Goal: Task Accomplishment & Management: Use online tool/utility

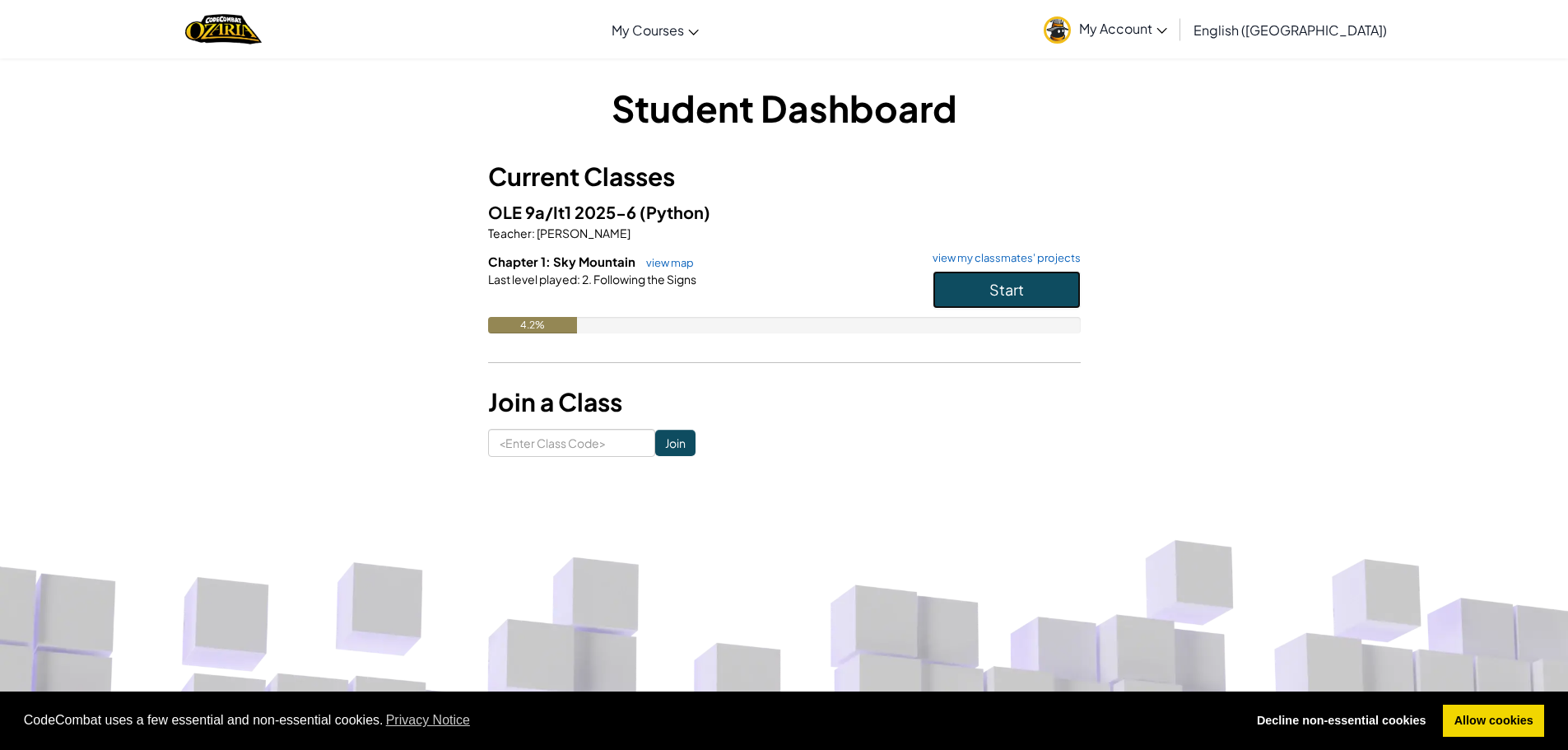
click at [1025, 286] on button "Start" at bounding box center [1006, 289] width 148 height 38
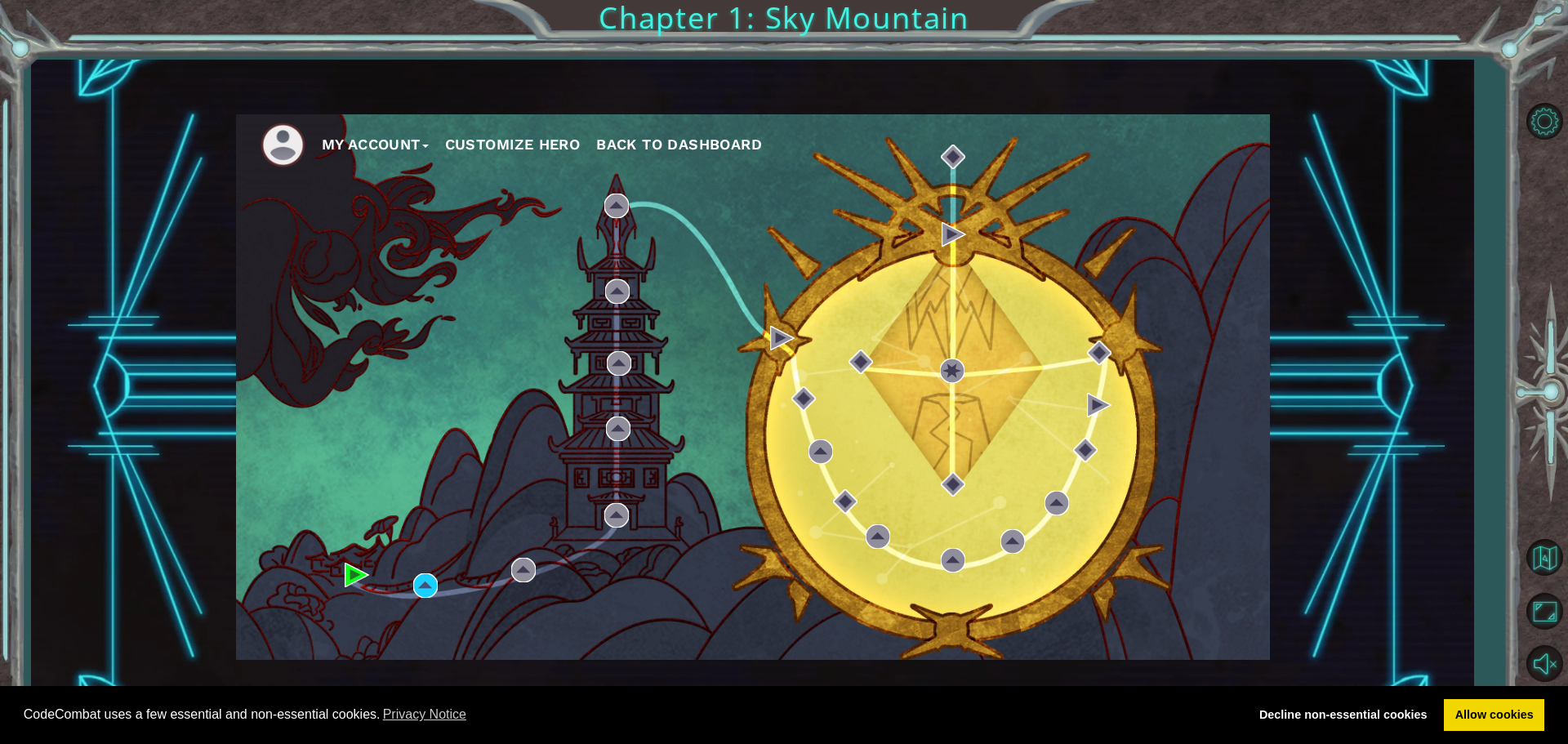
drag, startPoint x: 539, startPoint y: 142, endPoint x: 254, endPoint y: 495, distance: 453.7
click at [254, 495] on div "My Account Customize Hero Back to Dashboard" at bounding box center [753, 387] width 1034 height 546
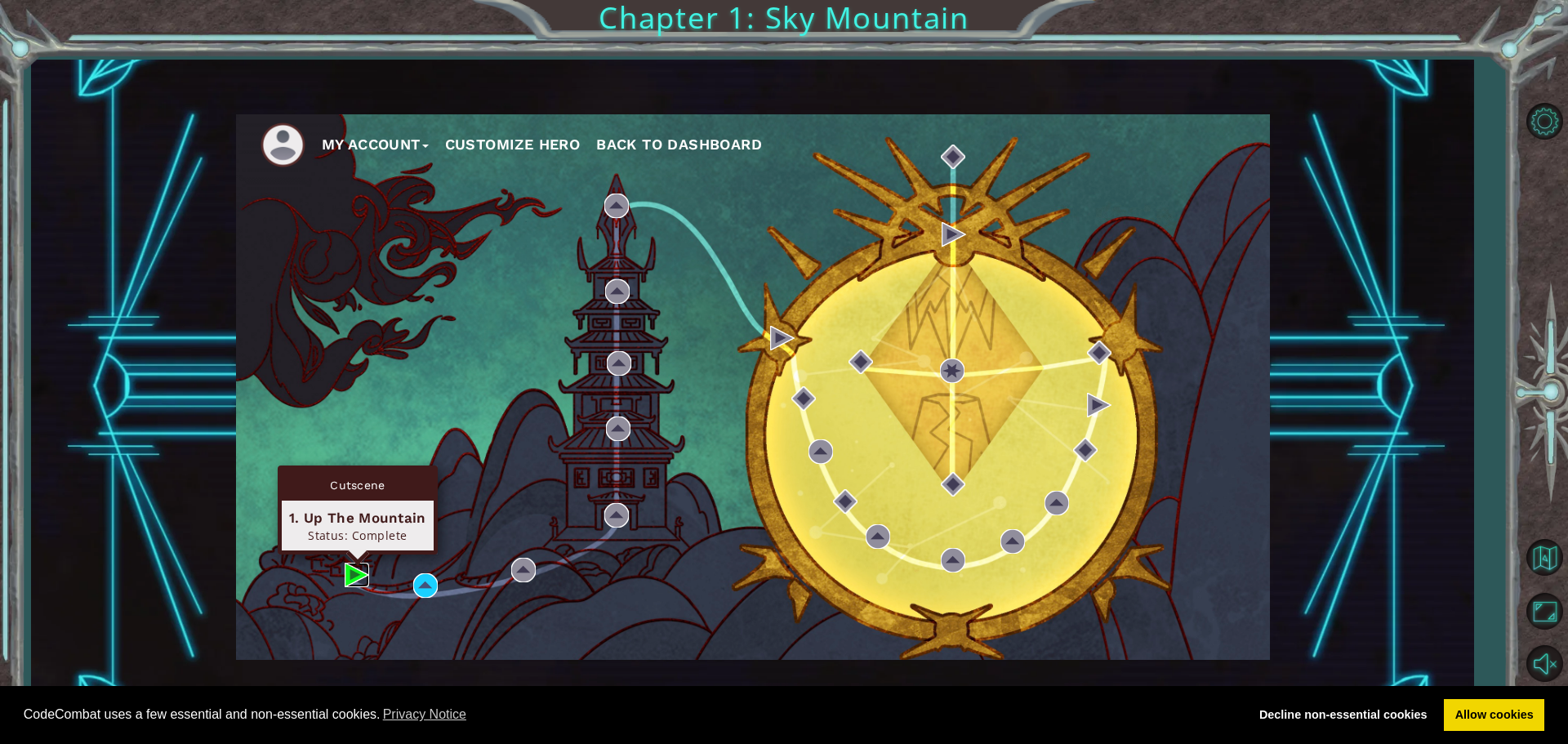
click at [362, 573] on img at bounding box center [356, 574] width 24 height 24
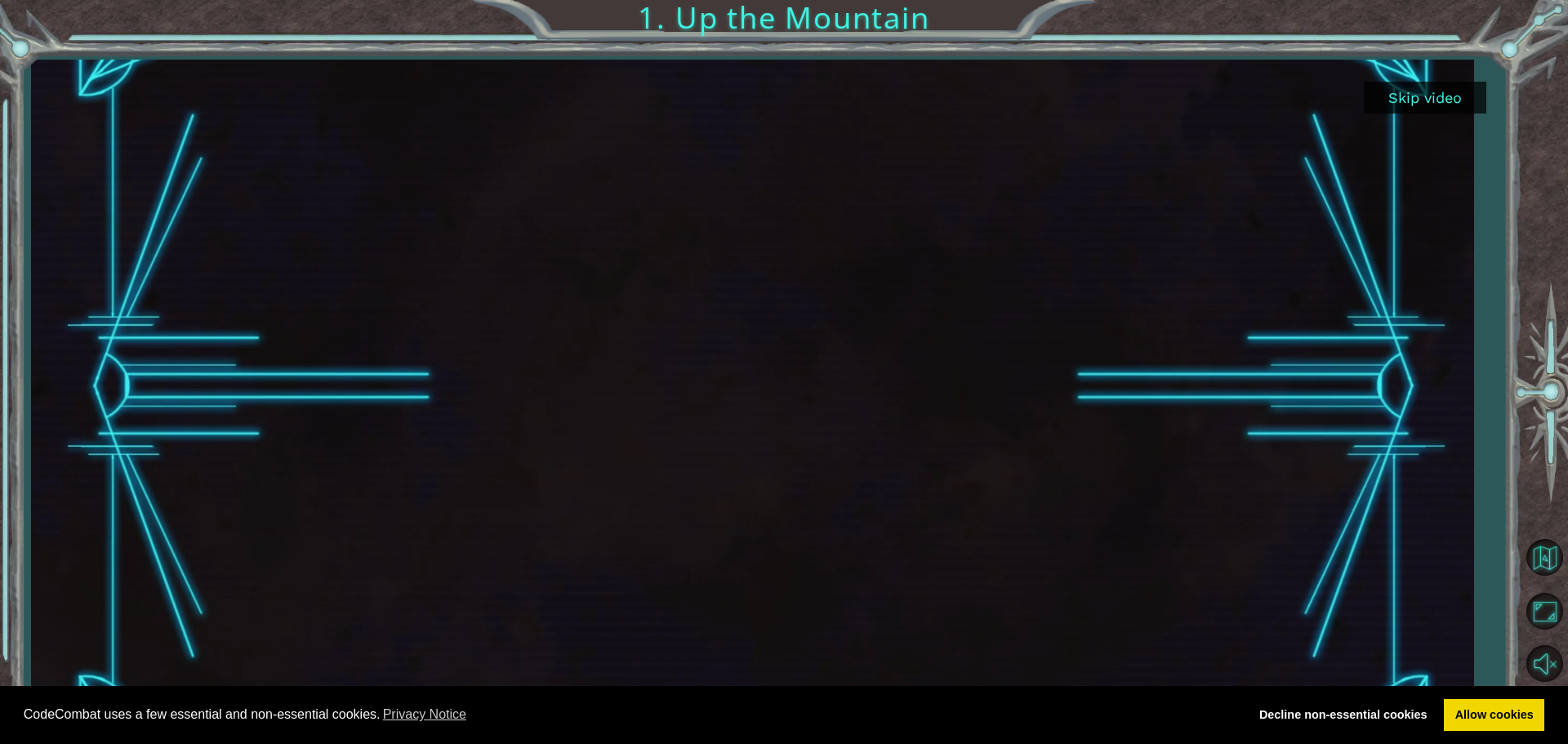
click at [1418, 98] on button "Skip video" at bounding box center [1424, 97] width 122 height 32
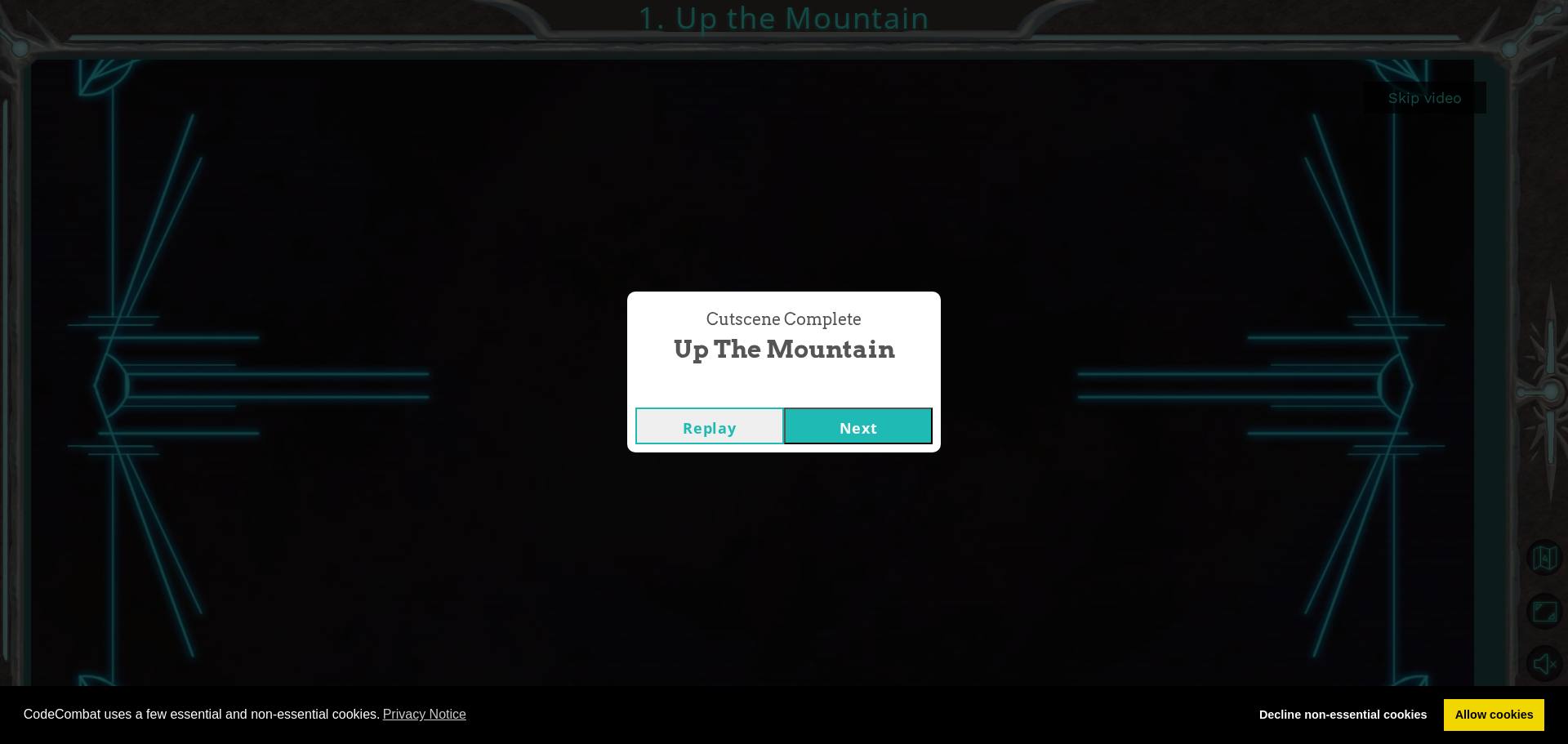
click at [825, 440] on button "Next" at bounding box center [858, 426] width 149 height 37
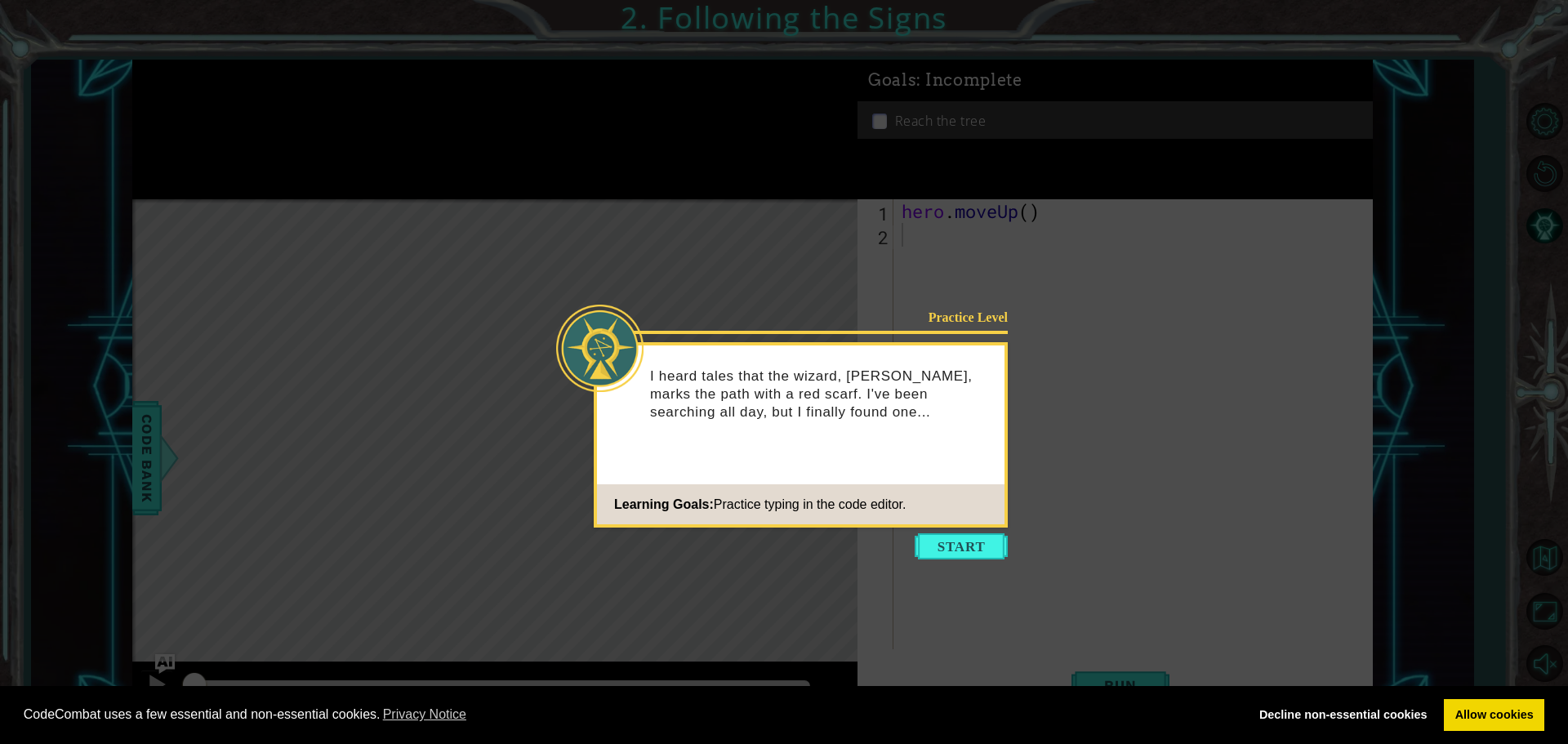
click at [965, 559] on body "Cookie Policy CodeCombat uses a few essential and non-essential cookies. Privac…" at bounding box center [784, 372] width 1568 height 744
click at [982, 560] on icon at bounding box center [784, 372] width 1568 height 744
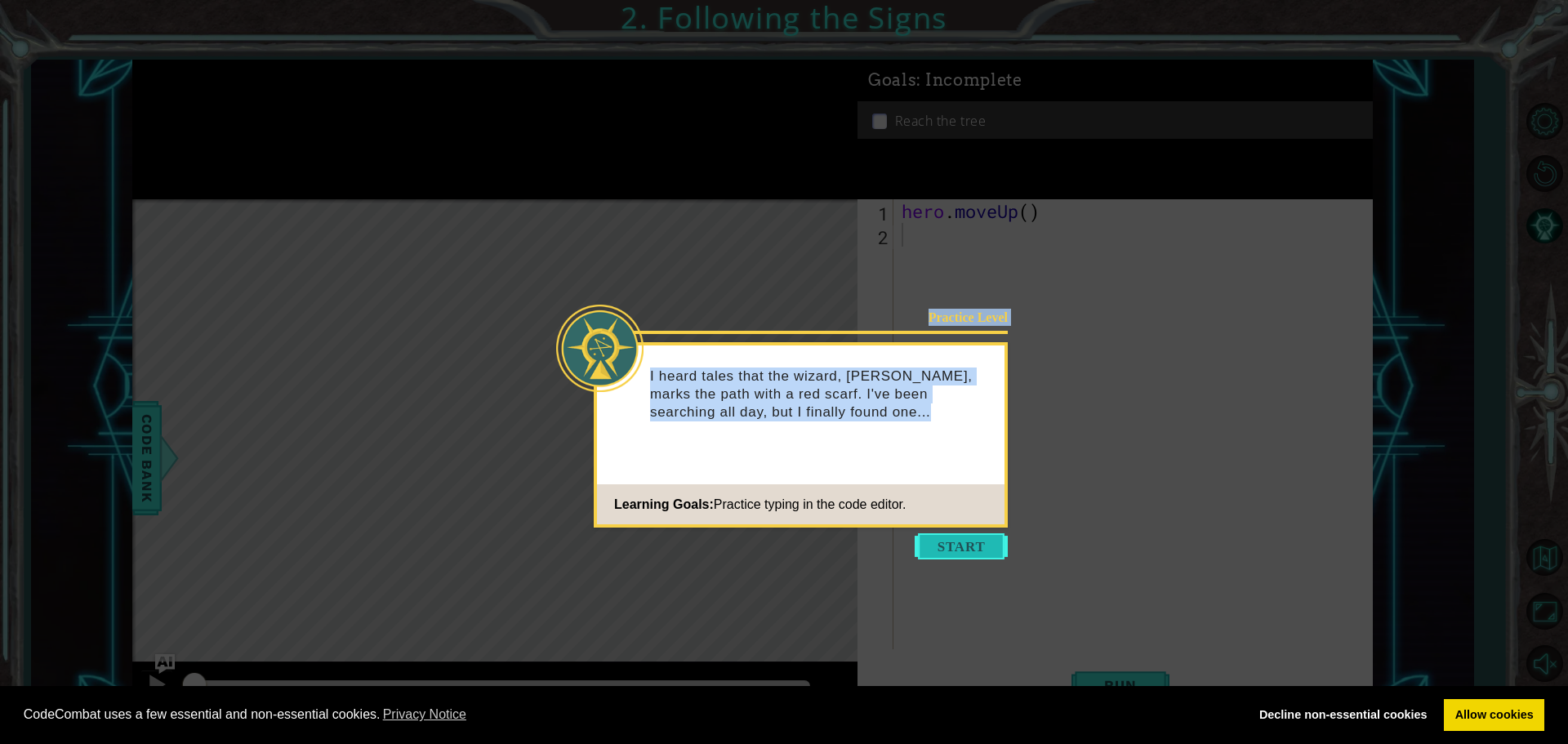
drag, startPoint x: 980, startPoint y: 533, endPoint x: 991, endPoint y: 536, distance: 11.4
click at [991, 536] on body "Cookie Policy CodeCombat uses a few essential and non-essential cookies. Privac…" at bounding box center [784, 372] width 1568 height 744
click at [991, 540] on button "Start" at bounding box center [961, 546] width 93 height 26
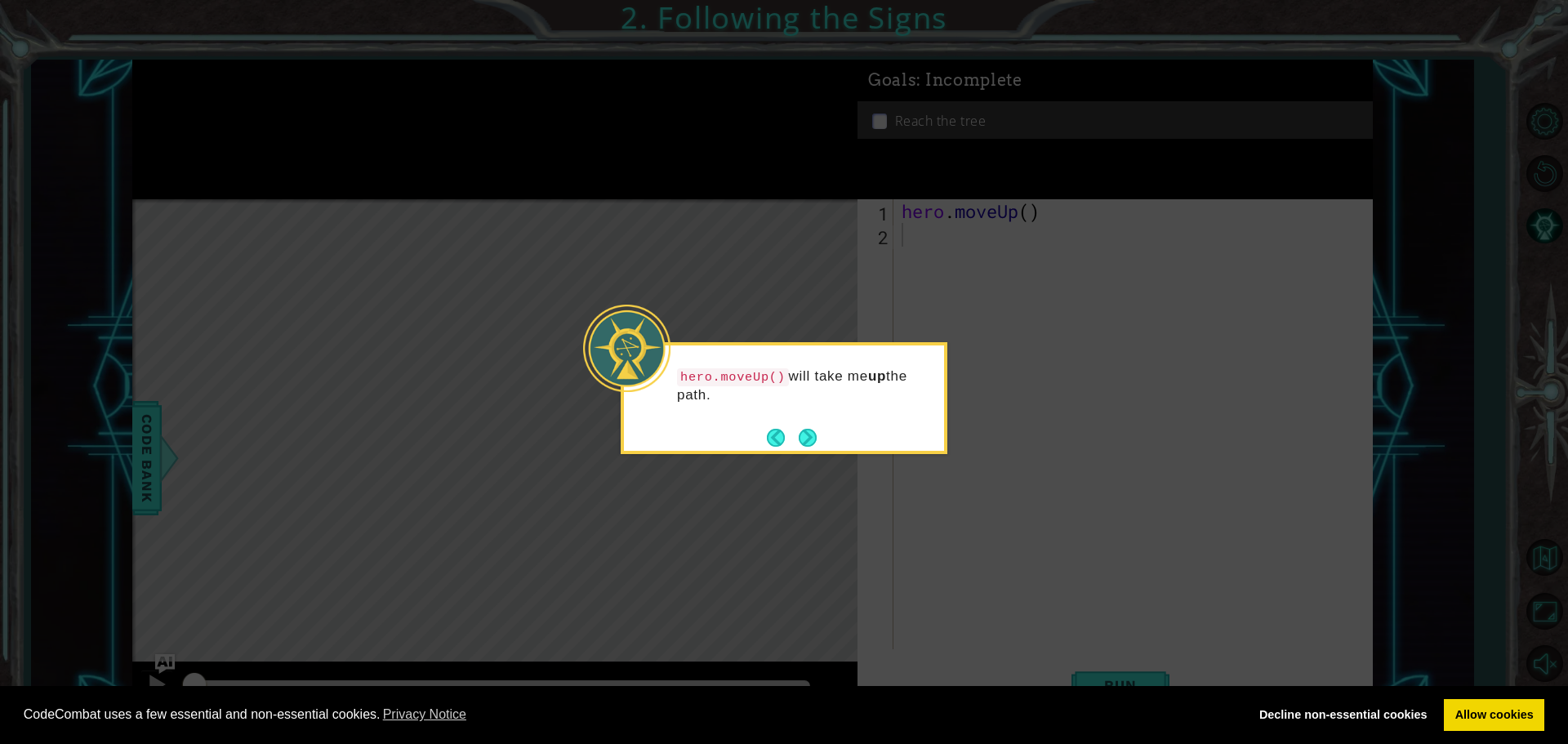
click at [811, 417] on div "hero.moveUp() will take me up the path." at bounding box center [784, 394] width 320 height 83
click at [799, 443] on button "Next" at bounding box center [808, 438] width 18 height 18
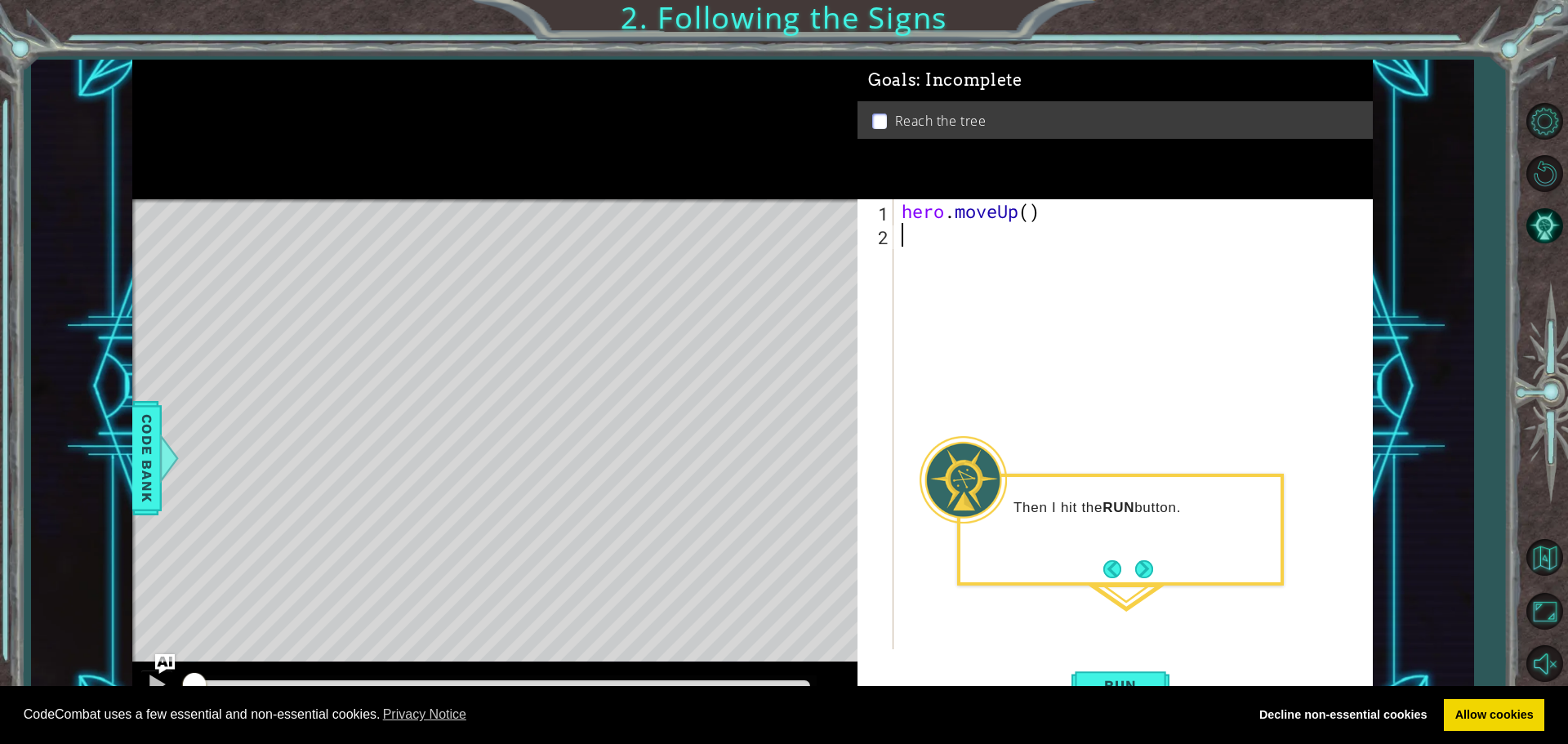
click at [1071, 132] on div "Reach the tree" at bounding box center [1115, 120] width 515 height 37
type textarea "hero.moveUp()"
click at [1000, 216] on div "hero . moveUp ( )" at bounding box center [1137, 448] width 477 height 498
click at [1000, 230] on div "hero . moveUp ( )" at bounding box center [1137, 448] width 477 height 498
click at [1002, 201] on div "hero . moveUp ( )" at bounding box center [1137, 448] width 477 height 498
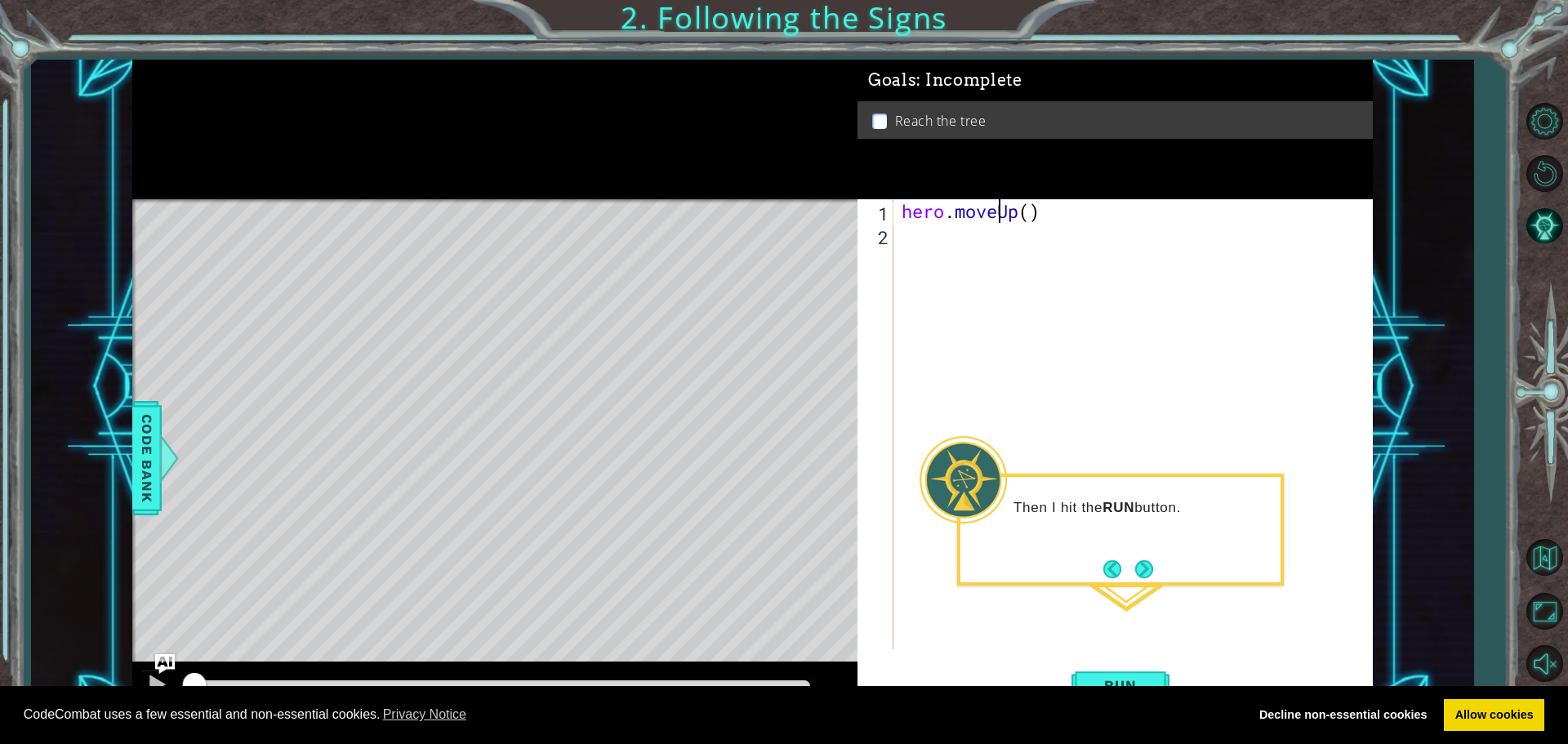
click at [1002, 201] on div "hero . moveUp ( )" at bounding box center [1137, 448] width 477 height 498
click at [1004, 216] on div "hero . moveUp ( )" at bounding box center [1133, 424] width 469 height 450
click at [1004, 216] on div "hero . moveUp ( )" at bounding box center [1137, 448] width 477 height 498
click at [1004, 211] on div "hero . moveUp ( )" at bounding box center [1137, 448] width 477 height 498
click at [1004, 211] on div "hero . moveUp ( )" at bounding box center [1133, 424] width 469 height 450
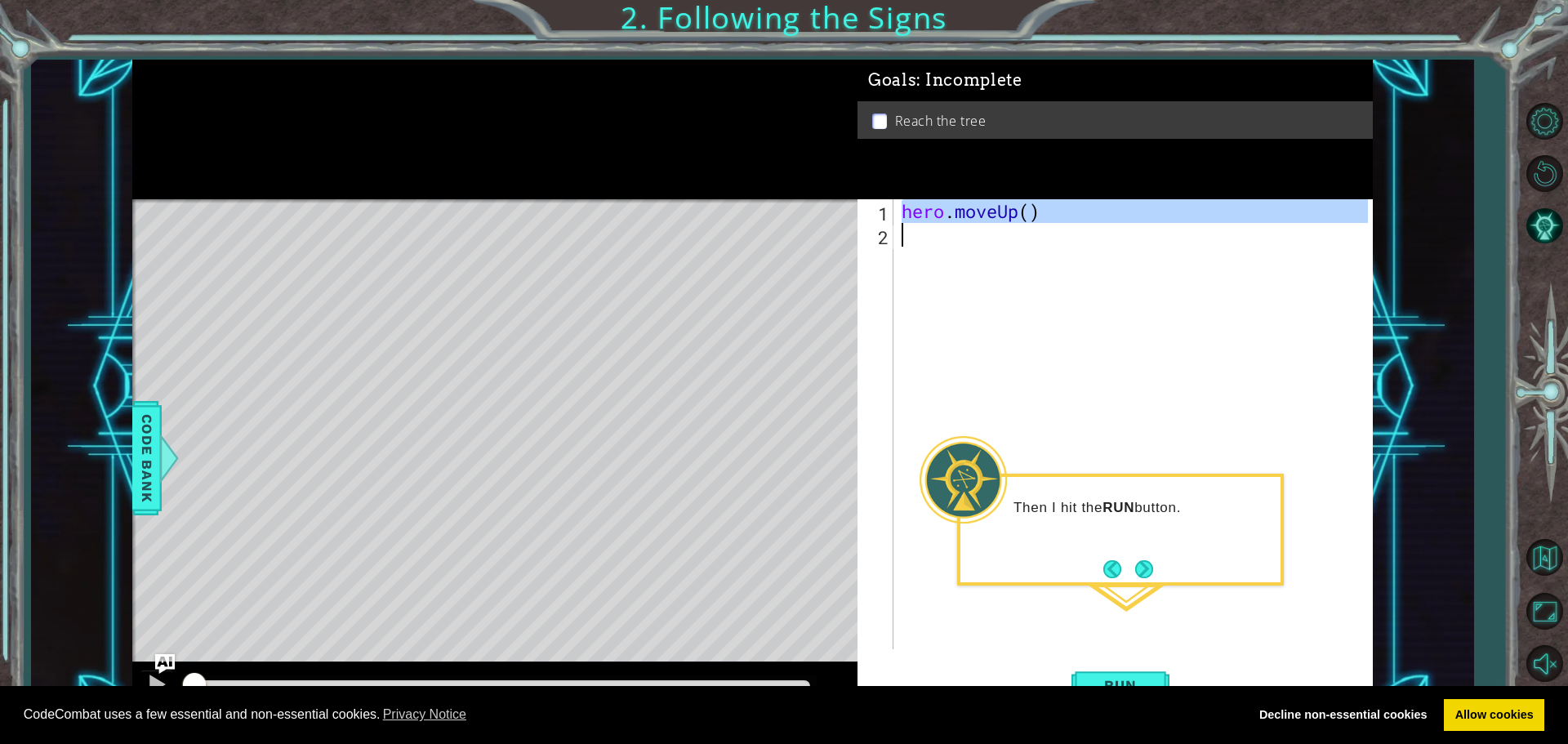
type textarea "hero.moveUp()"
click at [1004, 202] on div "hero . moveUp ( )" at bounding box center [1137, 448] width 477 height 498
click at [1004, 196] on div "Goals : Incomplete Reach the tree hero.moveUp() 1 2 hero . moveUp ( ) ההההההההה…" at bounding box center [1115, 387] width 515 height 655
click at [1002, 208] on div "hero . moveUp ( )" at bounding box center [1133, 424] width 469 height 450
click at [999, 213] on div "hero . moveUp ( )" at bounding box center [1137, 448] width 477 height 498
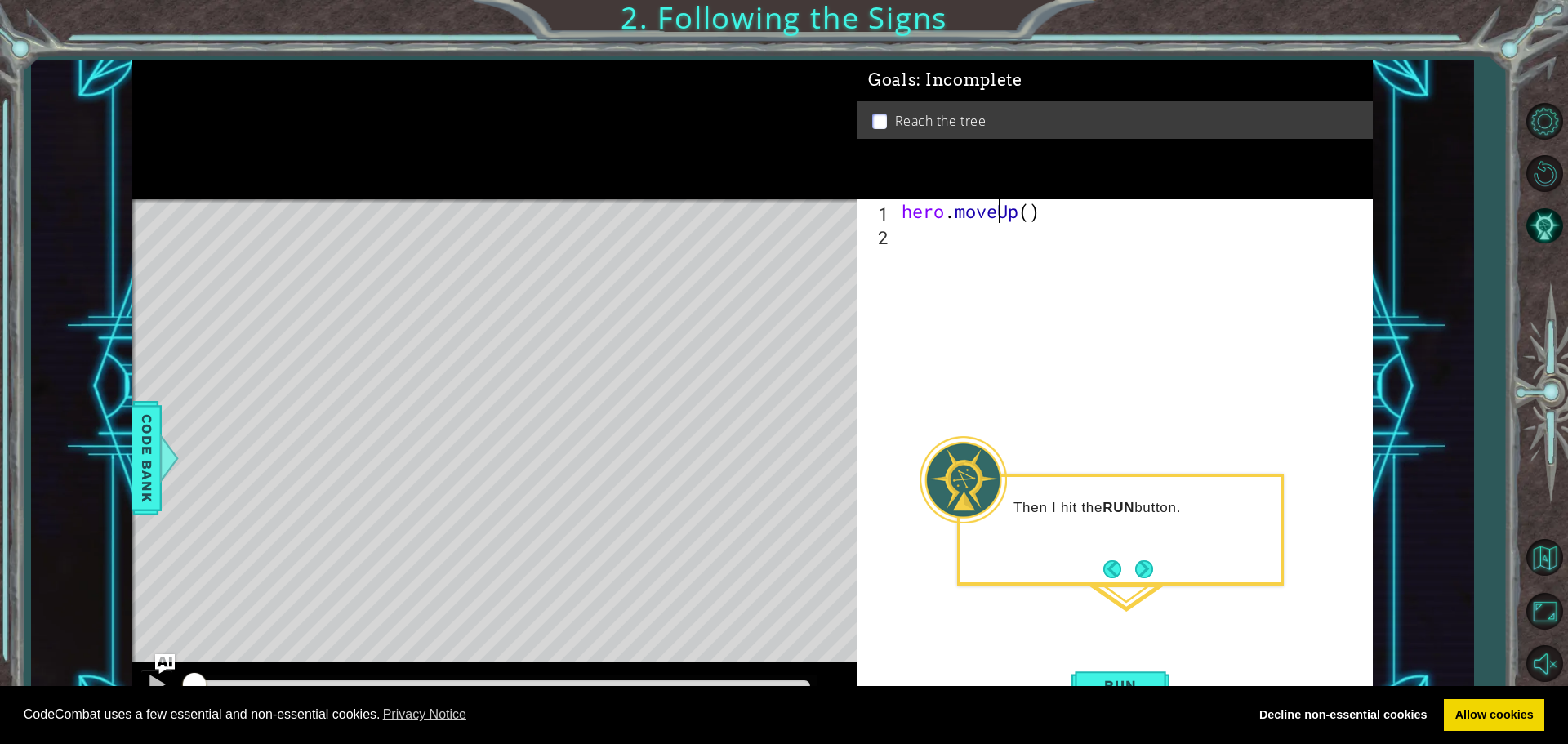
click at [999, 214] on div "hero . moveUp ( )" at bounding box center [1137, 448] width 477 height 498
click at [997, 218] on div "hero . moveUp ( )" at bounding box center [1137, 448] width 477 height 498
click at [996, 211] on div "hero . moveUp ( )" at bounding box center [1137, 448] width 477 height 498
drag, startPoint x: 903, startPoint y: 216, endPoint x: 1027, endPoint y: 203, distance: 124.7
click at [1036, 212] on div "hero . moveUp ( )" at bounding box center [1137, 448] width 477 height 498
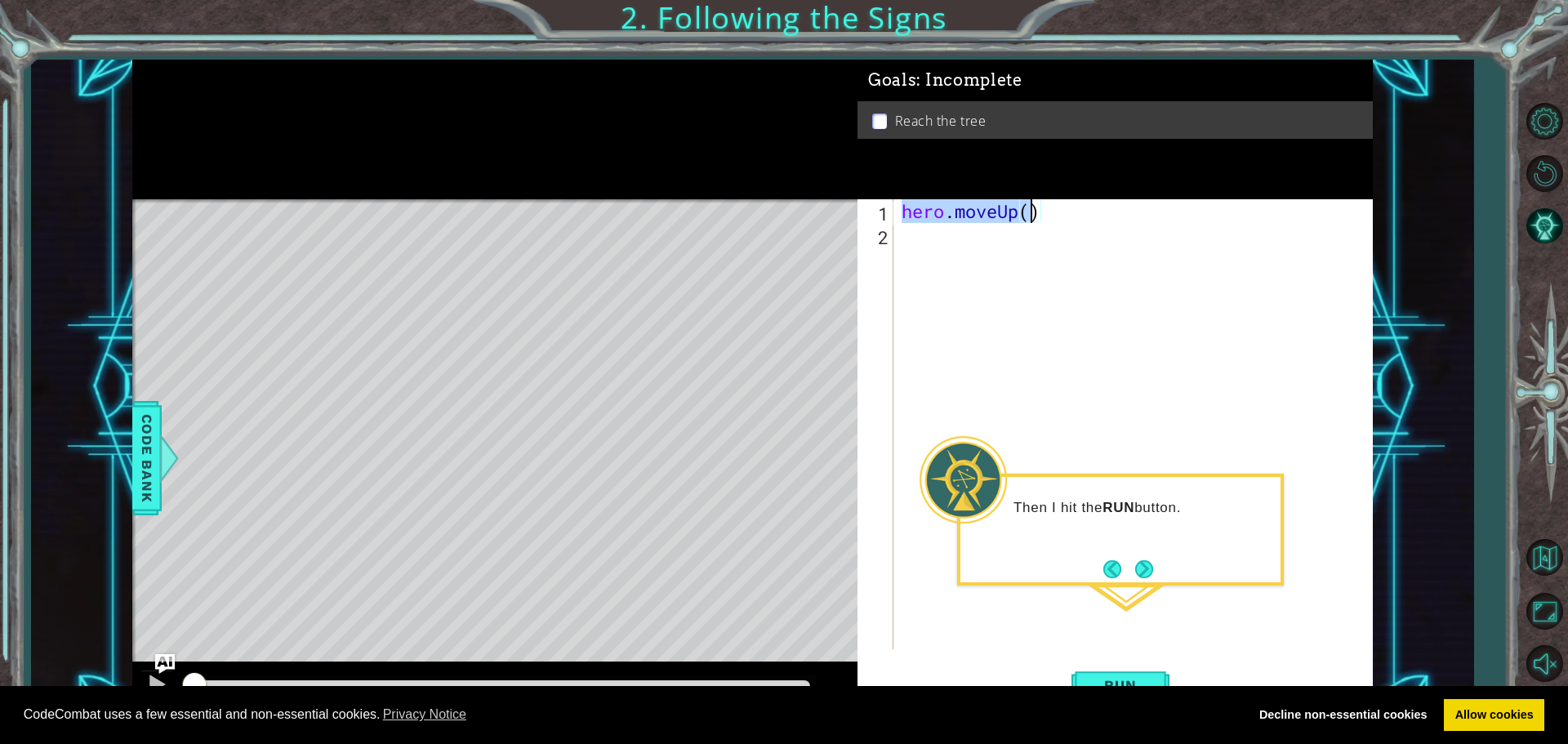
drag, startPoint x: 1023, startPoint y: 203, endPoint x: 952, endPoint y: 208, distance: 71.2
click at [952, 208] on div "hero . moveUp ( )" at bounding box center [1133, 424] width 469 height 450
drag, startPoint x: 904, startPoint y: 212, endPoint x: 1042, endPoint y: 212, distance: 138.0
click at [1042, 212] on div "hero . moveUp ( )" at bounding box center [1137, 448] width 477 height 498
click at [932, 238] on div "hero . moveUp ( )" at bounding box center [1137, 448] width 477 height 498
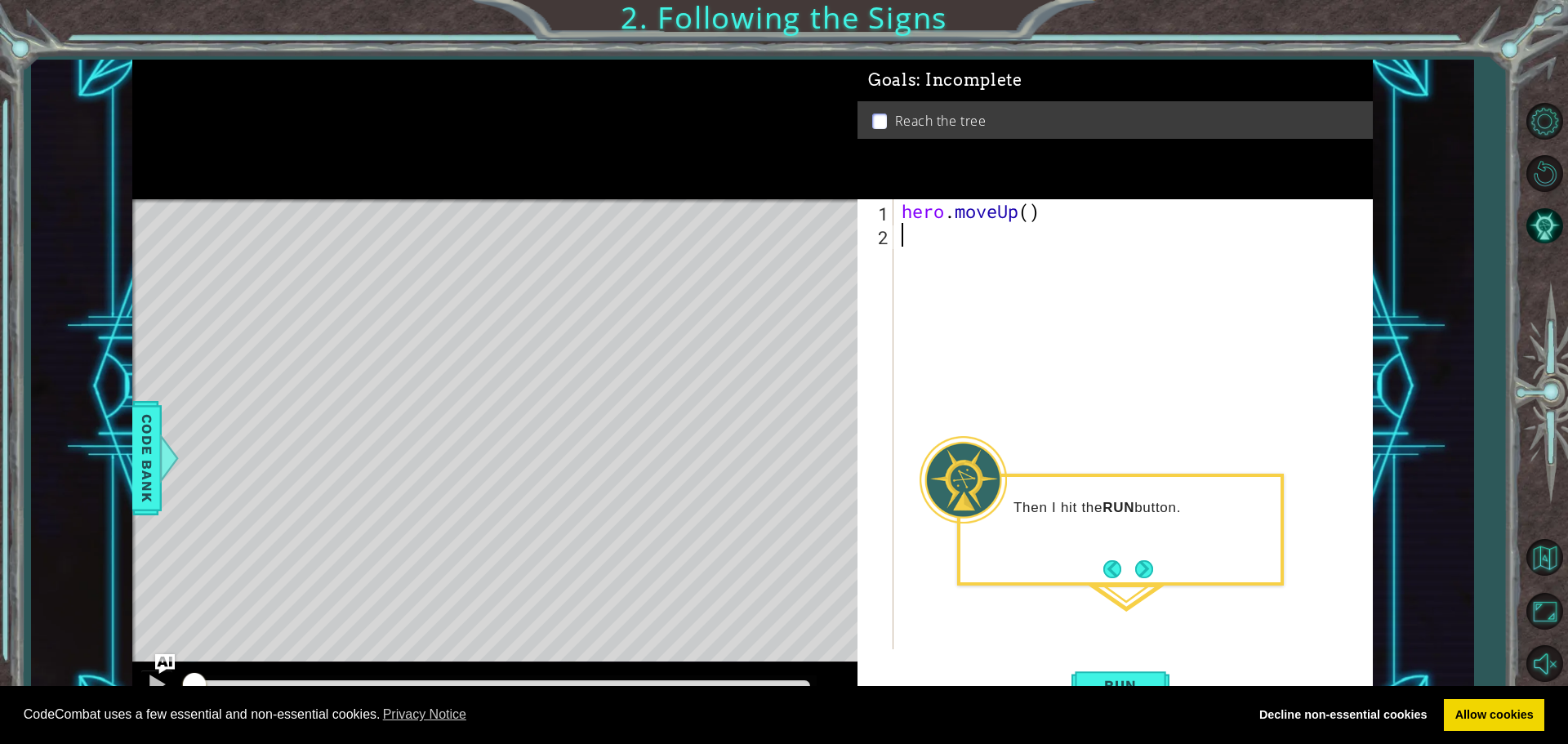
paste textarea "hero.moveUp()"
type textarea "hero.moveUp()"
click at [1096, 671] on button "Run" at bounding box center [1120, 685] width 98 height 52
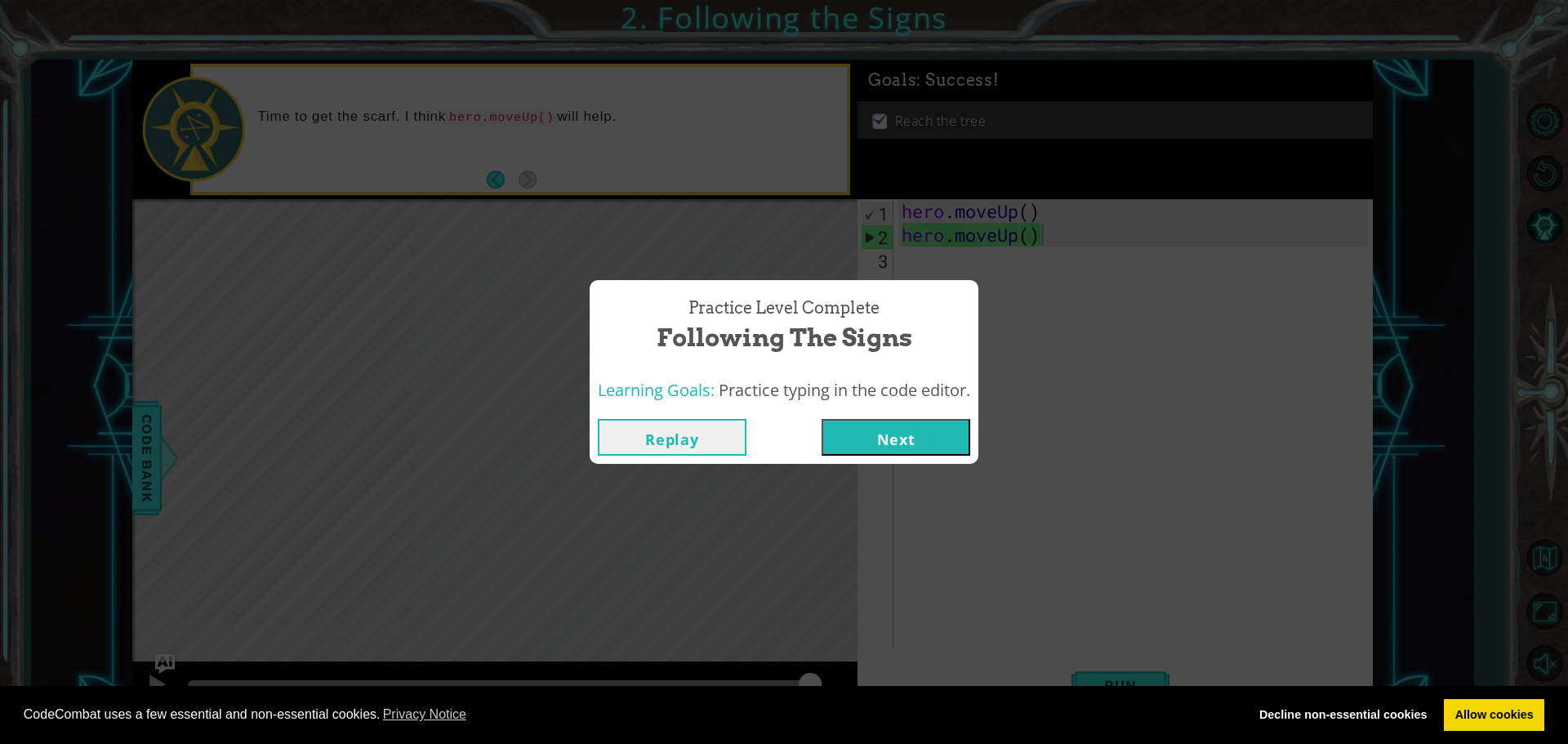
click at [927, 443] on button "Next" at bounding box center [895, 438] width 149 height 37
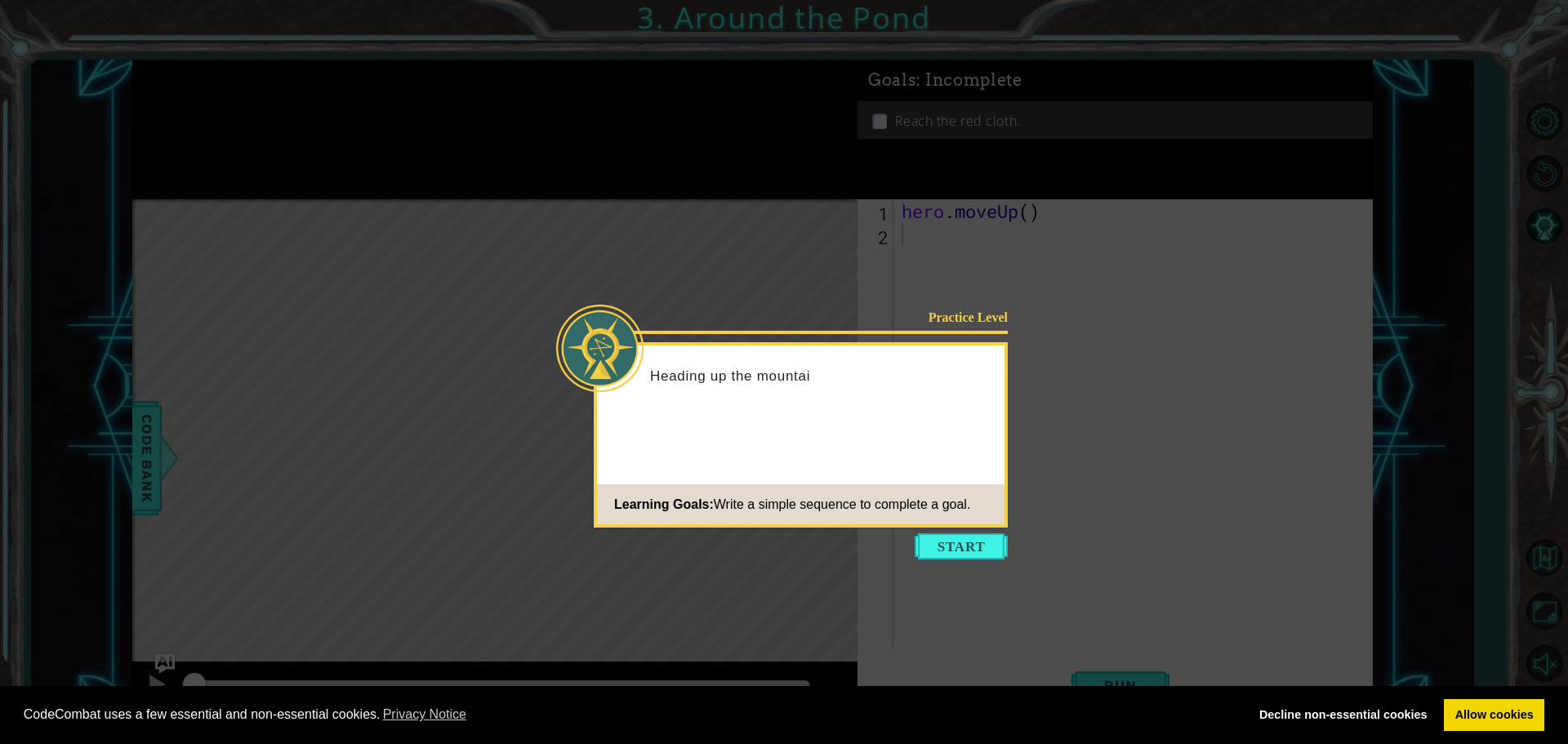
click at [956, 568] on icon at bounding box center [784, 372] width 1568 height 744
click at [949, 553] on button "Start" at bounding box center [961, 546] width 93 height 26
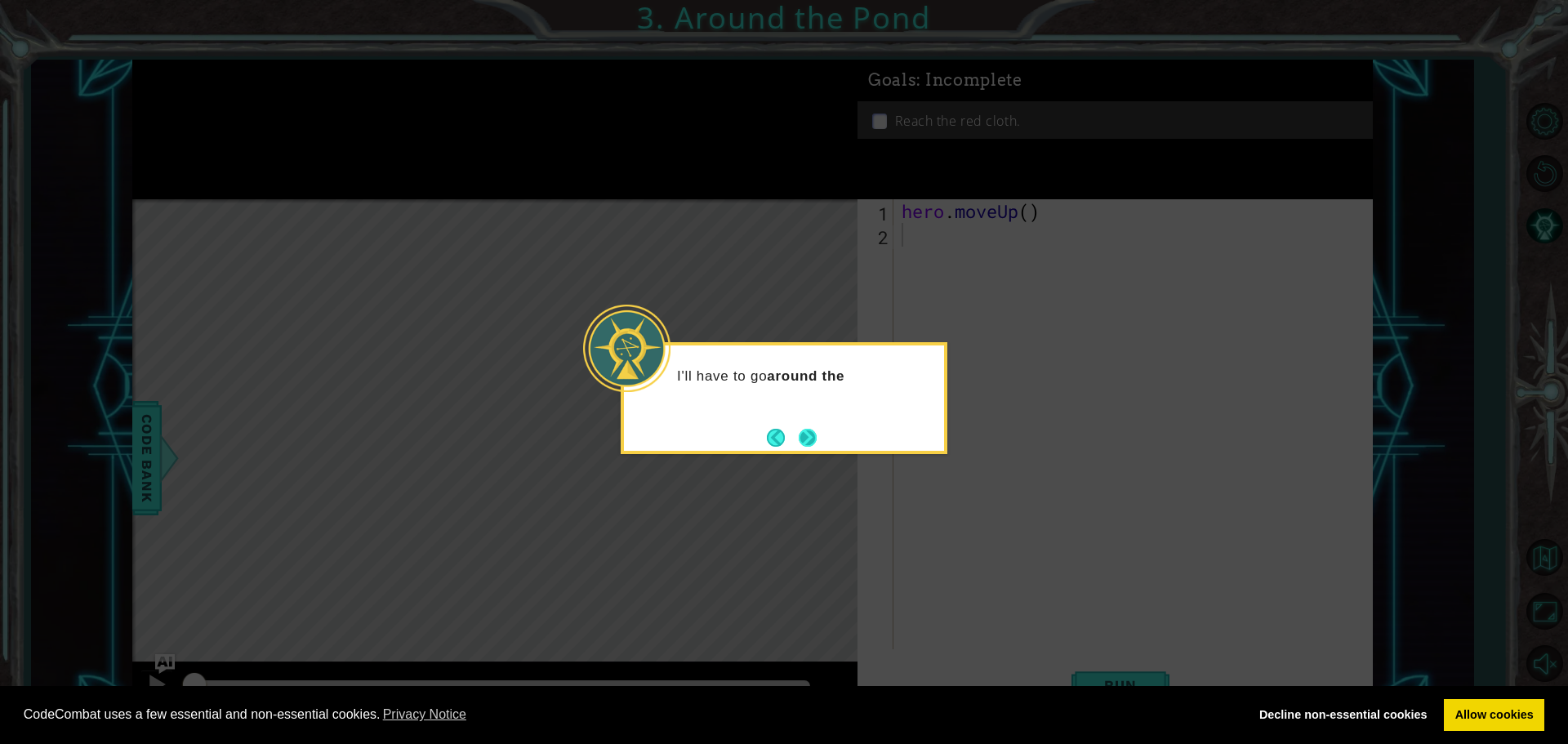
click at [812, 442] on button "Next" at bounding box center [808, 438] width 18 height 18
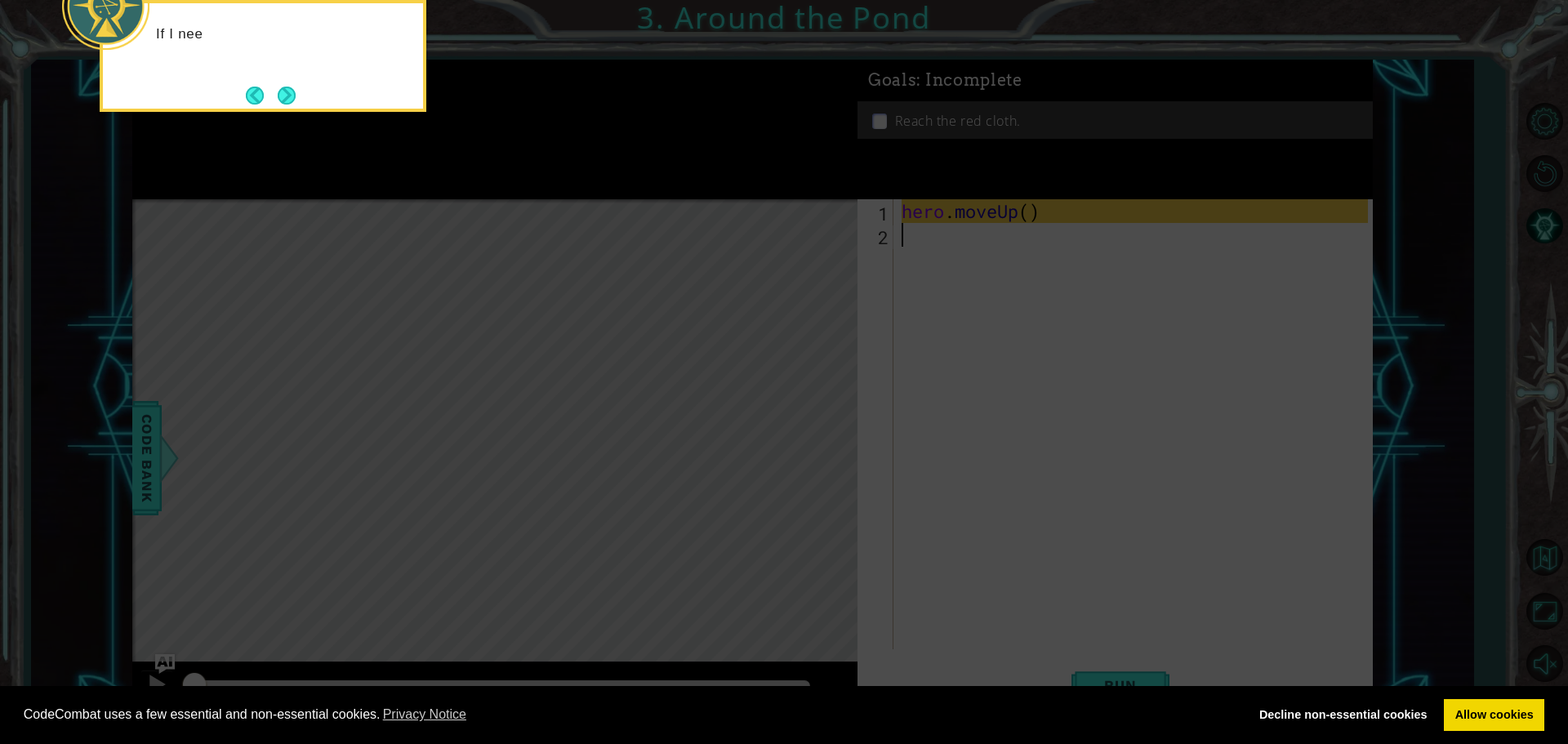
click at [950, 275] on icon at bounding box center [784, 112] width 1568 height 1265
click at [276, 96] on button "Back" at bounding box center [261, 96] width 32 height 18
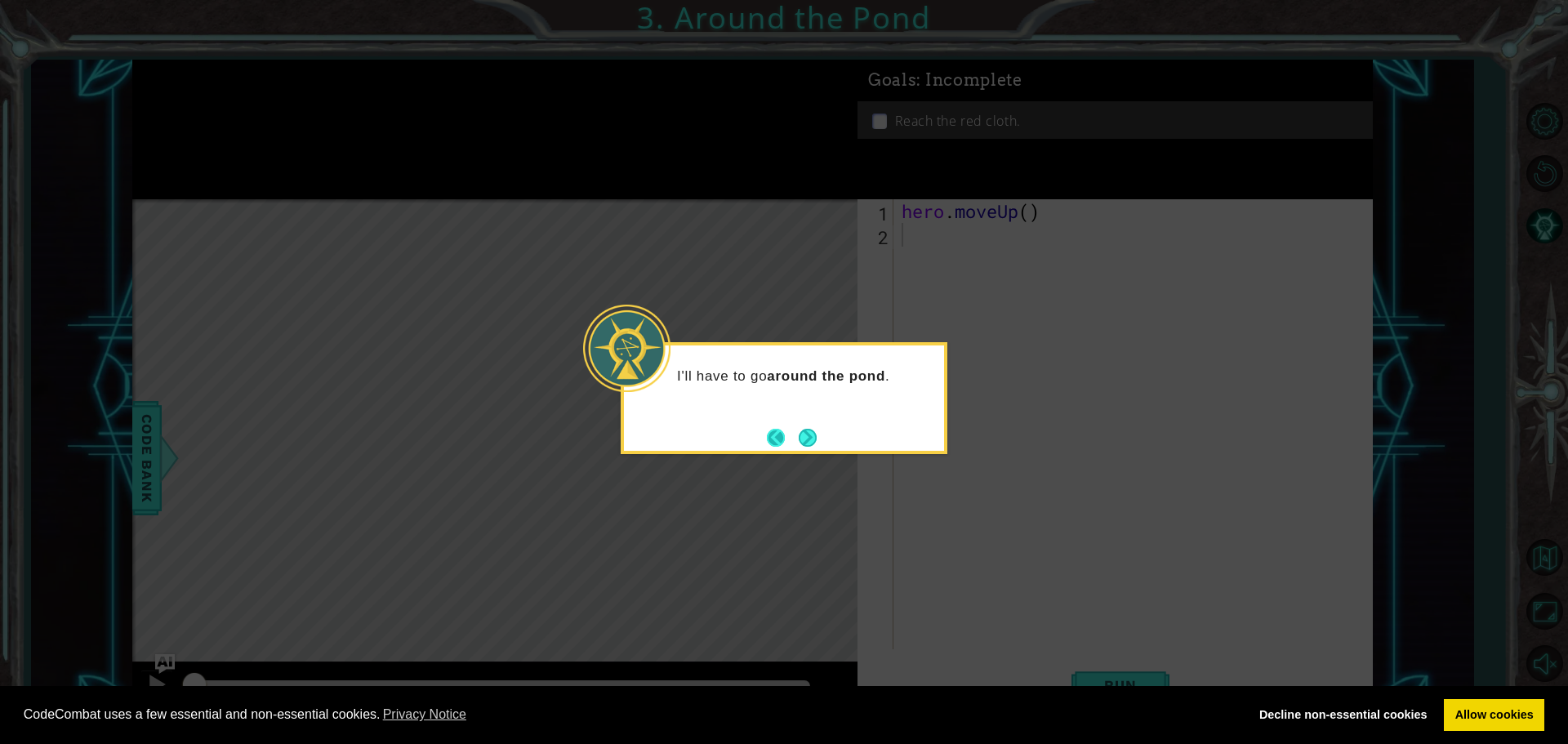
click at [787, 435] on button "Back" at bounding box center [783, 438] width 32 height 18
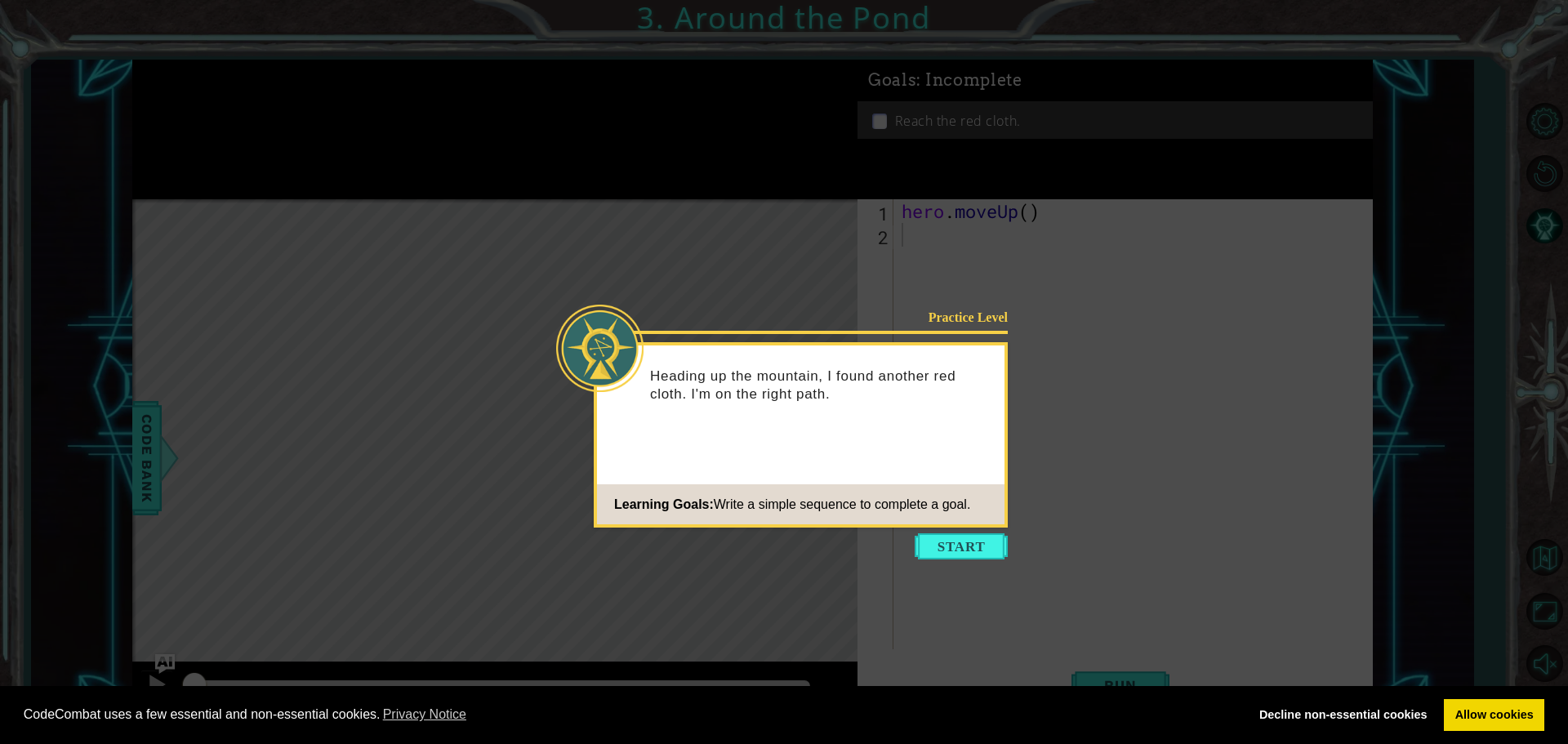
click at [791, 434] on div "Practice Level Heading up the mountain, I found another red cloth. I'm on the r…" at bounding box center [801, 434] width 414 height 186
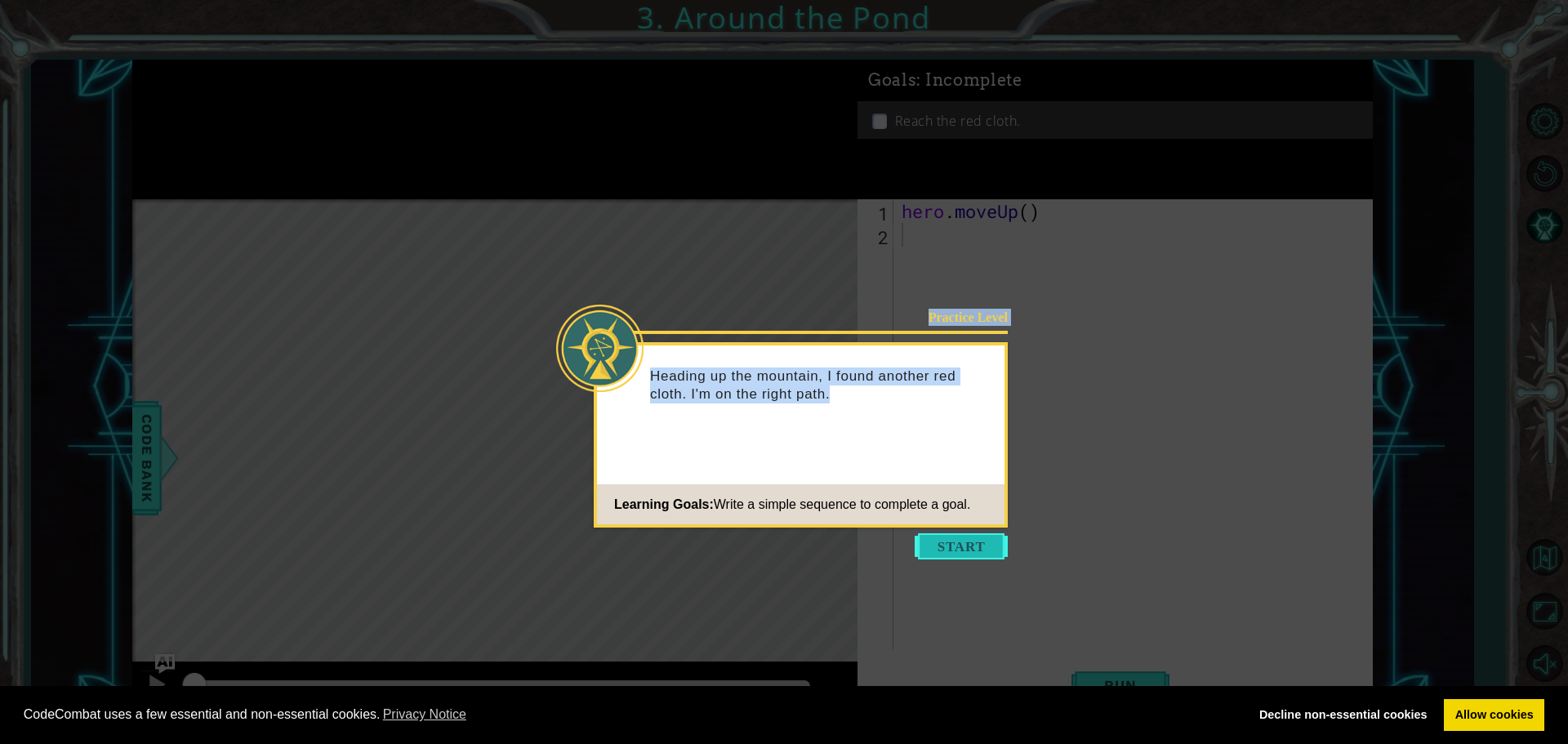
click at [947, 536] on body "Cookie Policy CodeCombat uses a few essential and non-essential cookies. Privac…" at bounding box center [784, 372] width 1568 height 744
click at [947, 536] on button "Start" at bounding box center [961, 546] width 93 height 26
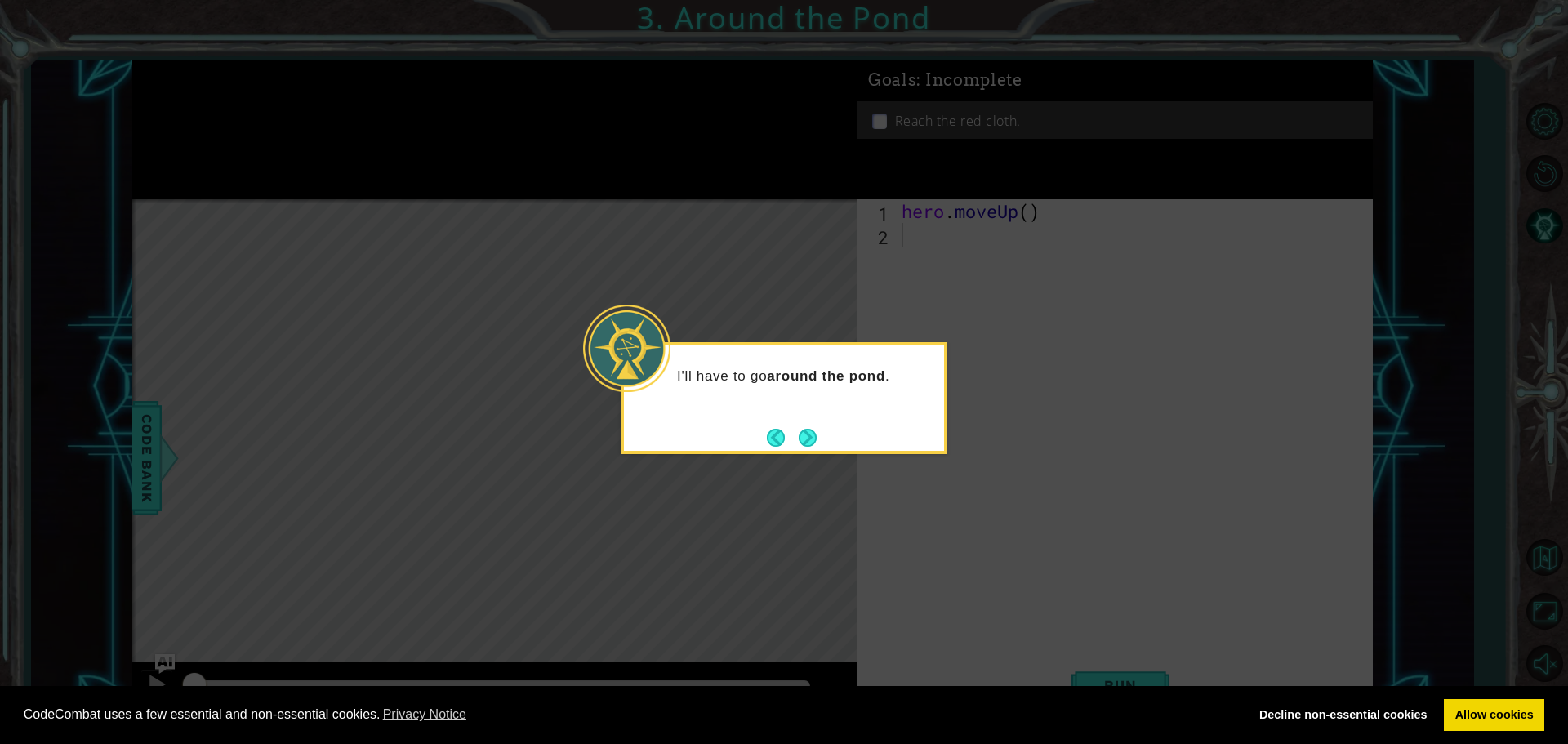
click at [815, 430] on button "Next" at bounding box center [808, 438] width 18 height 18
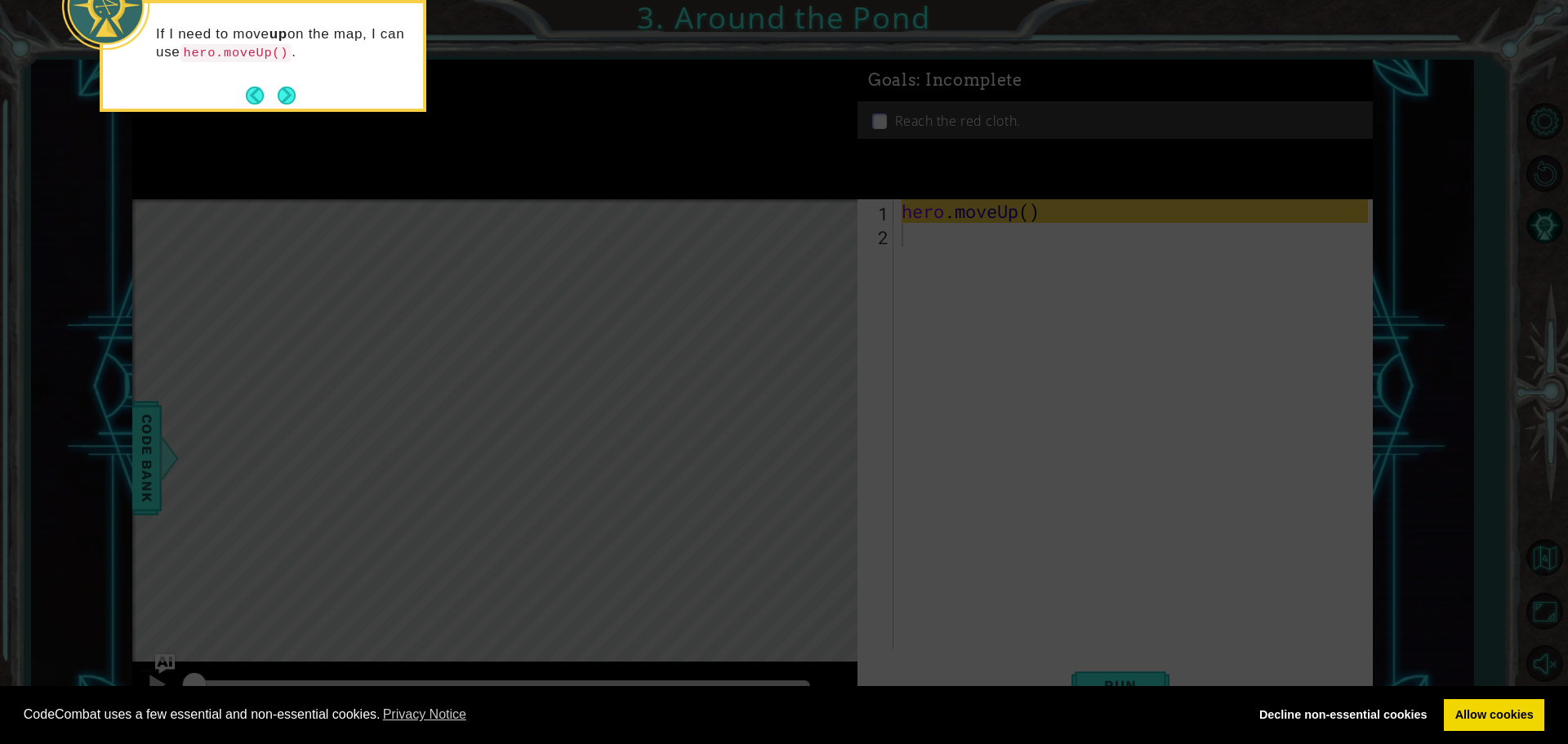
click at [814, 426] on icon at bounding box center [784, 112] width 1568 height 1265
drag, startPoint x: 814, startPoint y: 426, endPoint x: 984, endPoint y: 246, distance: 247.6
click at [897, 409] on icon at bounding box center [784, 112] width 1568 height 1265
drag, startPoint x: 984, startPoint y: 246, endPoint x: 375, endPoint y: 37, distance: 643.9
click at [375, 37] on body "Cookie Policy CodeCombat uses a few essential and non-essential cookies. Privac…" at bounding box center [784, 372] width 1568 height 744
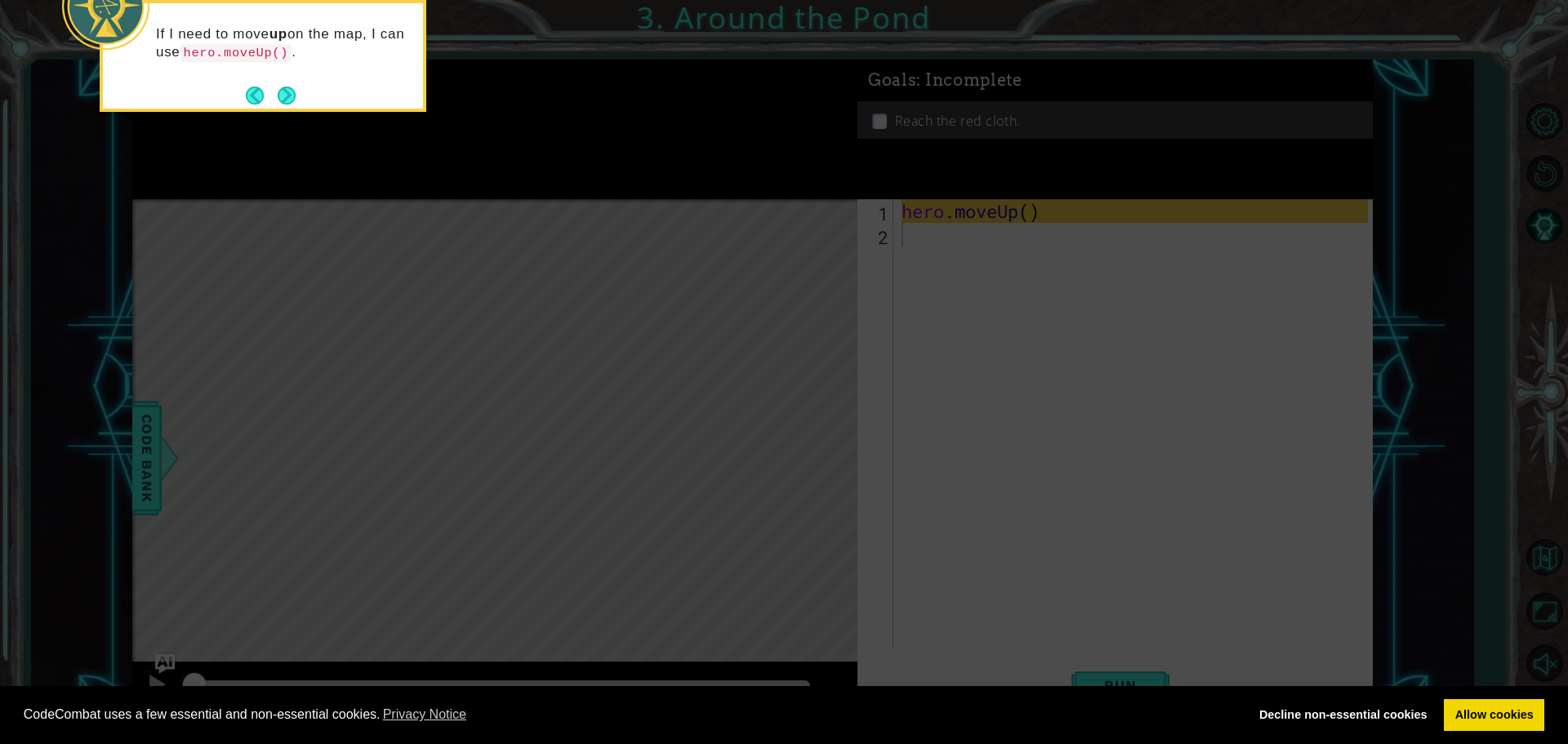
drag, startPoint x: 260, startPoint y: 169, endPoint x: 293, endPoint y: 111, distance: 66.7
drag, startPoint x: 293, startPoint y: 111, endPoint x: 293, endPoint y: 98, distance: 13.0
click at [293, 98] on button "Next" at bounding box center [287, 96] width 18 height 18
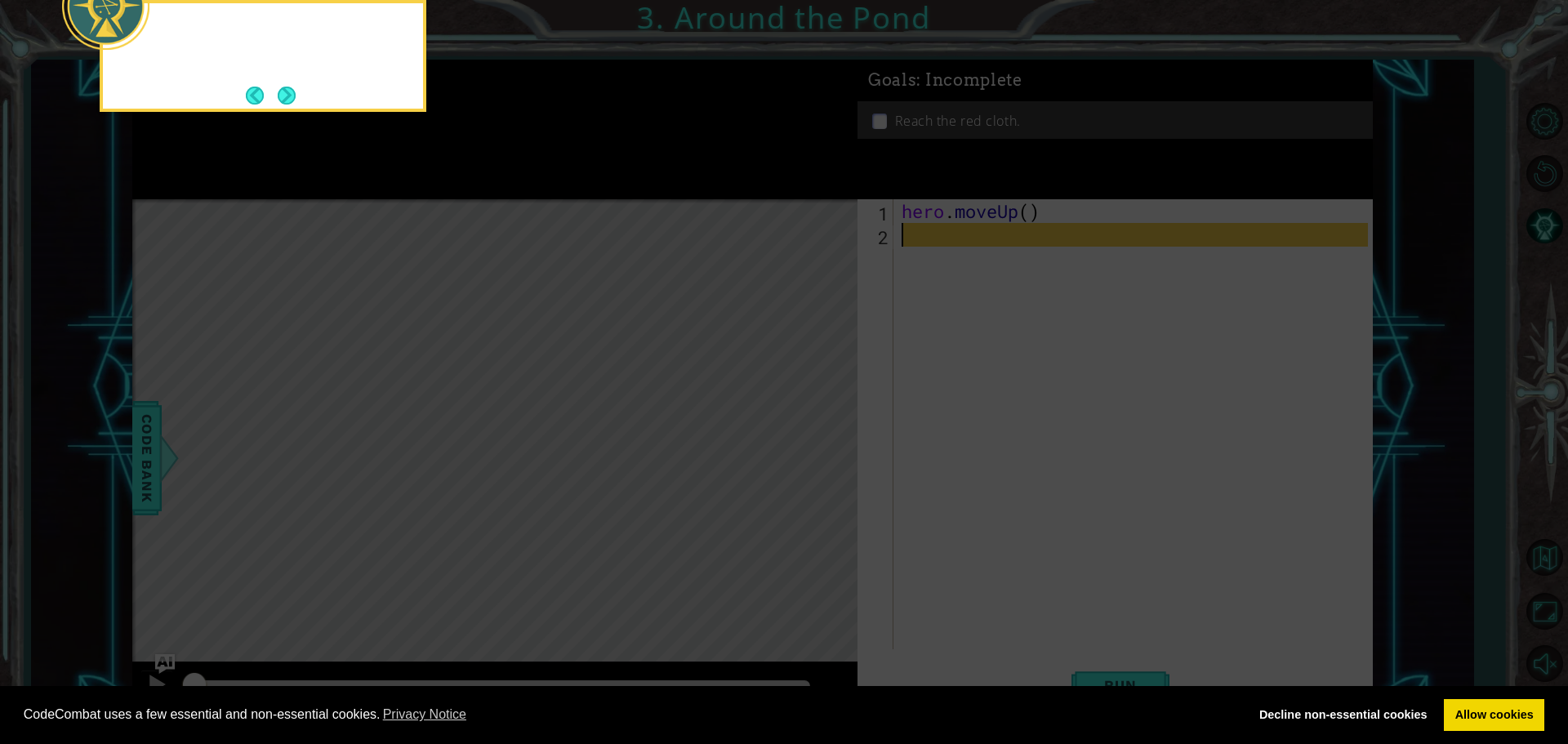
click at [293, 98] on button "Next" at bounding box center [287, 96] width 18 height 18
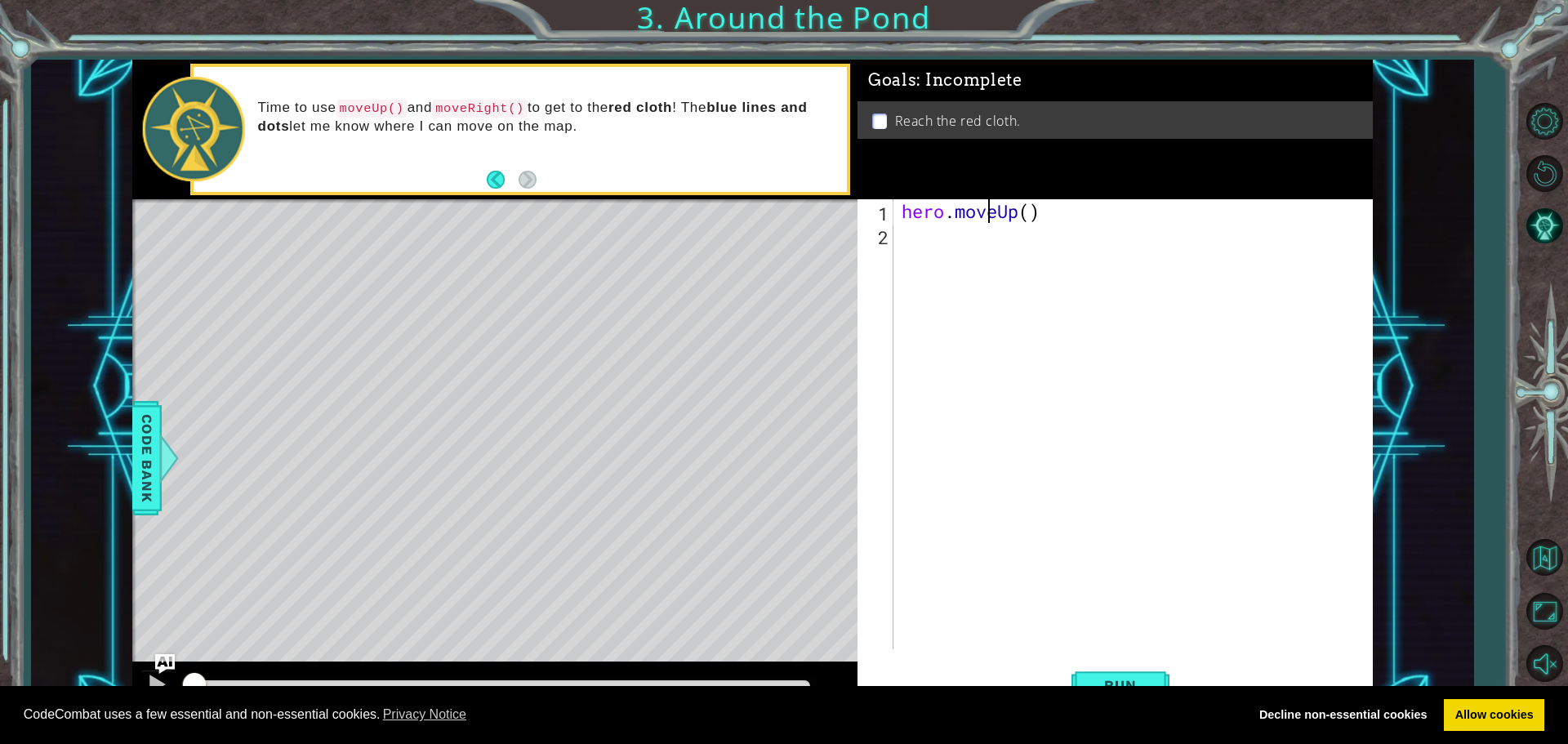
click at [986, 213] on div "hero . moveUp ( )" at bounding box center [1137, 448] width 477 height 498
type textarea "hero.moveUp()"
paste textarea "Code Area"
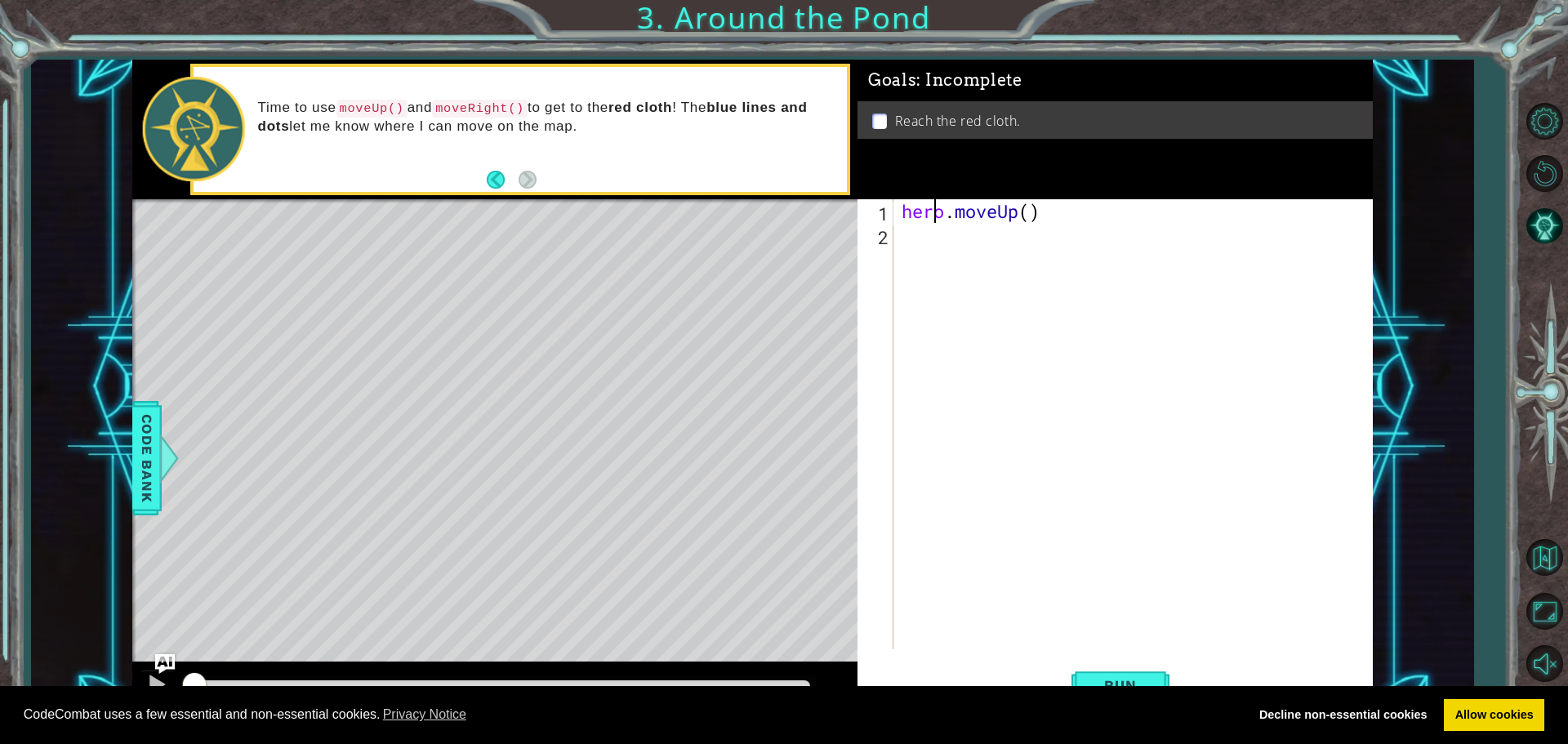
click at [937, 221] on div "hero . moveUp ( )" at bounding box center [1137, 448] width 477 height 498
type textarea "hero.moveUp()"
click at [937, 217] on div "hero . moveUp ( )" at bounding box center [1137, 448] width 477 height 498
click at [937, 215] on div "hero . moveUp ( )" at bounding box center [1137, 448] width 477 height 498
click at [941, 217] on div "hero . moveUp ( )" at bounding box center [1137, 448] width 477 height 498
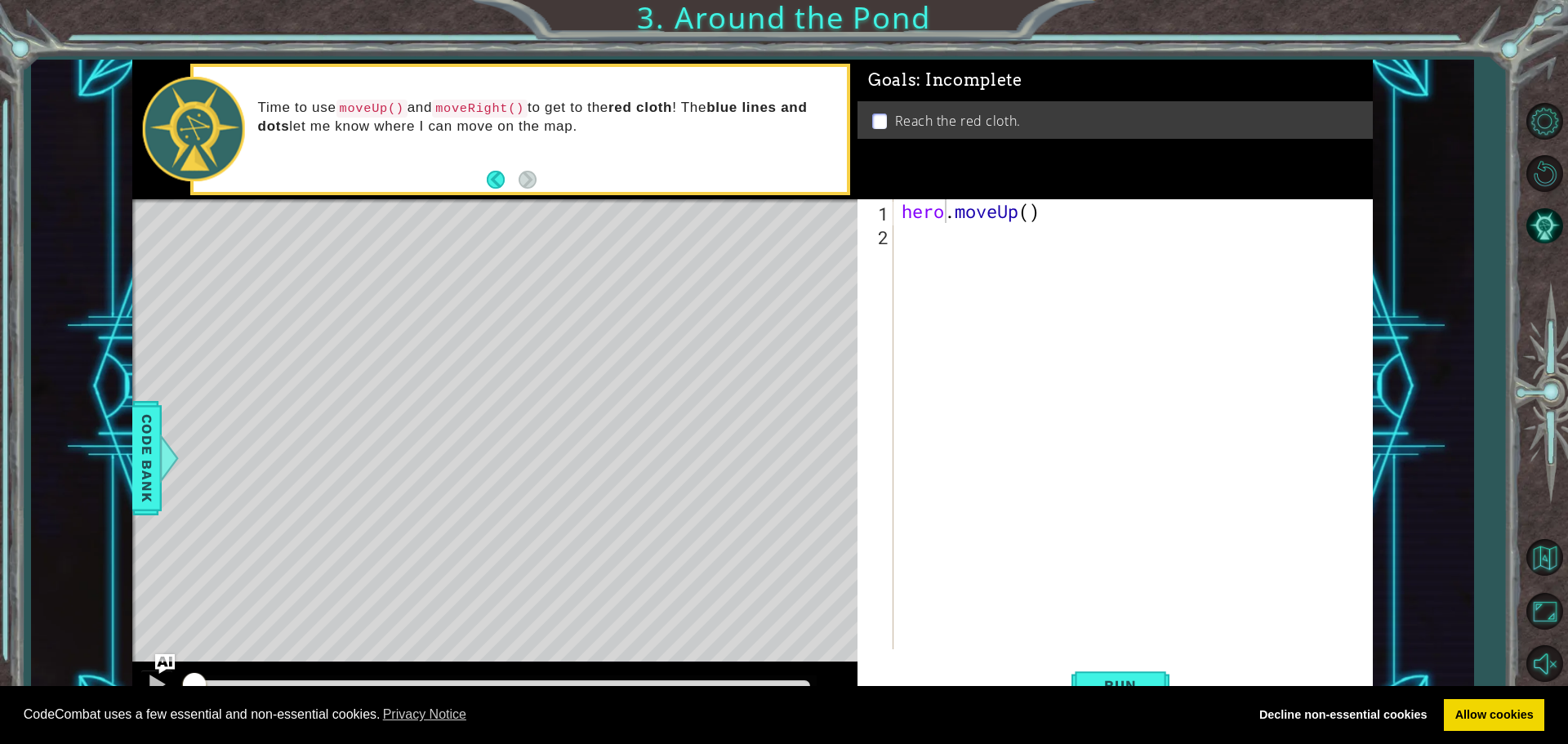
drag, startPoint x: 893, startPoint y: 210, endPoint x: 978, endPoint y: 204, distance: 85.2
click at [978, 204] on div "hero.moveUp() 1 2 hero . moveUp ( ) ההההההההההההההההההההההההההההההההההההההההההה…" at bounding box center [1112, 424] width 510 height 450
drag, startPoint x: 898, startPoint y: 206, endPoint x: 930, endPoint y: 203, distance: 32.1
click at [930, 203] on div "hero.moveUp() 1 2 hero . moveUp ( ) ההההההההההההההההההההההההההההההההההההההההההה…" at bounding box center [1112, 424] width 510 height 450
drag, startPoint x: 898, startPoint y: 201, endPoint x: 945, endPoint y: 201, distance: 47.0
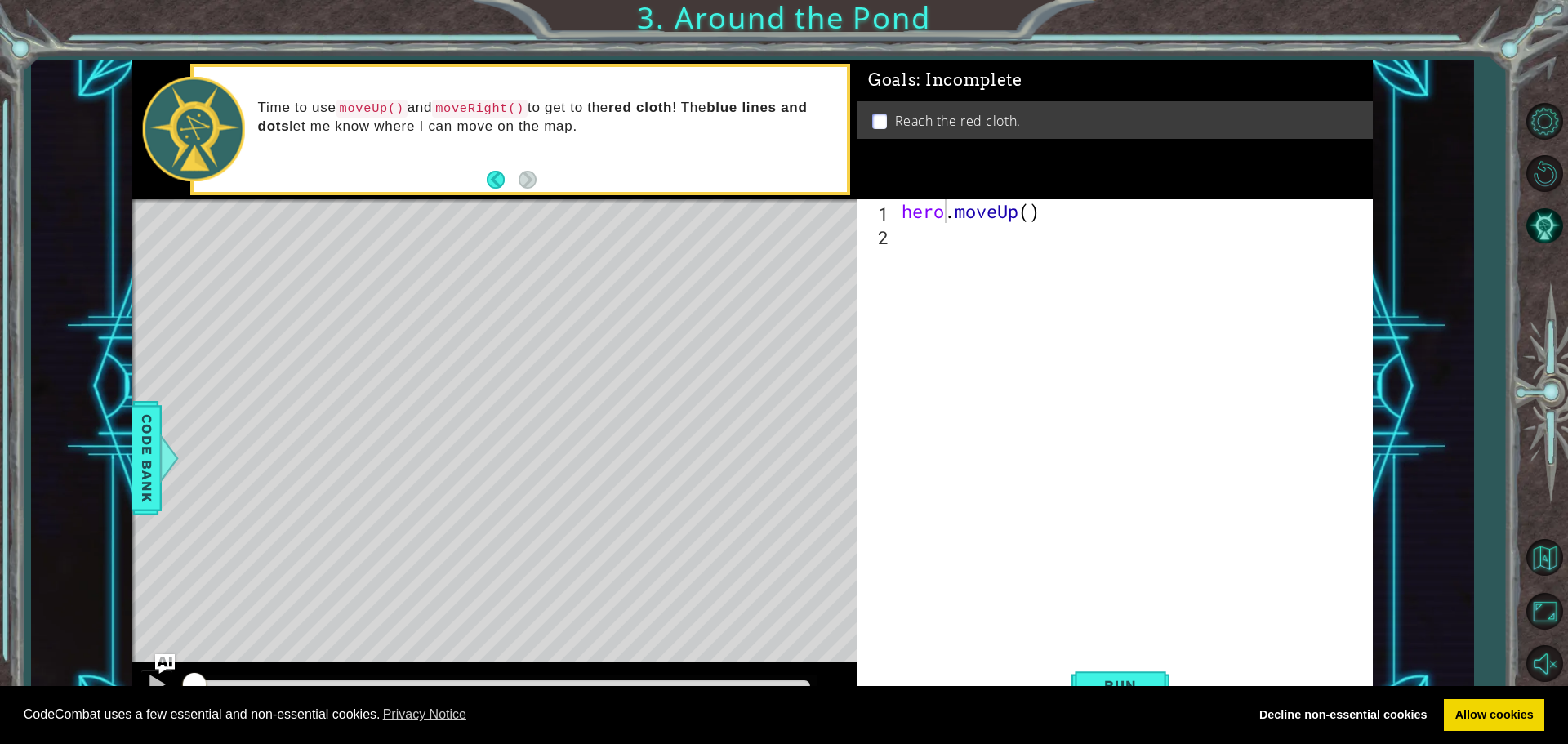
click at [945, 201] on div "hero.moveUp() 1 2 hero . moveUp ( ) ההההההההההההההההההההההההההההההההההההההההההה…" at bounding box center [1112, 424] width 510 height 450
drag, startPoint x: 903, startPoint y: 211, endPoint x: 1041, endPoint y: 217, distance: 138.1
click at [1041, 217] on div "hero . moveUp ( )" at bounding box center [1137, 448] width 477 height 498
click at [935, 251] on div "hero . moveUp ( )" at bounding box center [1137, 448] width 477 height 498
paste textarea "hero.moveUp()"
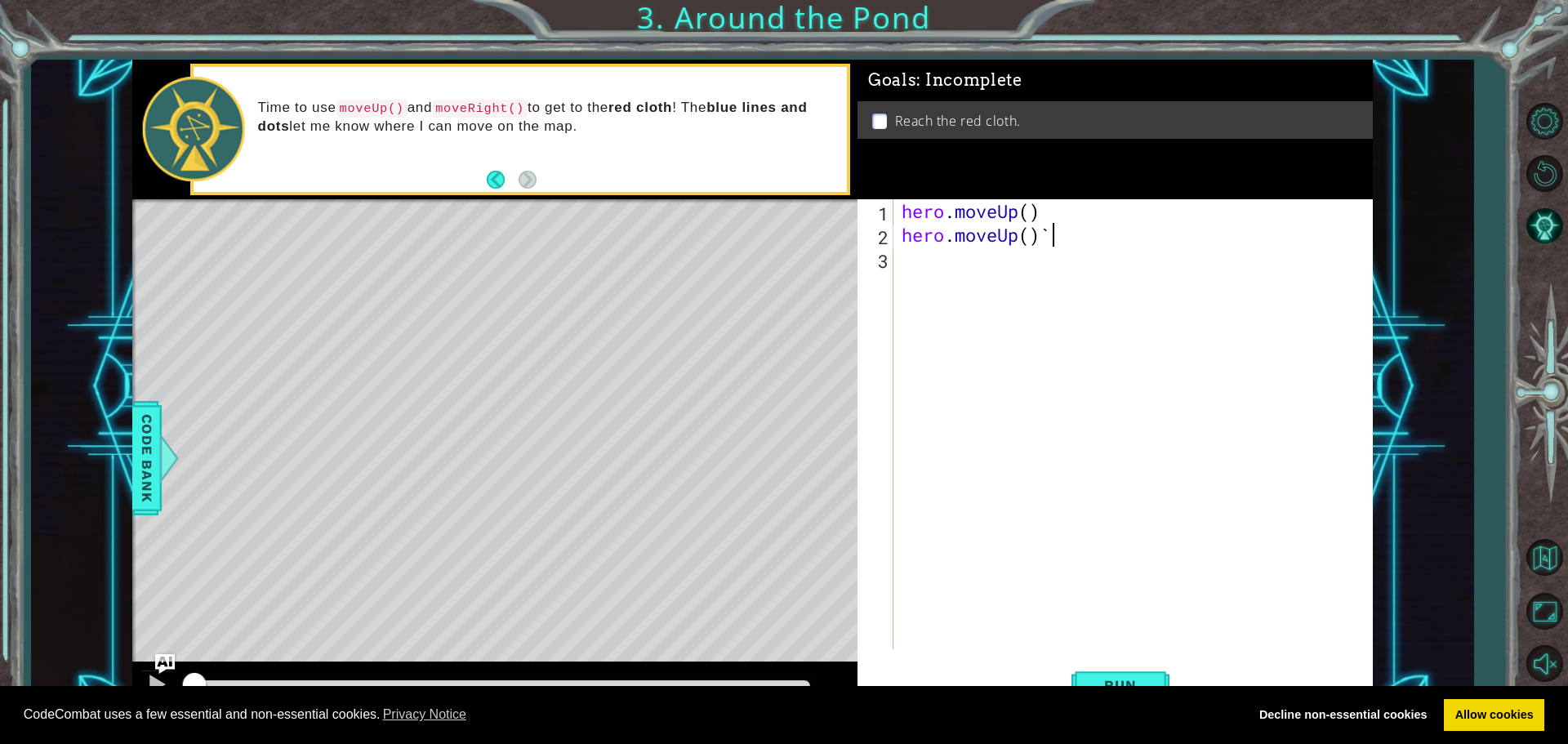
scroll to position [0, 7]
type textarea "hero.moveUp()``"
click at [1151, 680] on span "Run" at bounding box center [1120, 686] width 65 height 17
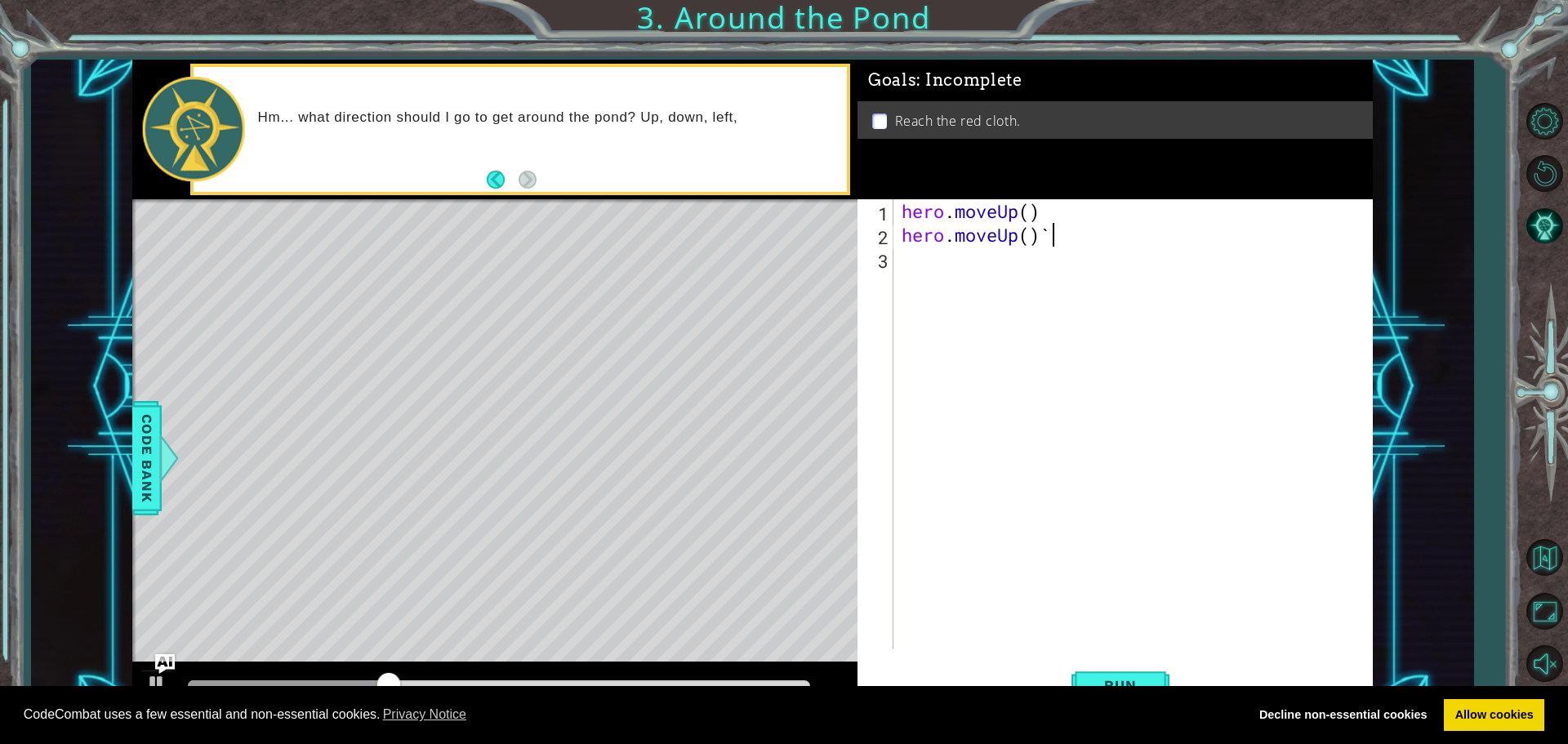
scroll to position [0, 6]
type textarea "hero.moveUp()"
click at [1101, 672] on button "Run" at bounding box center [1120, 685] width 98 height 52
type textarea "h"
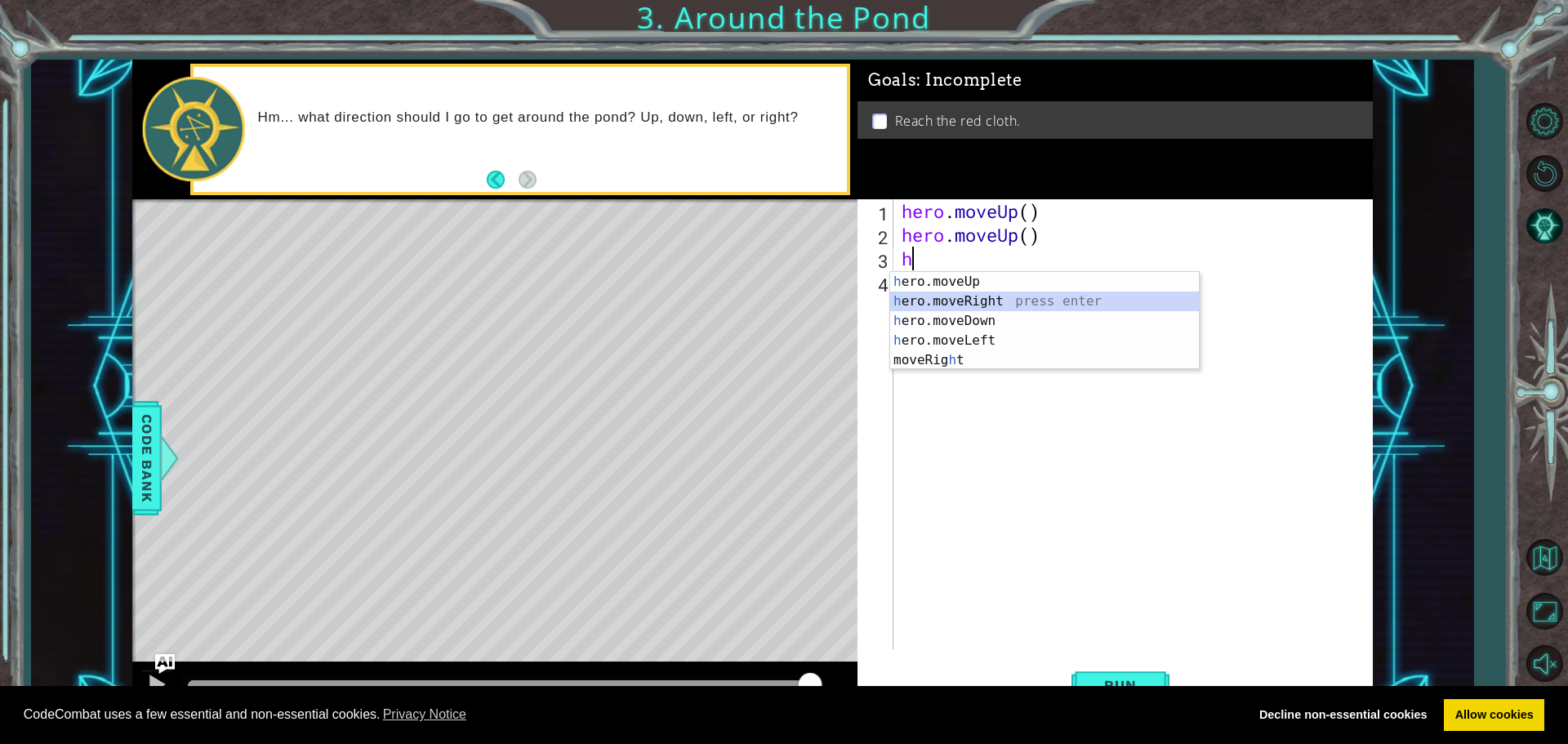
click at [1158, 295] on div "h ero.moveUp press enter h ero.moveRight press enter h ero.moveDown press enter…" at bounding box center [1044, 340] width 309 height 137
type textarea "her"
click at [977, 304] on div "her o.moveUp press enter her o.moveRight press enter her o.moveDown press enter…" at bounding box center [1044, 354] width 309 height 117
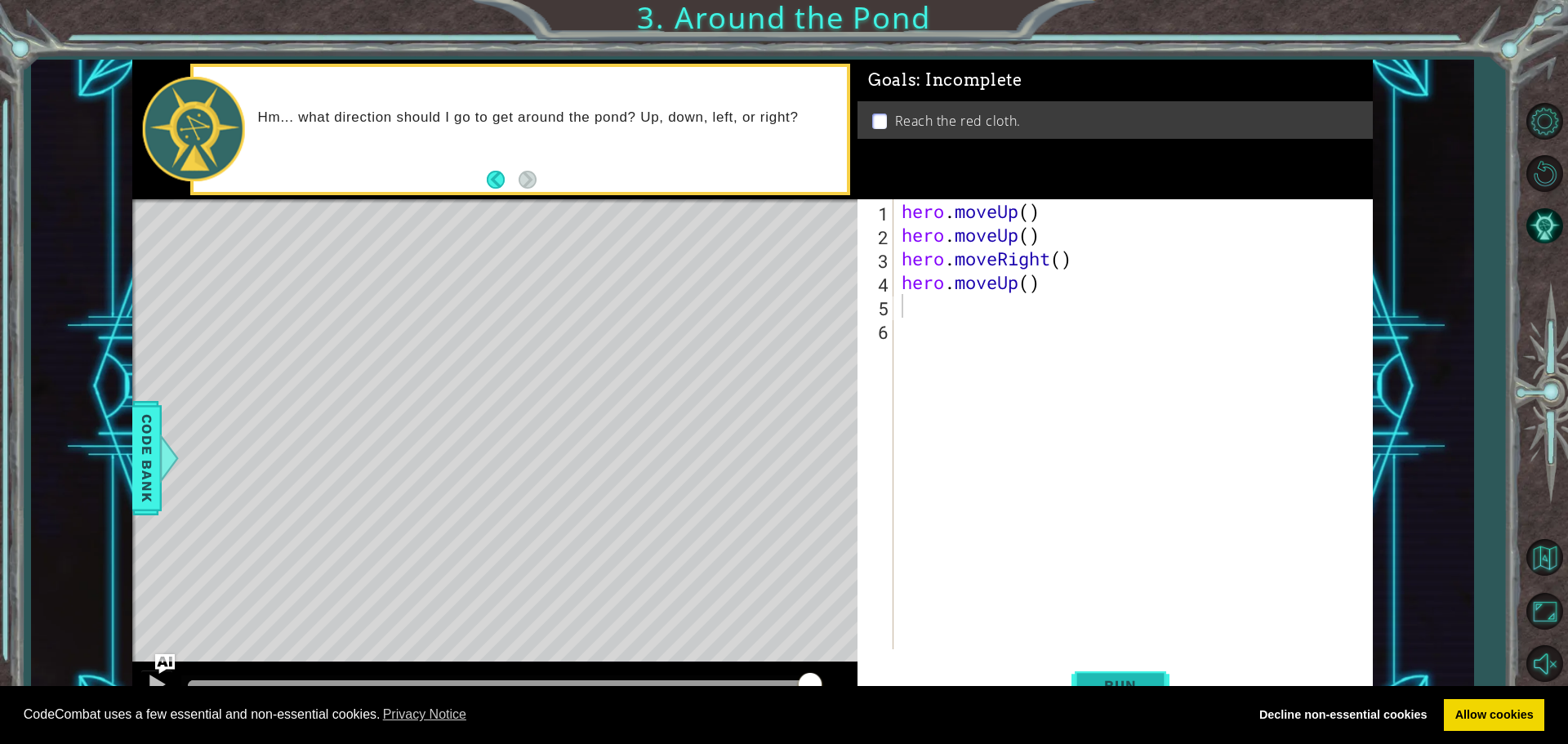
click at [1105, 677] on button "Run" at bounding box center [1120, 685] width 98 height 52
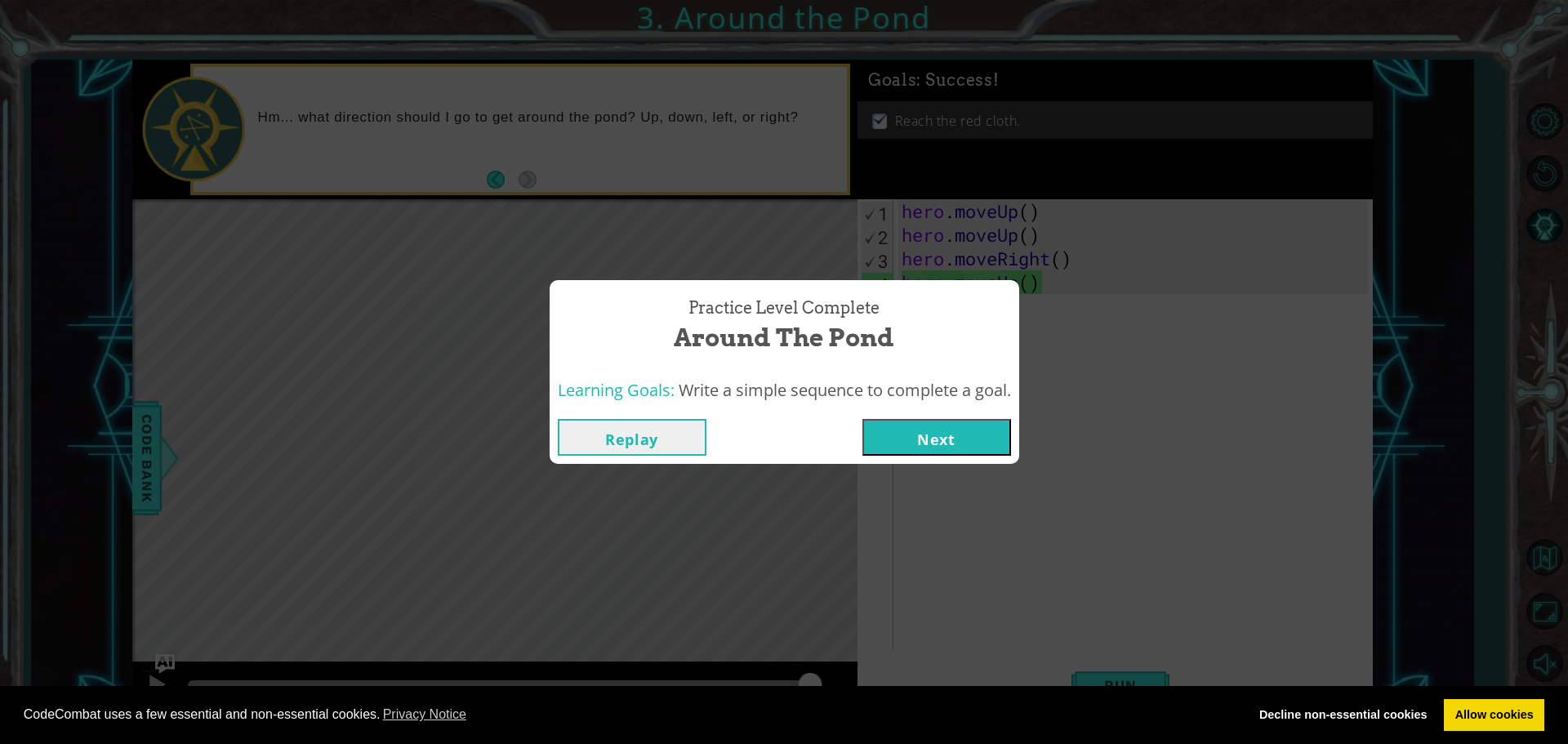
drag, startPoint x: 972, startPoint y: 444, endPoint x: 991, endPoint y: 436, distance: 20.6
click at [991, 436] on button "Next" at bounding box center [936, 438] width 149 height 37
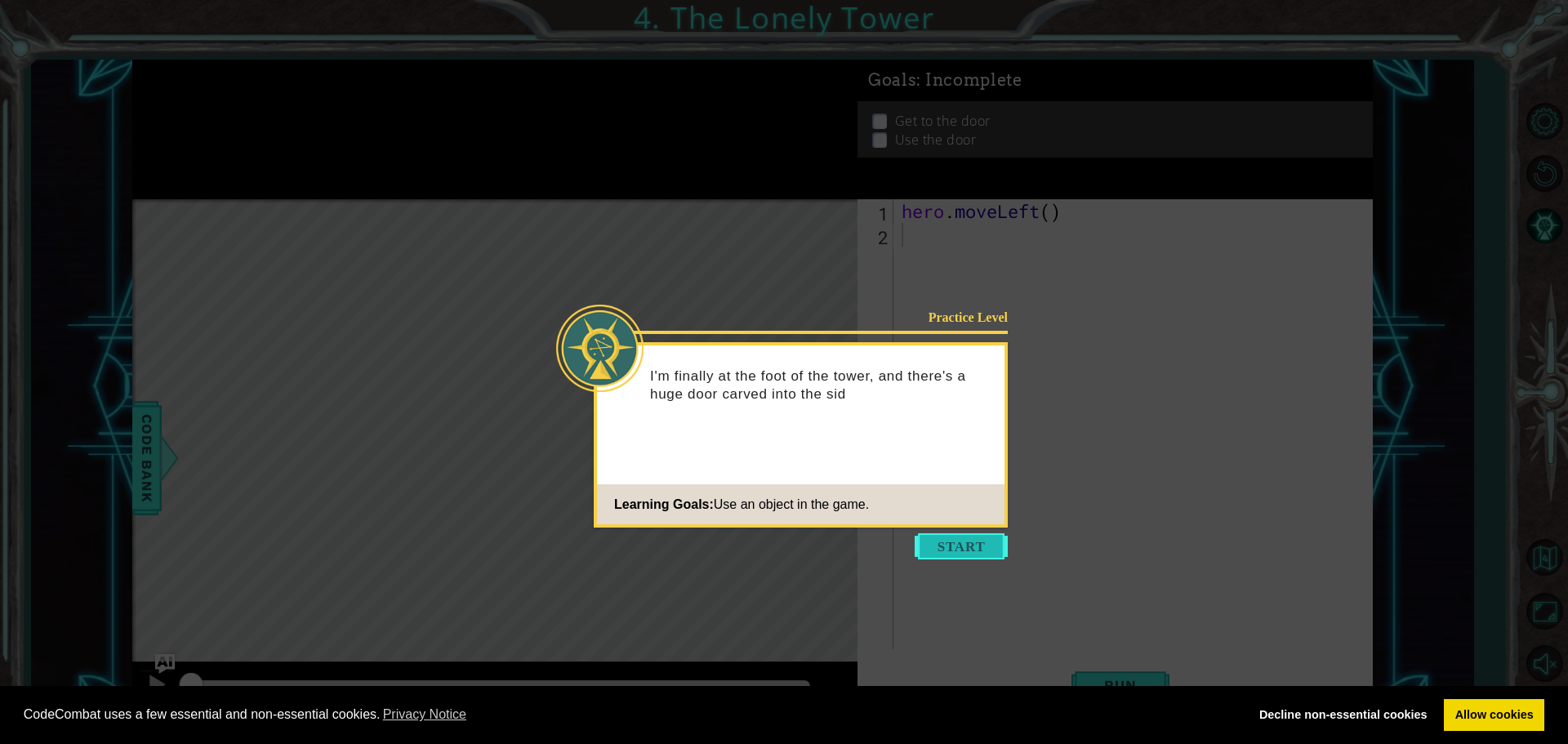
click at [947, 540] on button "Start" at bounding box center [961, 546] width 93 height 26
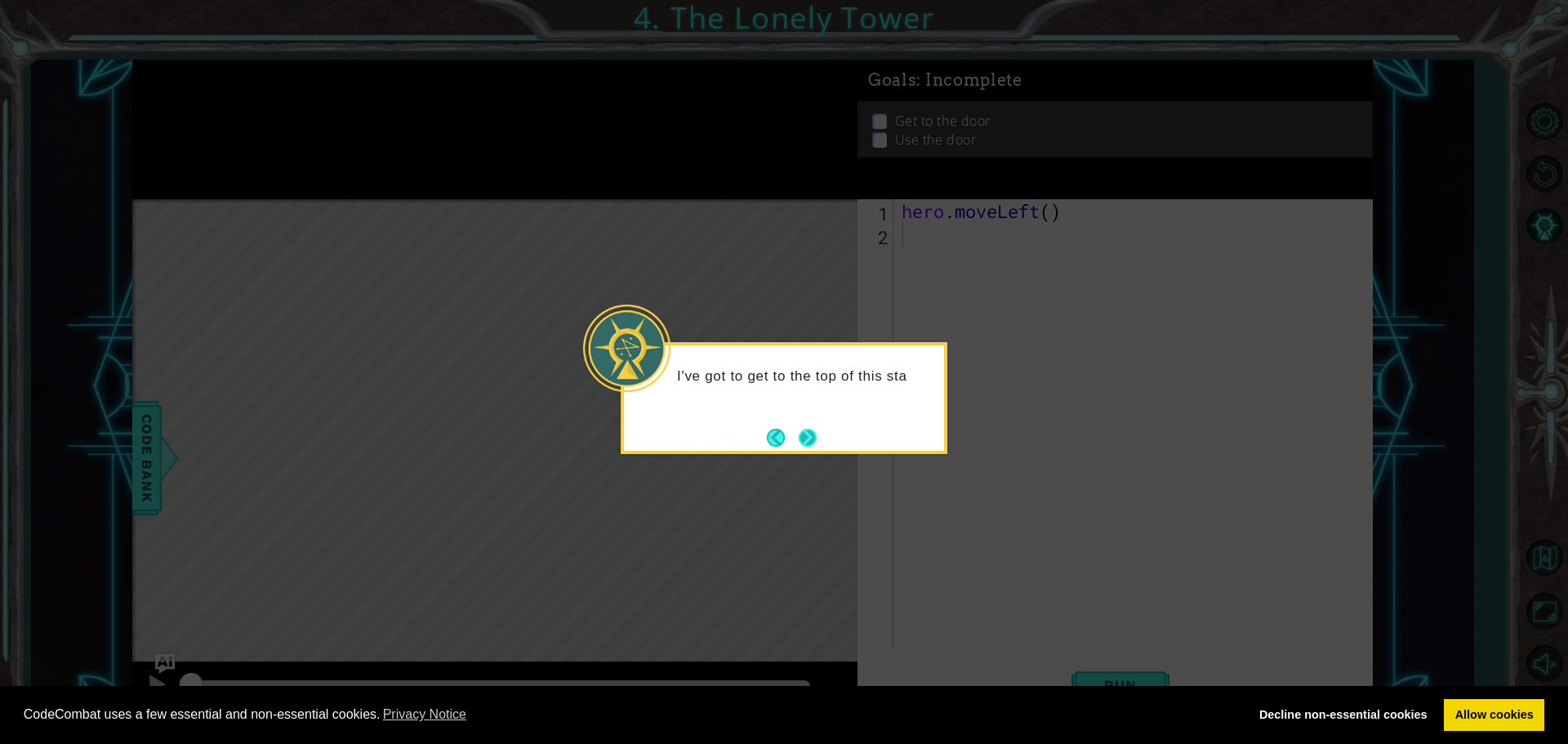
click at [813, 447] on button "Next" at bounding box center [808, 438] width 18 height 18
click at [817, 439] on button "Next" at bounding box center [808, 438] width 18 height 18
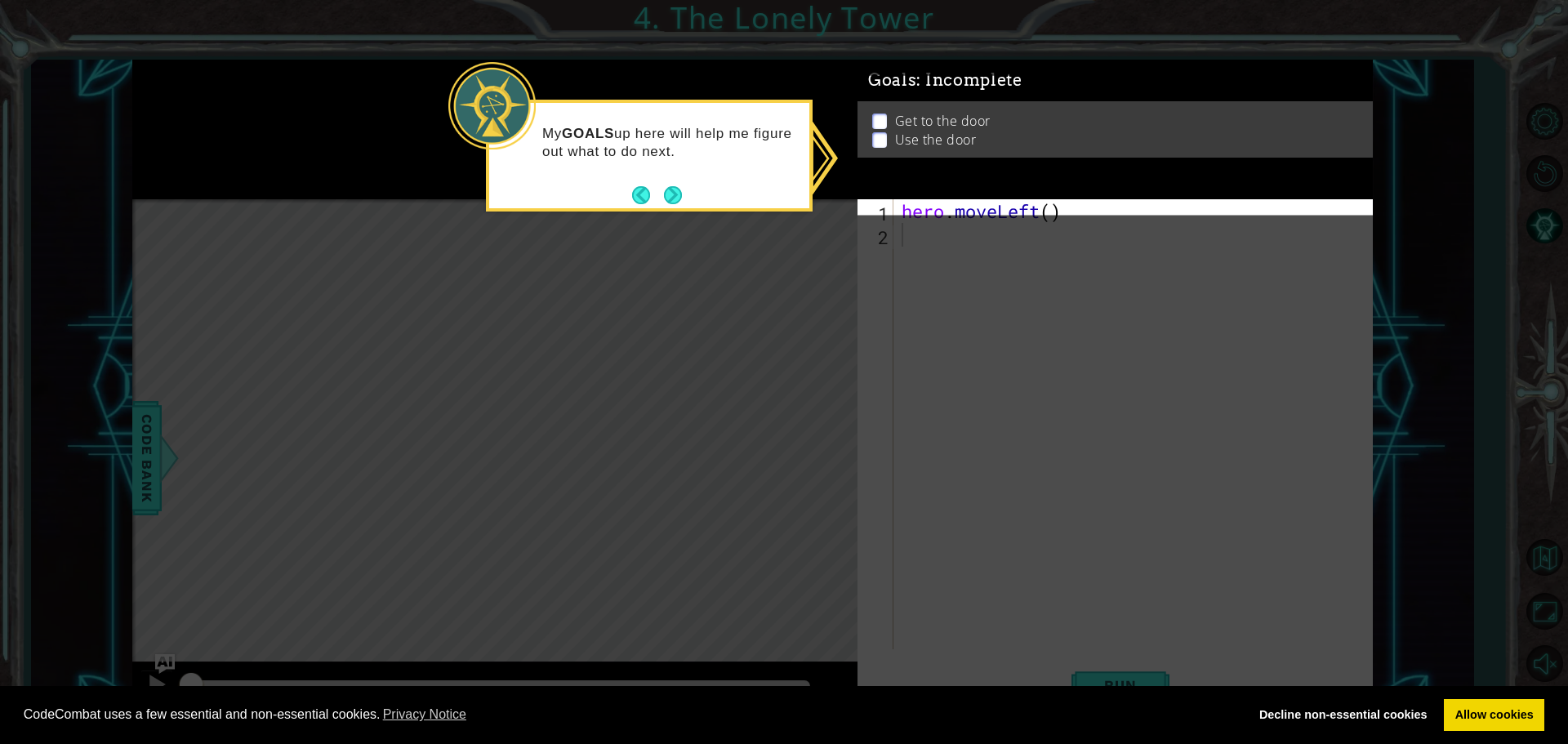
click at [682, 194] on button "Next" at bounding box center [673, 196] width 18 height 18
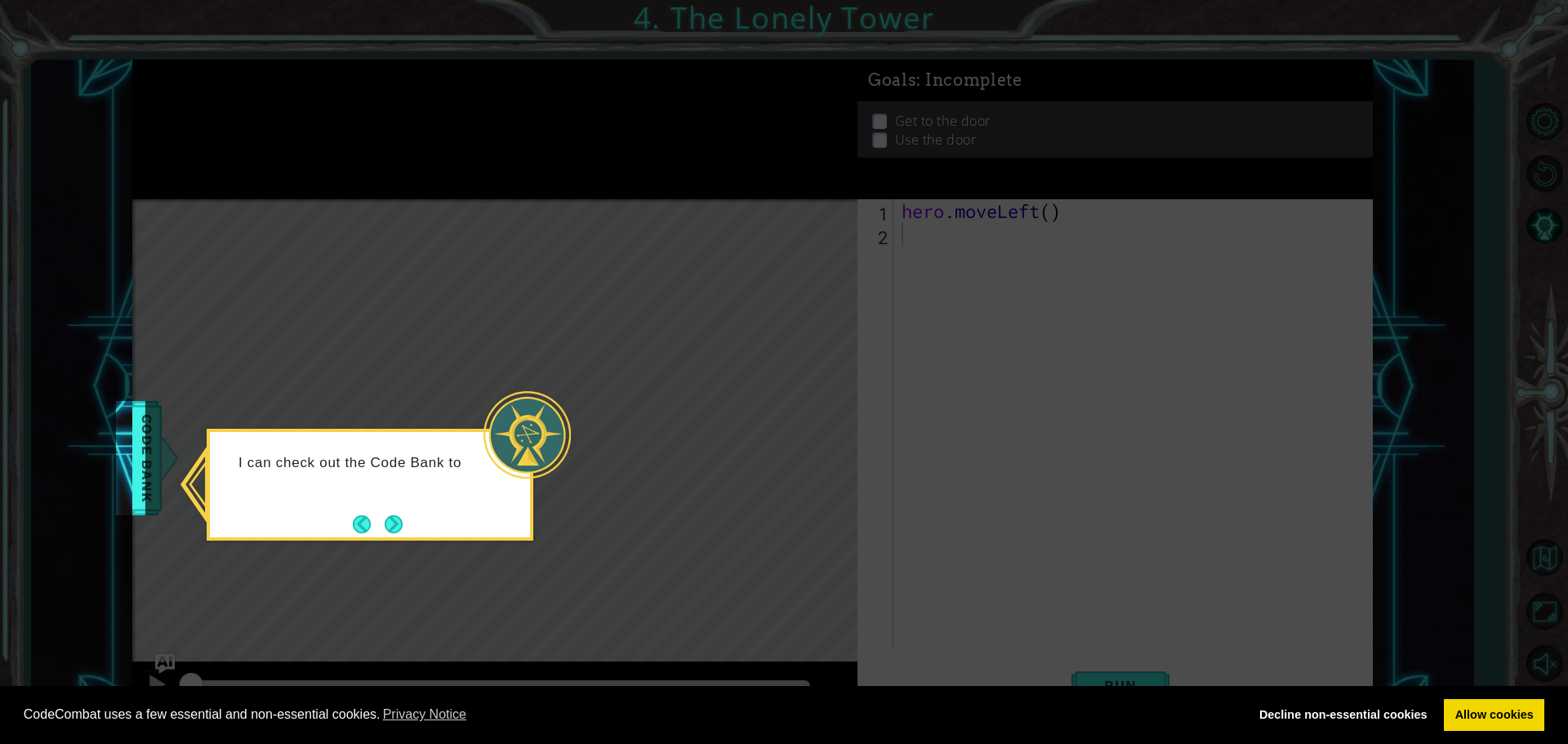
click at [400, 516] on button "Next" at bounding box center [393, 524] width 18 height 18
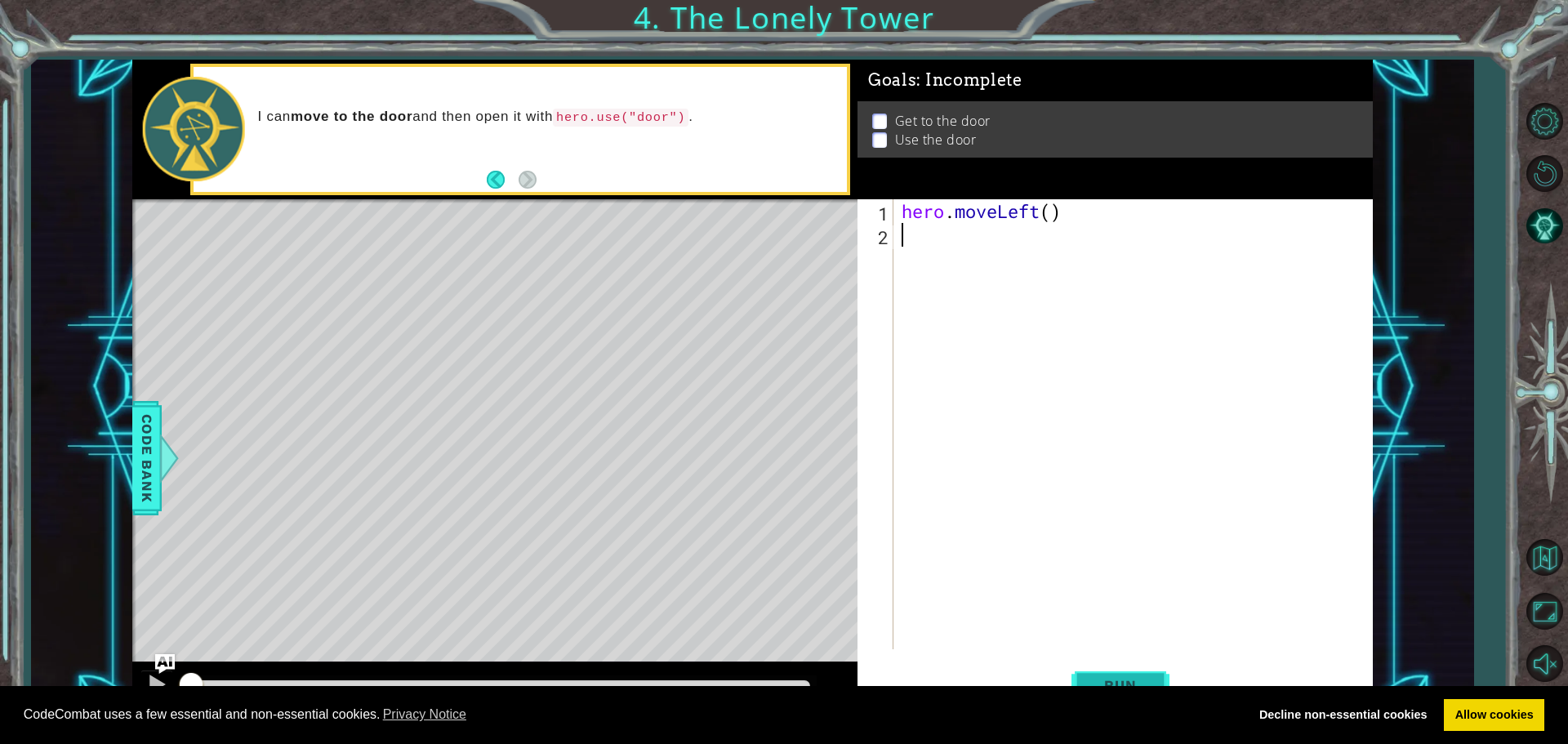
click at [1133, 682] on span "Run" at bounding box center [1120, 686] width 65 height 17
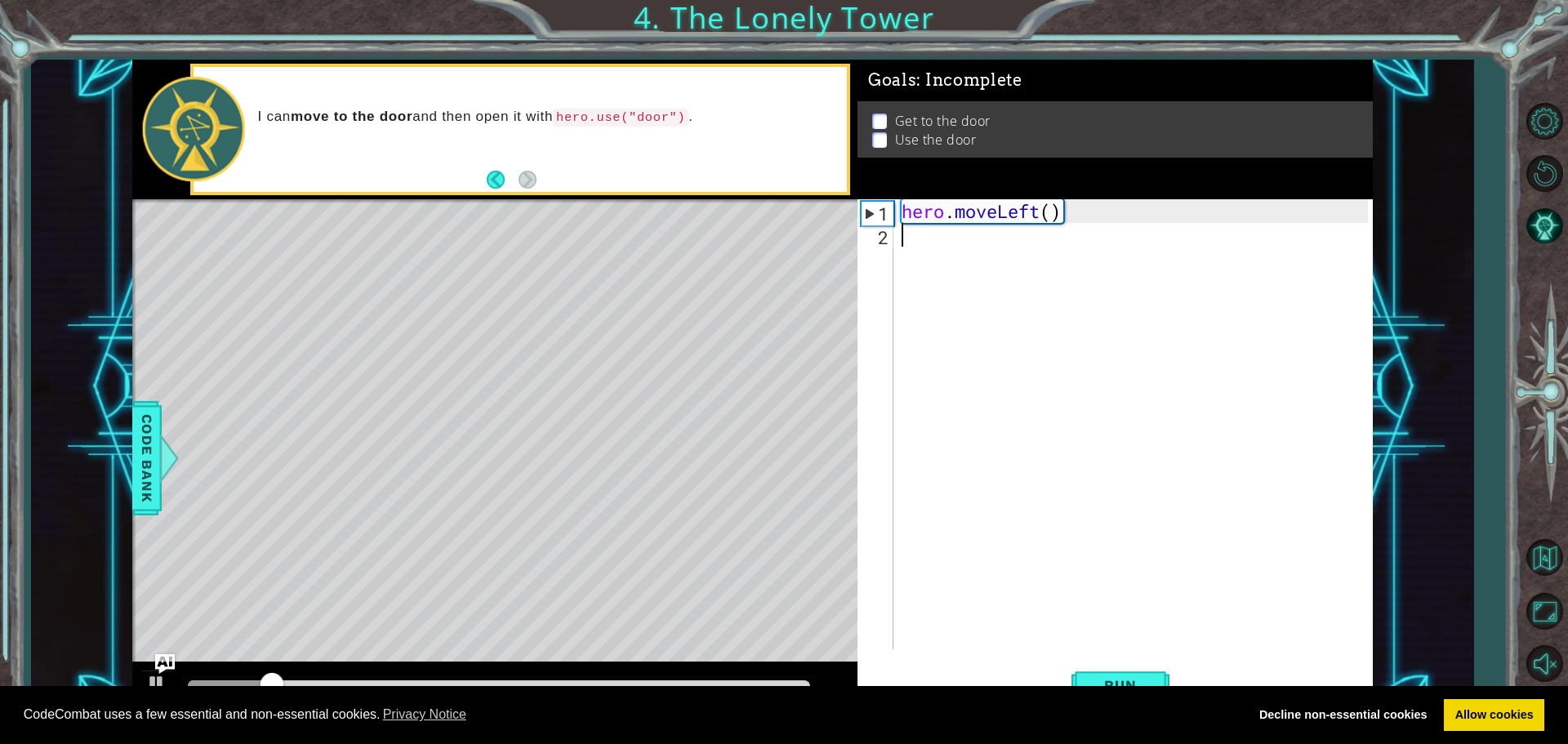
click at [1027, 203] on div "hero . moveLeft ( )" at bounding box center [1137, 448] width 477 height 498
click at [944, 217] on div "hero . moveLeft ( )" at bounding box center [1133, 424] width 469 height 450
type textarea "hero.moveLeft()"
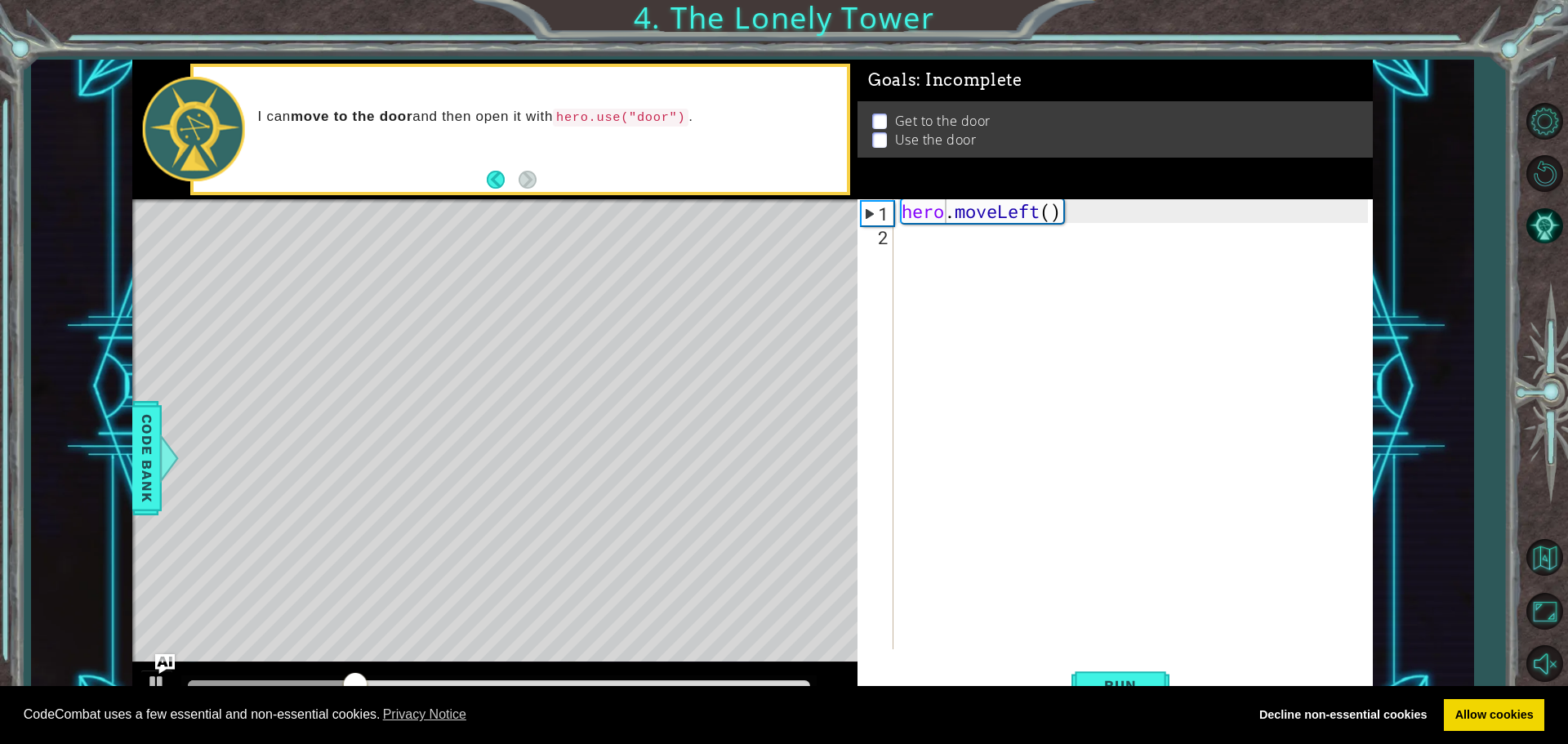
drag, startPoint x: 895, startPoint y: 216, endPoint x: 878, endPoint y: 207, distance: 19.2
click at [903, 208] on div "hero.moveLeft() 1 2 hero . moveLeft ( ) ההההההההההההההההההההההההההההההההההההההה…" at bounding box center [1112, 424] width 510 height 450
drag, startPoint x: 898, startPoint y: 208, endPoint x: 1062, endPoint y: 211, distance: 164.0
click at [1062, 211] on div "hero . moveLeft ( )" at bounding box center [1137, 448] width 477 height 498
click at [961, 249] on div "hero . moveLeft ( )" at bounding box center [1137, 448] width 477 height 498
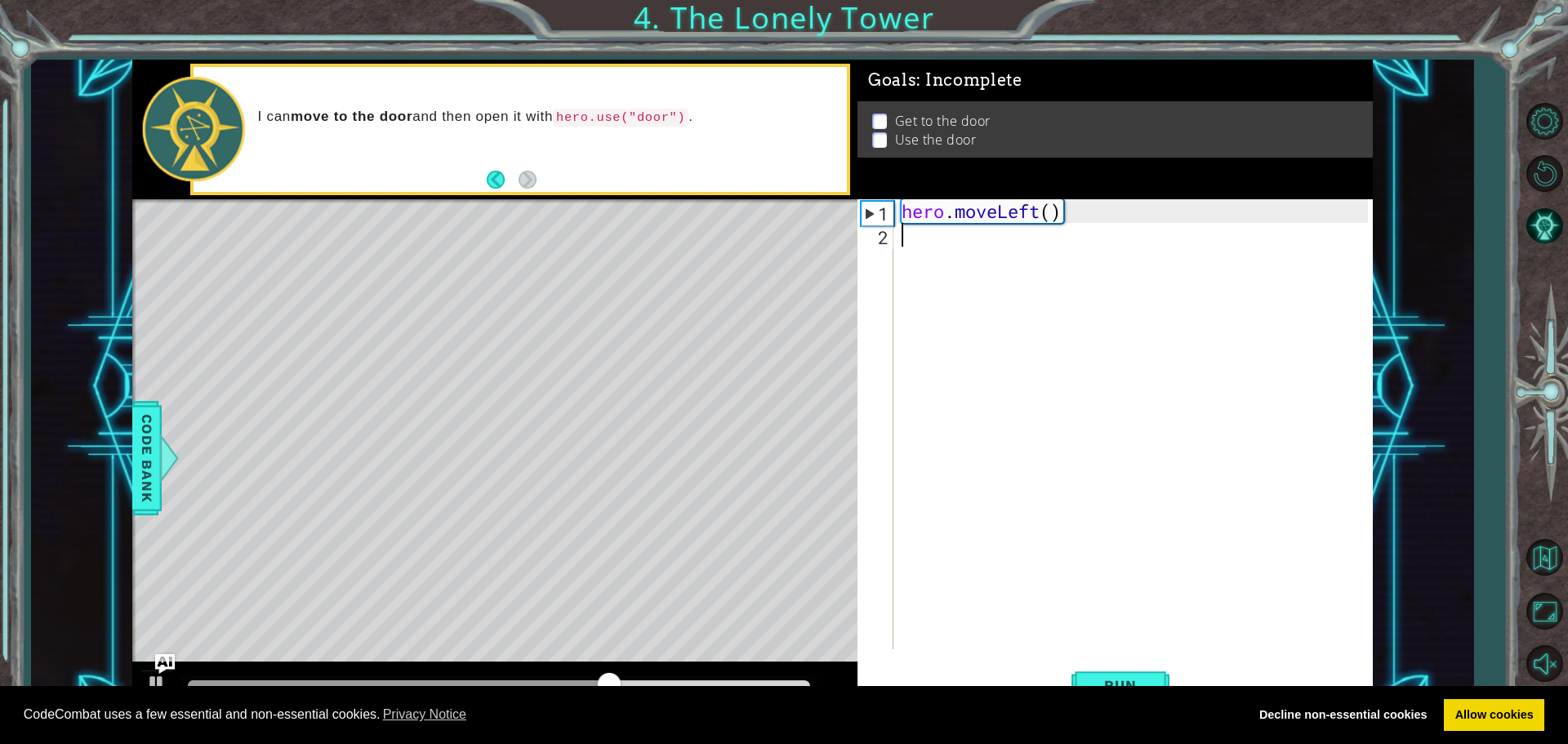
paste textarea "hero.moveLeft()"
type textarea "hero.moveLeft()"
paste textarea "hero.moveLeft()"
type textarea "hero.moveLeft()"
drag, startPoint x: 1109, startPoint y: 668, endPoint x: 1108, endPoint y: 657, distance: 11.0
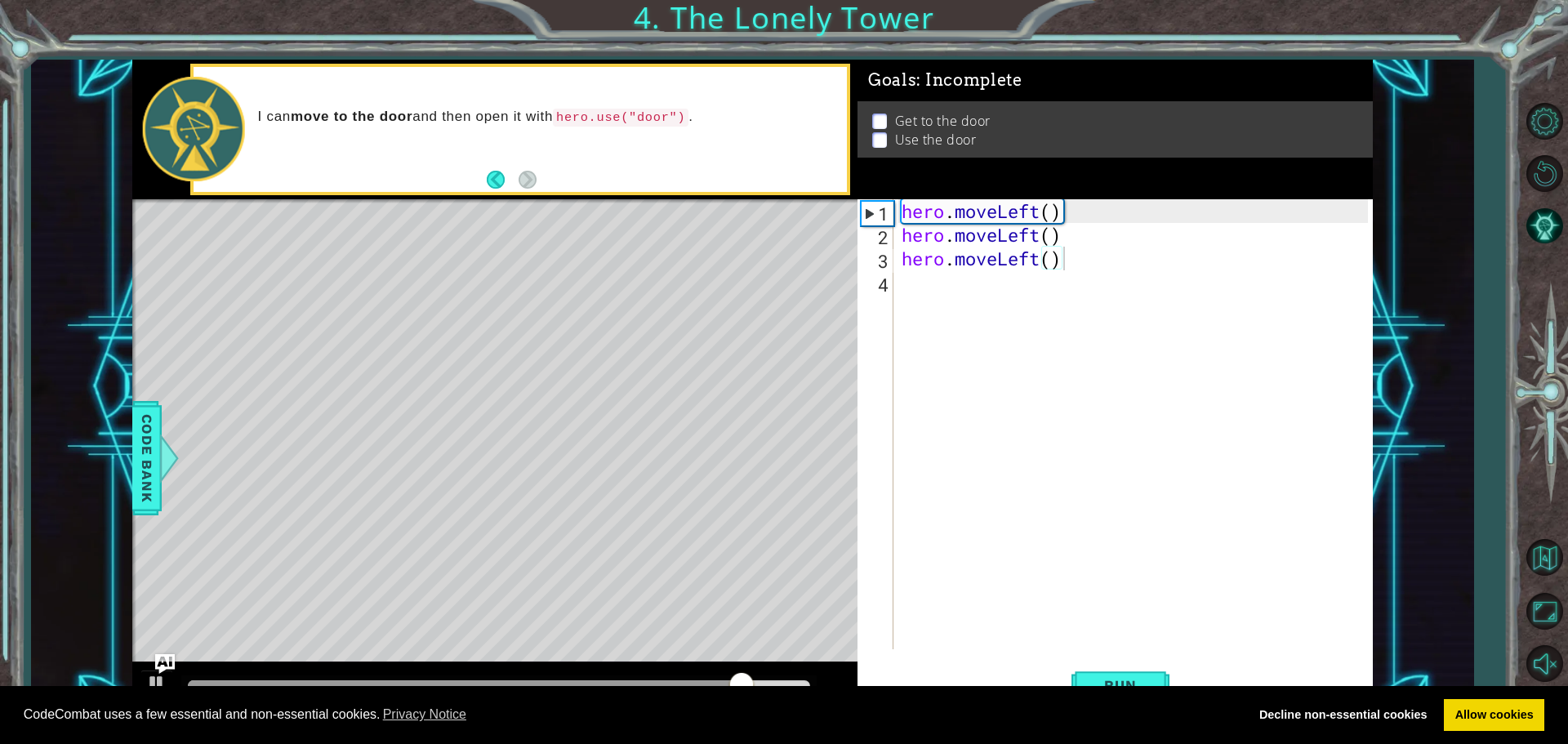
click at [1108, 663] on button "Run" at bounding box center [1120, 685] width 98 height 52
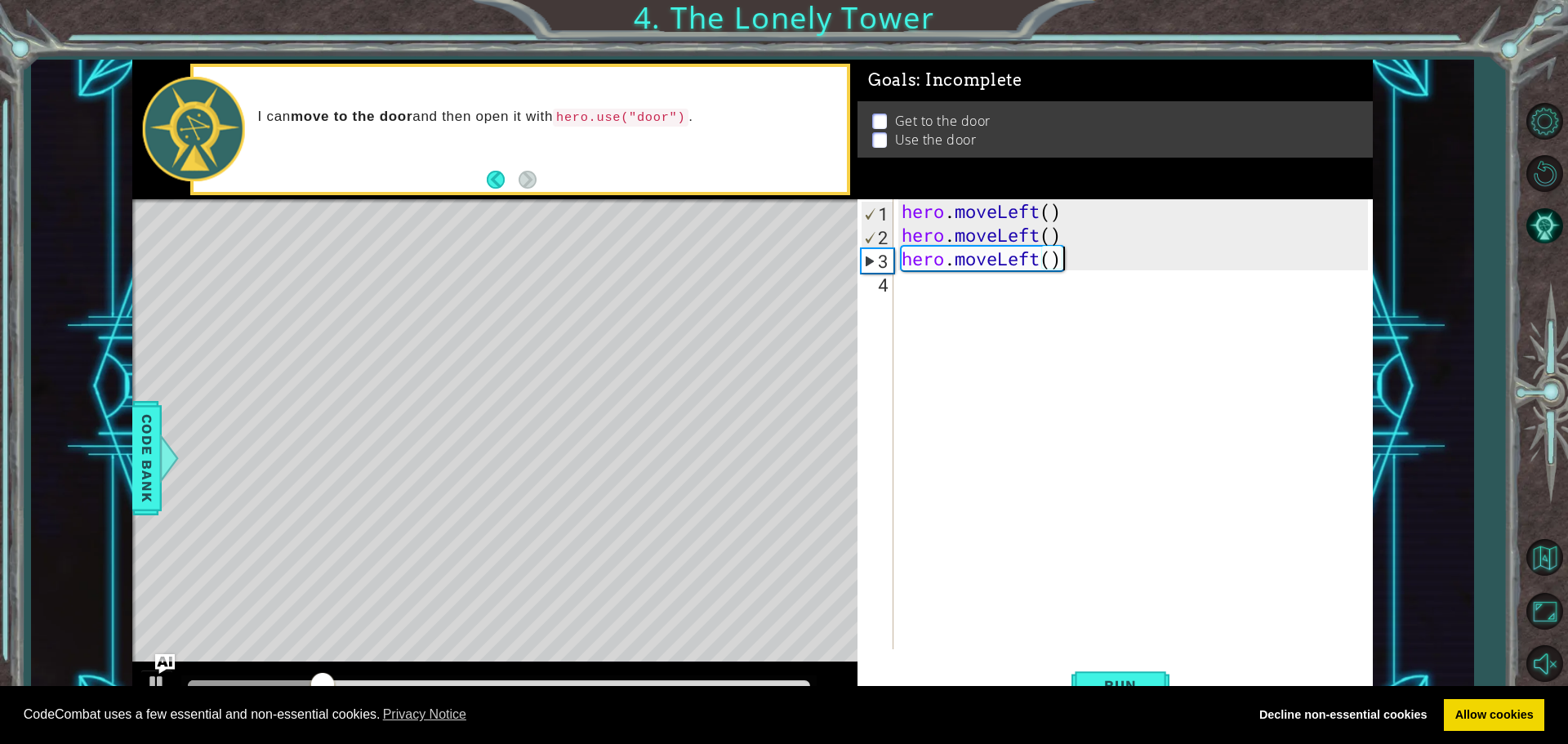
click at [997, 275] on div "hero . moveLeft ( ) hero . moveLeft ( ) hero . moveLeft ( )" at bounding box center [1137, 448] width 477 height 498
click at [998, 272] on div "hero . moveLeft ( ) hero . moveLeft ( ) hero . moveLeft ( )" at bounding box center [1137, 448] width 477 height 498
click at [1000, 270] on div "hero . moveLeft ( ) hero . moveLeft ( ) hero . moveLeft ( )" at bounding box center [1137, 448] width 477 height 498
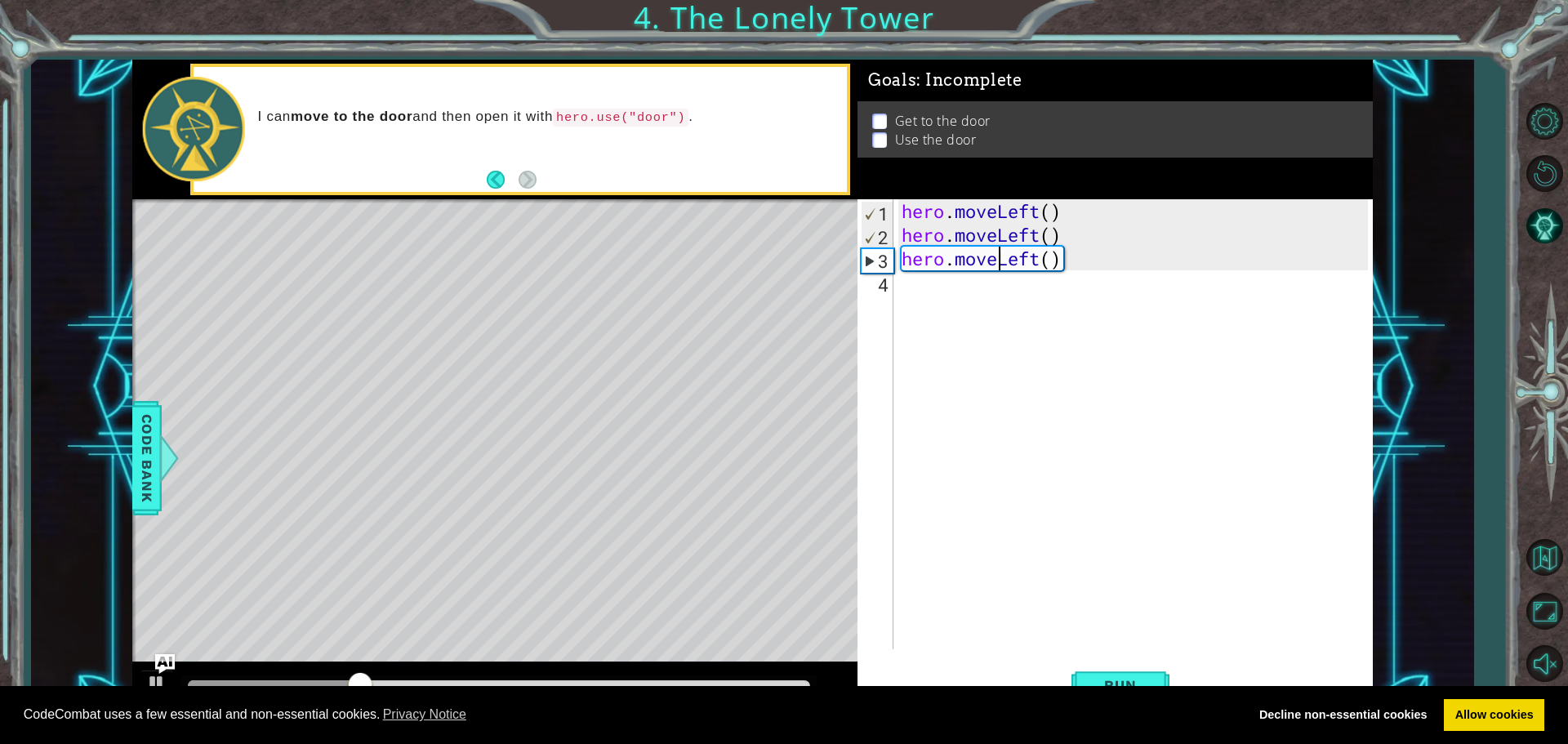
click at [1002, 269] on div "hero . moveLeft ( ) hero . moveLeft ( ) hero . moveLeft ( )" at bounding box center [1137, 448] width 477 height 498
click at [1066, 259] on div "hero . moveLeft ( ) hero . moveLeft ( ) hero . moveLeft ( )" at bounding box center [1137, 448] width 477 height 498
click at [964, 244] on div "hero . moveLeft ( ) hero . moveLeft ( ) hero . moveLeft (" at bounding box center [1137, 448] width 477 height 498
type textarea "hero.moveLeft()"
click at [992, 278] on div "hero . moveLeft ( ) hero . moveLeft ( ) hero . moveLeft (" at bounding box center [1137, 448] width 477 height 498
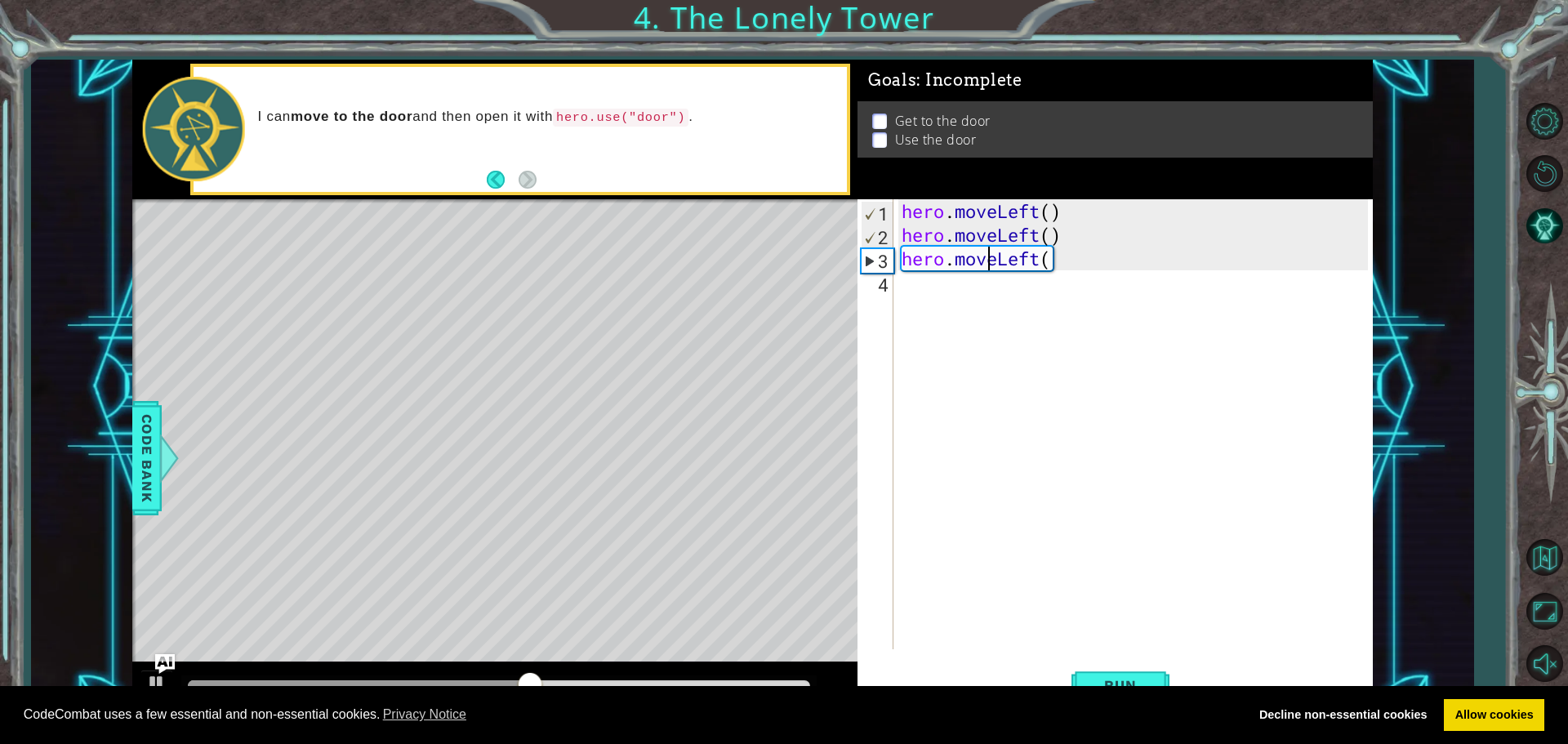
click at [993, 269] on div "hero . moveLeft ( ) hero . moveLeft ( ) hero . moveLeft (" at bounding box center [1137, 448] width 477 height 498
click at [1026, 254] on div "hero . moveLeft ( ) hero . moveLeft ( ) hero . moveLeft (" at bounding box center [1137, 448] width 477 height 498
click at [1055, 260] on div "hero . moveLeft ( ) hero . moveLeft ( ) hero . moveLeft (" at bounding box center [1137, 448] width 477 height 498
drag, startPoint x: 1049, startPoint y: 262, endPoint x: 1021, endPoint y: 278, distance: 32.2
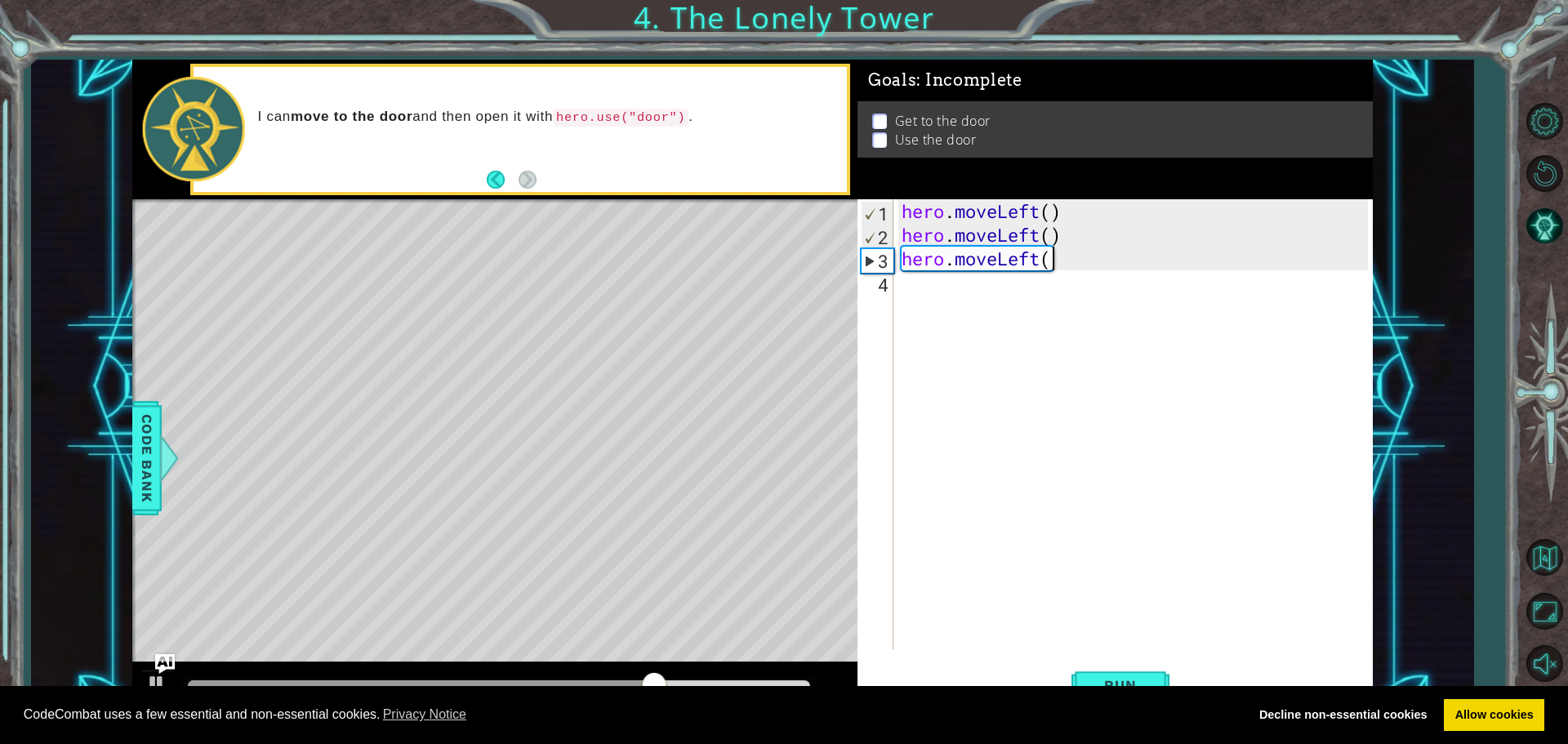
click at [1030, 281] on div "hero . moveLeft ( ) hero . moveLeft ( ) hero . moveLeft (" at bounding box center [1137, 448] width 477 height 498
click at [930, 266] on div "hero . moveLeft ( ) hero . moveLeft ( ) hero . moveLeft (" at bounding box center [1137, 448] width 477 height 498
click at [950, 258] on div "hero . moveLeft ( ) hero . moveLeft ( ) hero . moveLeft (" at bounding box center [1137, 448] width 477 height 498
drag, startPoint x: 974, startPoint y: 255, endPoint x: 989, endPoint y: 261, distance: 16.2
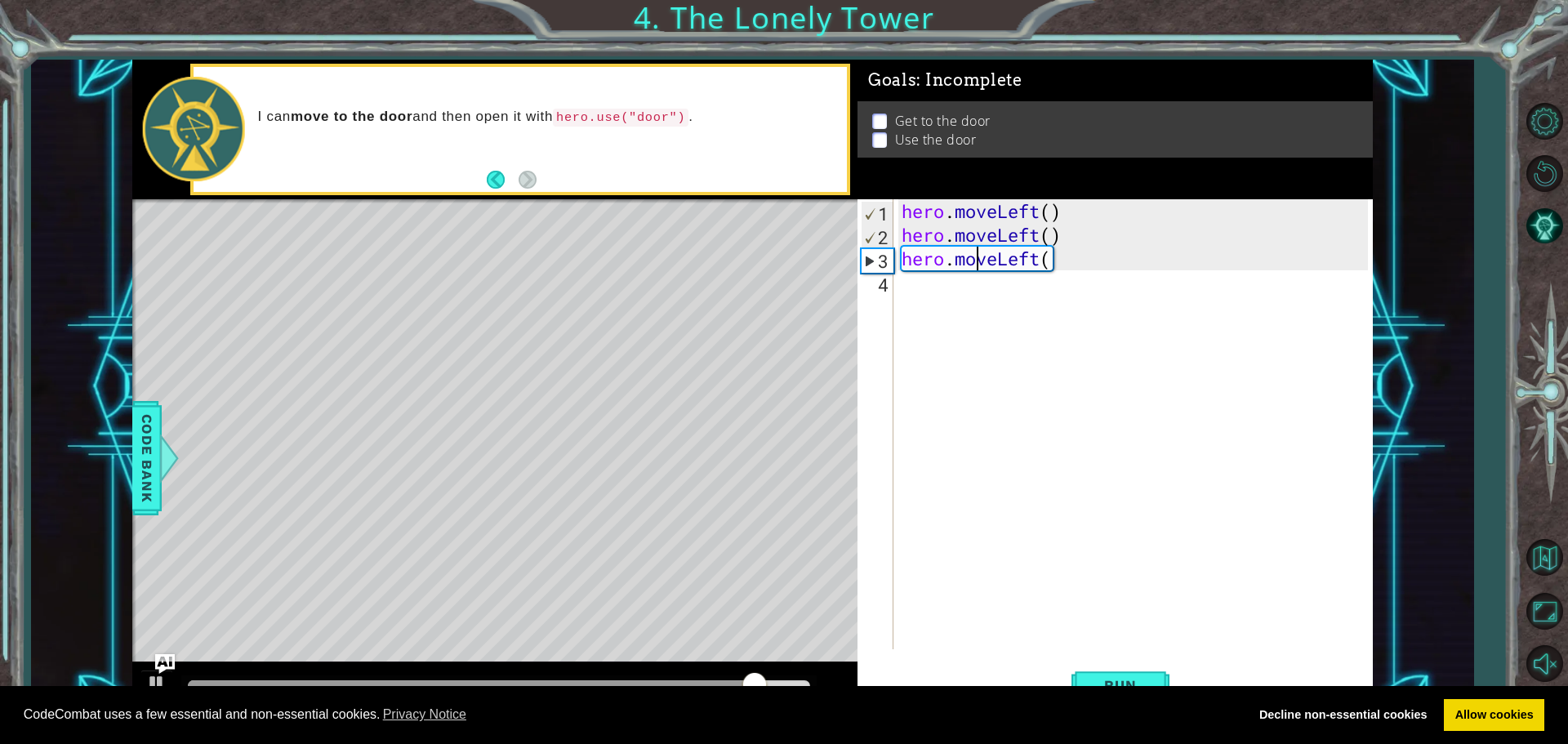
click at [986, 259] on div "hero . moveLeft ( ) hero . moveLeft ( ) hero . moveLeft (" at bounding box center [1137, 448] width 477 height 498
click at [989, 261] on div "hero . moveLeft ( ) hero . moveLeft ( ) hero . moveLeft (" at bounding box center [1133, 424] width 469 height 450
click at [988, 261] on div "hero . moveLeft ( ) hero . moveLeft ( ) hero . moveLeft (" at bounding box center [1137, 448] width 477 height 498
type textarea "hero.moveLeft("
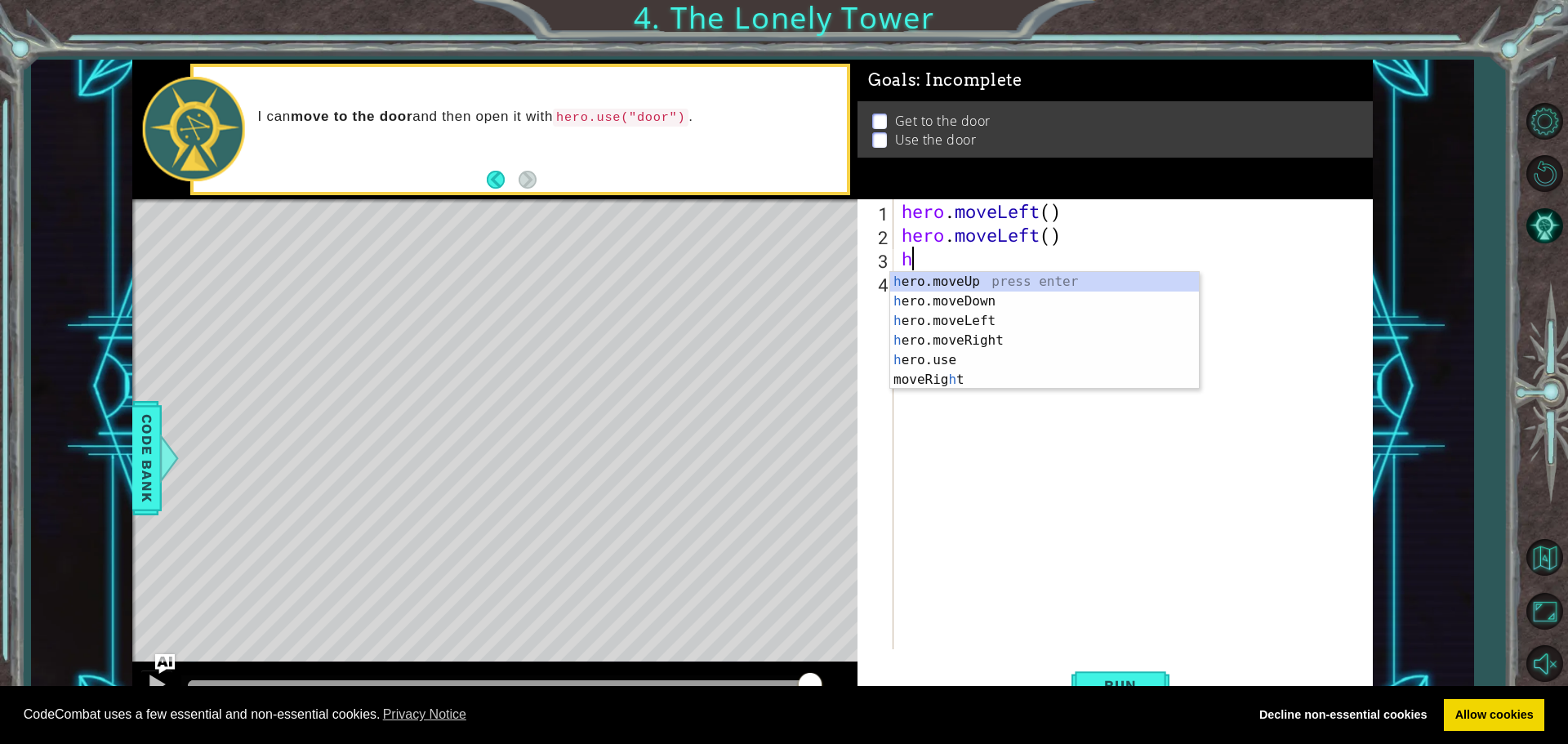
type textarea "her"
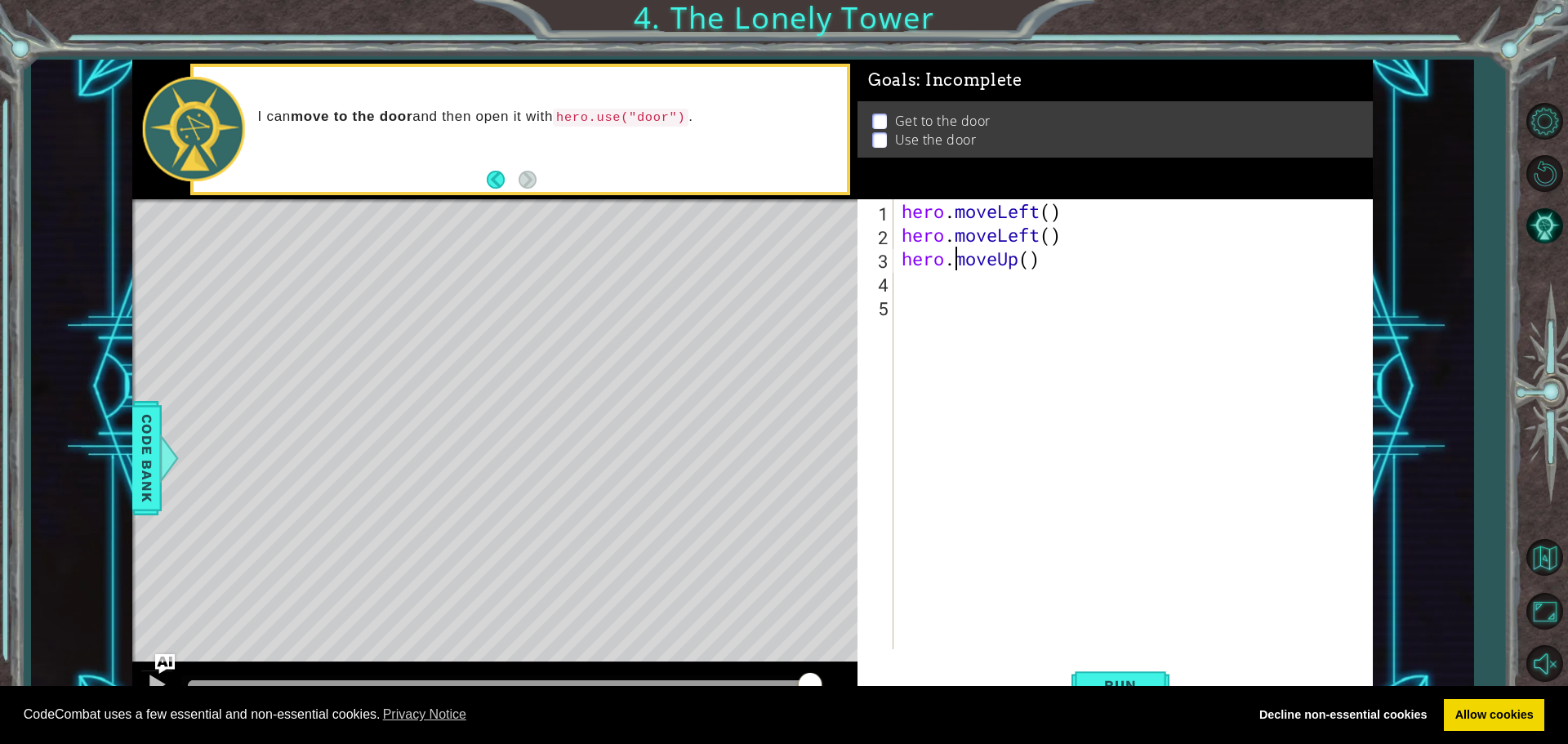
click at [959, 250] on div "hero . moveLeft ( ) hero . moveLeft ( ) hero . moveUp ( )" at bounding box center [1137, 448] width 477 height 498
drag, startPoint x: 898, startPoint y: 252, endPoint x: 1066, endPoint y: 285, distance: 171.2
click at [1066, 285] on div "hero . moveLeft ( ) hero . moveLeft ( ) hero . moveUp ( )" at bounding box center [1137, 448] width 477 height 498
type textarea "hero.moveUp()"
click at [959, 348] on div "hero . moveLeft ( ) hero . moveLeft ( ) hero . moveUp ( )" at bounding box center [1137, 448] width 477 height 498
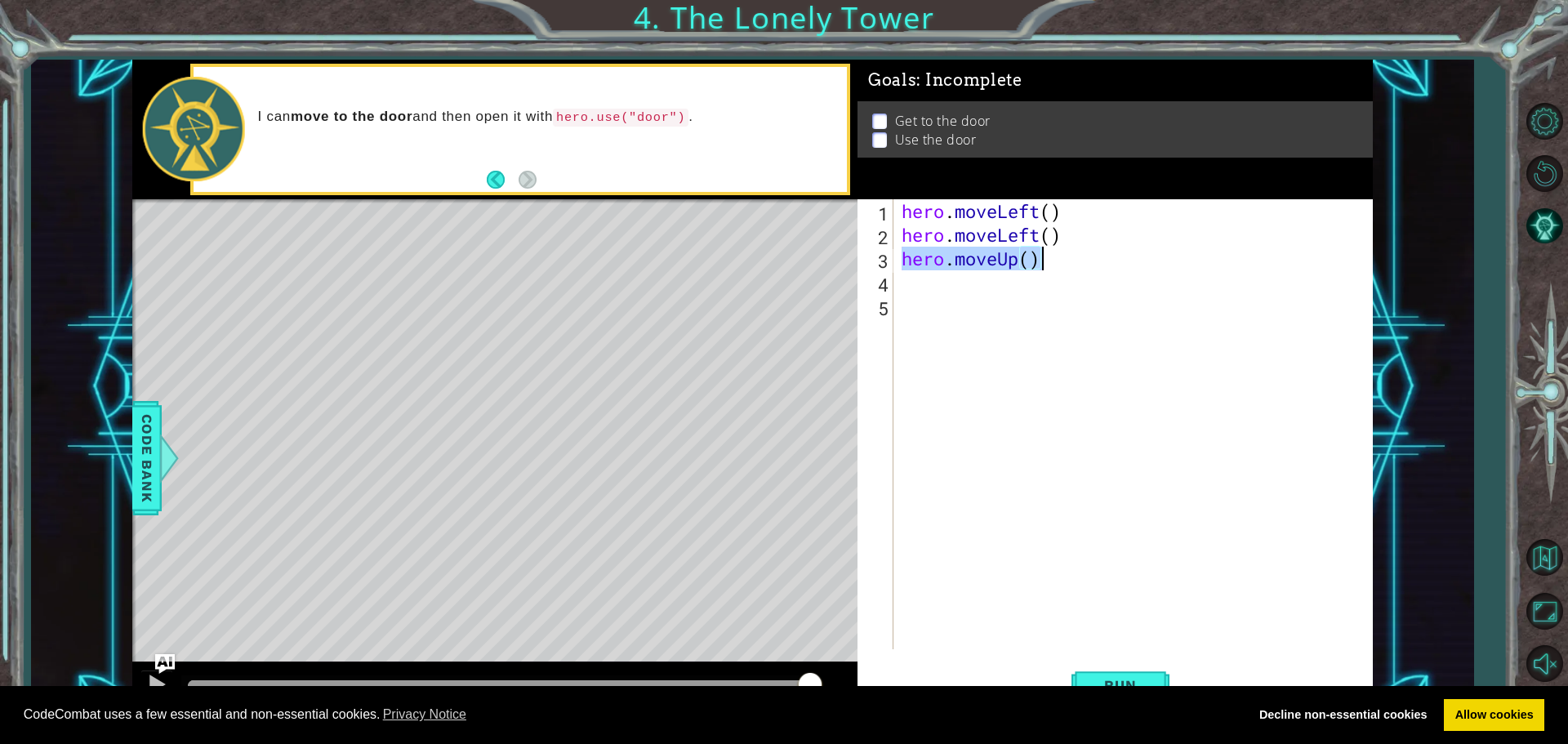
drag, startPoint x: 905, startPoint y: 254, endPoint x: 1041, endPoint y: 252, distance: 136.0
click at [1041, 252] on div "hero . moveLeft ( ) hero . moveLeft ( ) hero . moveUp ( )" at bounding box center [1137, 448] width 477 height 498
type textarea "hero.moveUp()"
click at [919, 278] on div "hero . moveLeft ( ) hero . moveLeft ( ) hero . moveUp ( )" at bounding box center [1137, 448] width 477 height 498
paste textarea "hero.moveUp()"
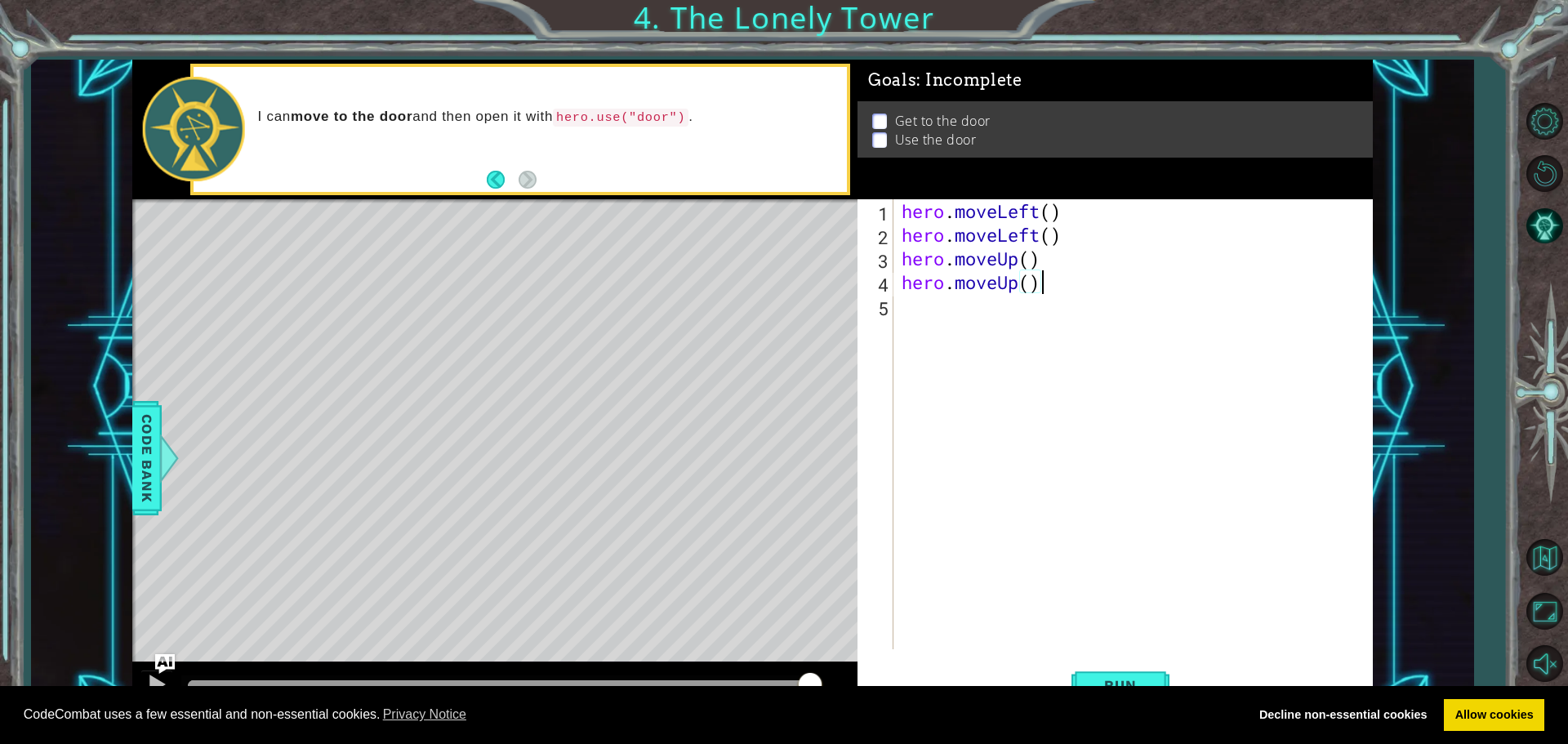
type textarea "hero.moveUp()"
drag, startPoint x: 1186, startPoint y: 682, endPoint x: 1182, endPoint y: 673, distance: 9.8
click at [1185, 677] on div "Run" at bounding box center [1119, 685] width 515 height 52
drag, startPoint x: 1133, startPoint y: 662, endPoint x: 1134, endPoint y: 674, distance: 12.0
click at [1134, 670] on button "Run" at bounding box center [1120, 685] width 98 height 52
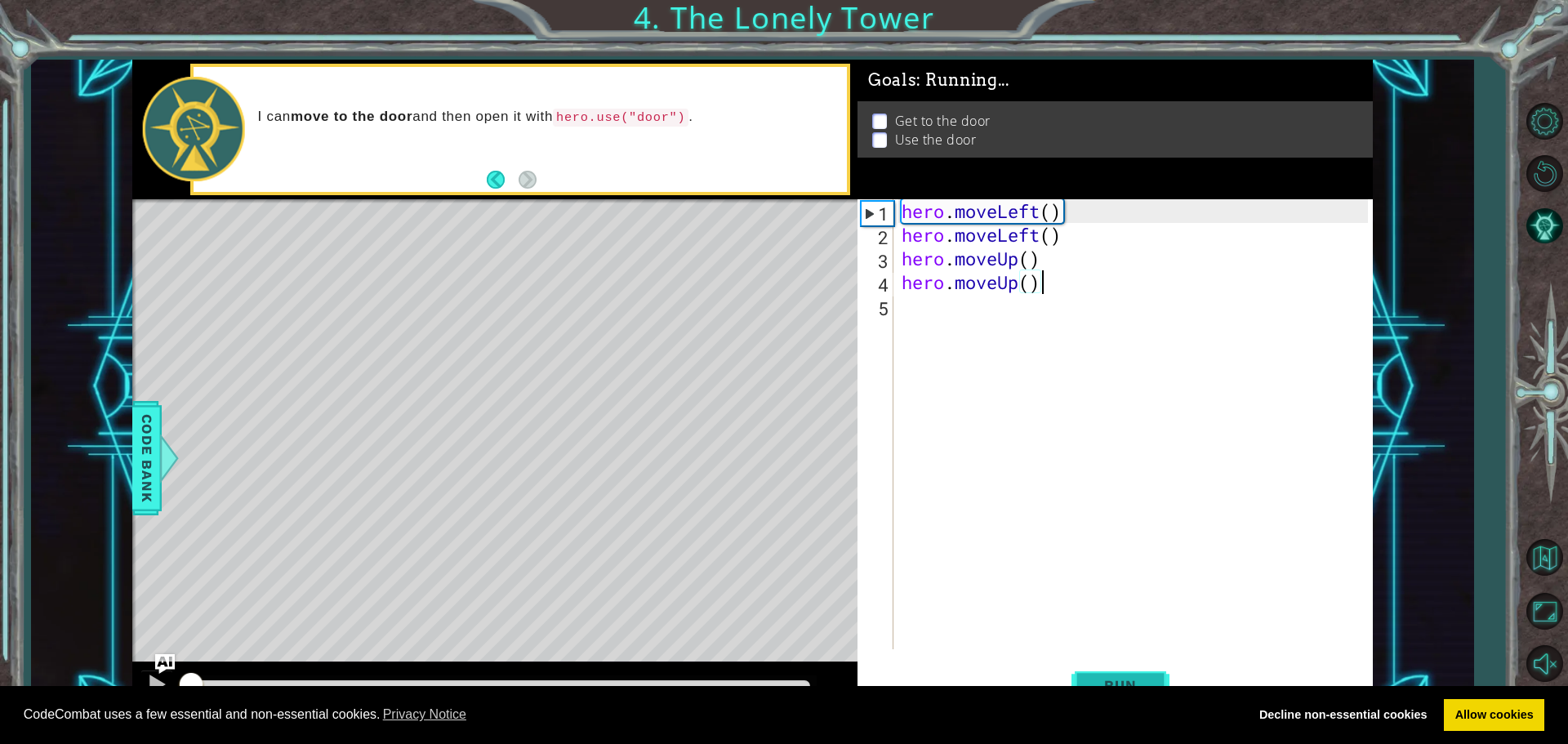
click at [1134, 672] on button "Run" at bounding box center [1120, 685] width 98 height 52
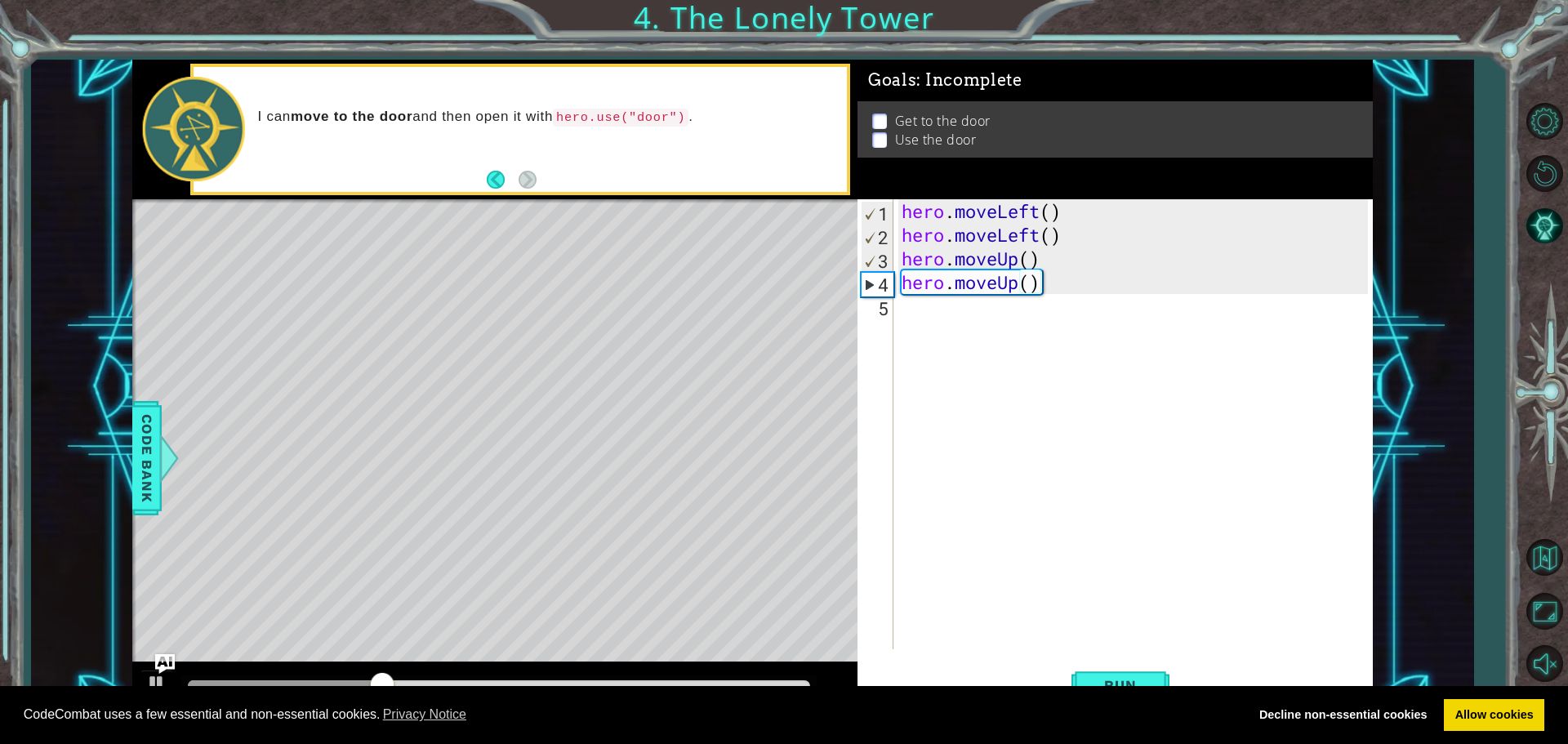
click at [972, 305] on div "hero . moveLeft ( ) hero . moveLeft ( ) hero . moveUp ( ) hero . moveUp ( )" at bounding box center [1137, 448] width 477 height 498
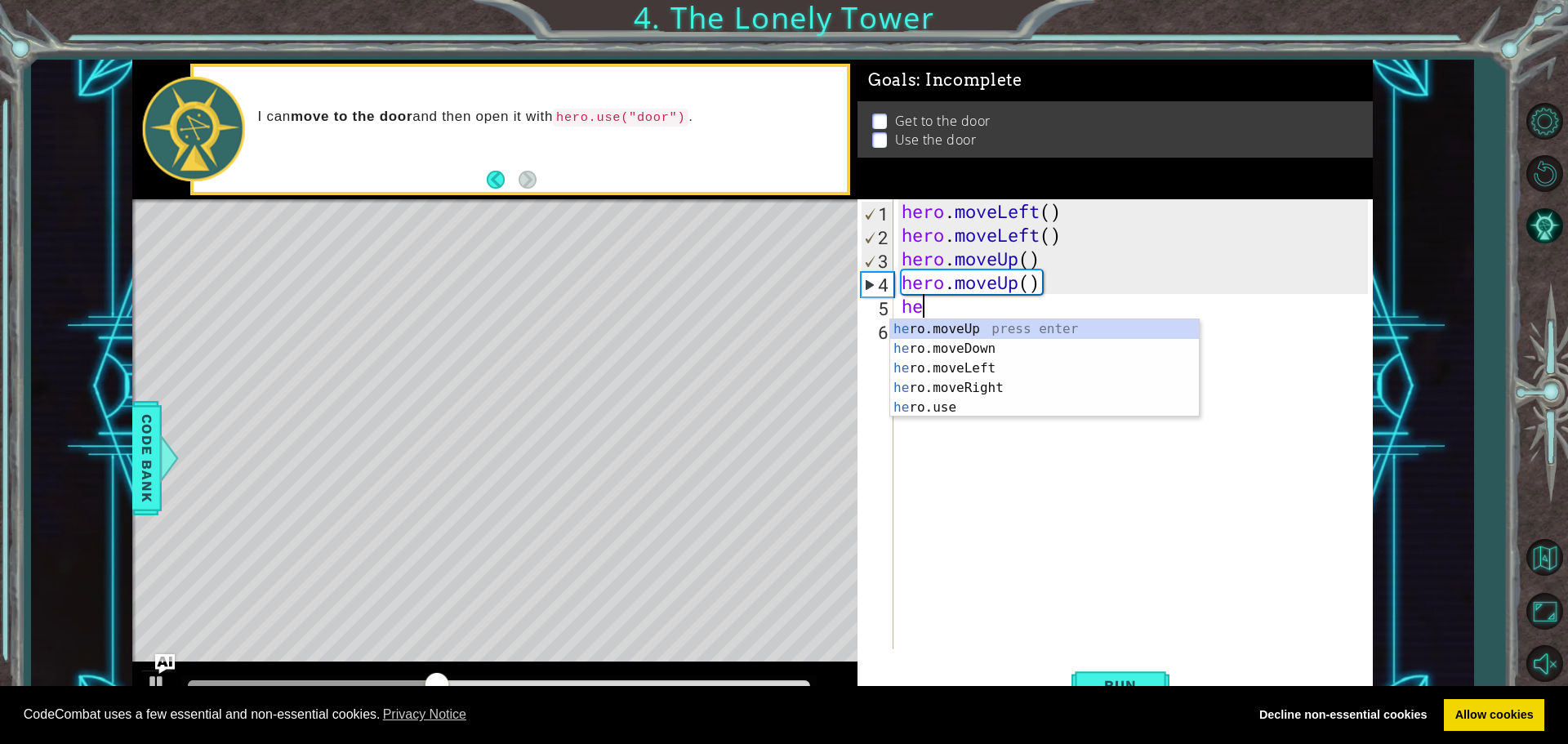
type textarea "her"
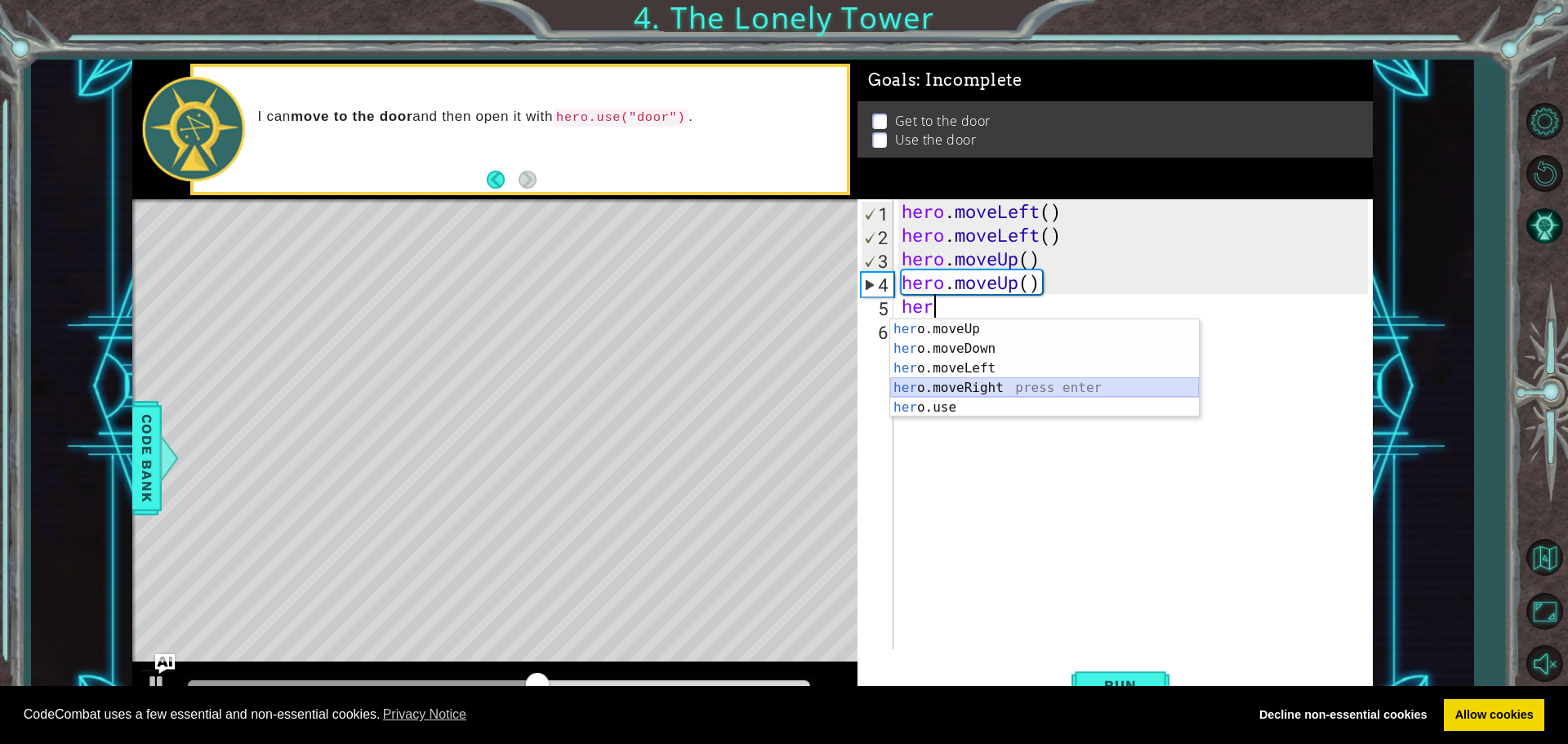
click at [1030, 383] on div "her o.moveUp press enter her o.moveDown press enter her o.moveLeft press enter …" at bounding box center [1044, 388] width 309 height 137
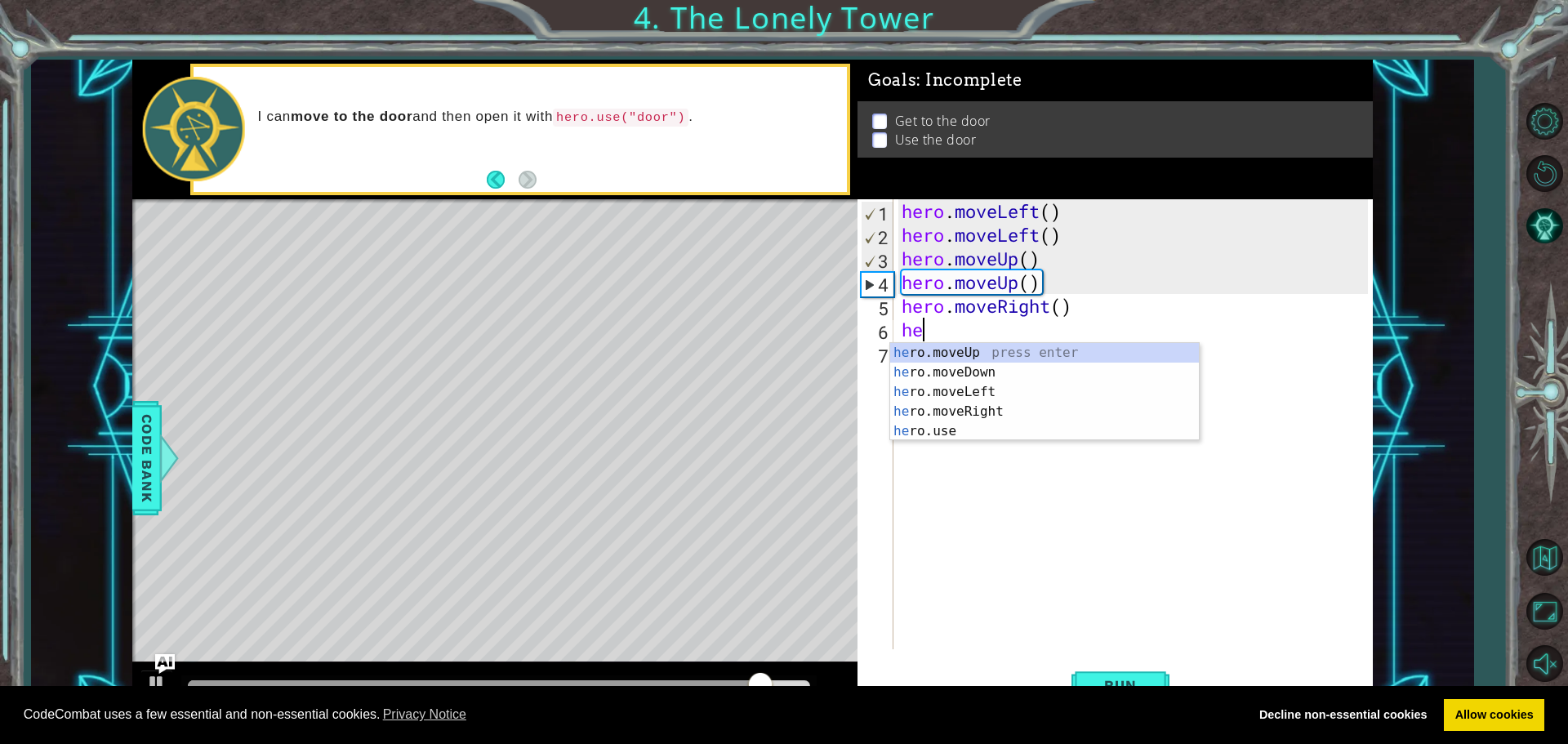
type textarea "her"
click at [967, 405] on div "her o.moveUp press enter her o.moveDown press enter her o.moveLeft press enter …" at bounding box center [1044, 411] width 309 height 137
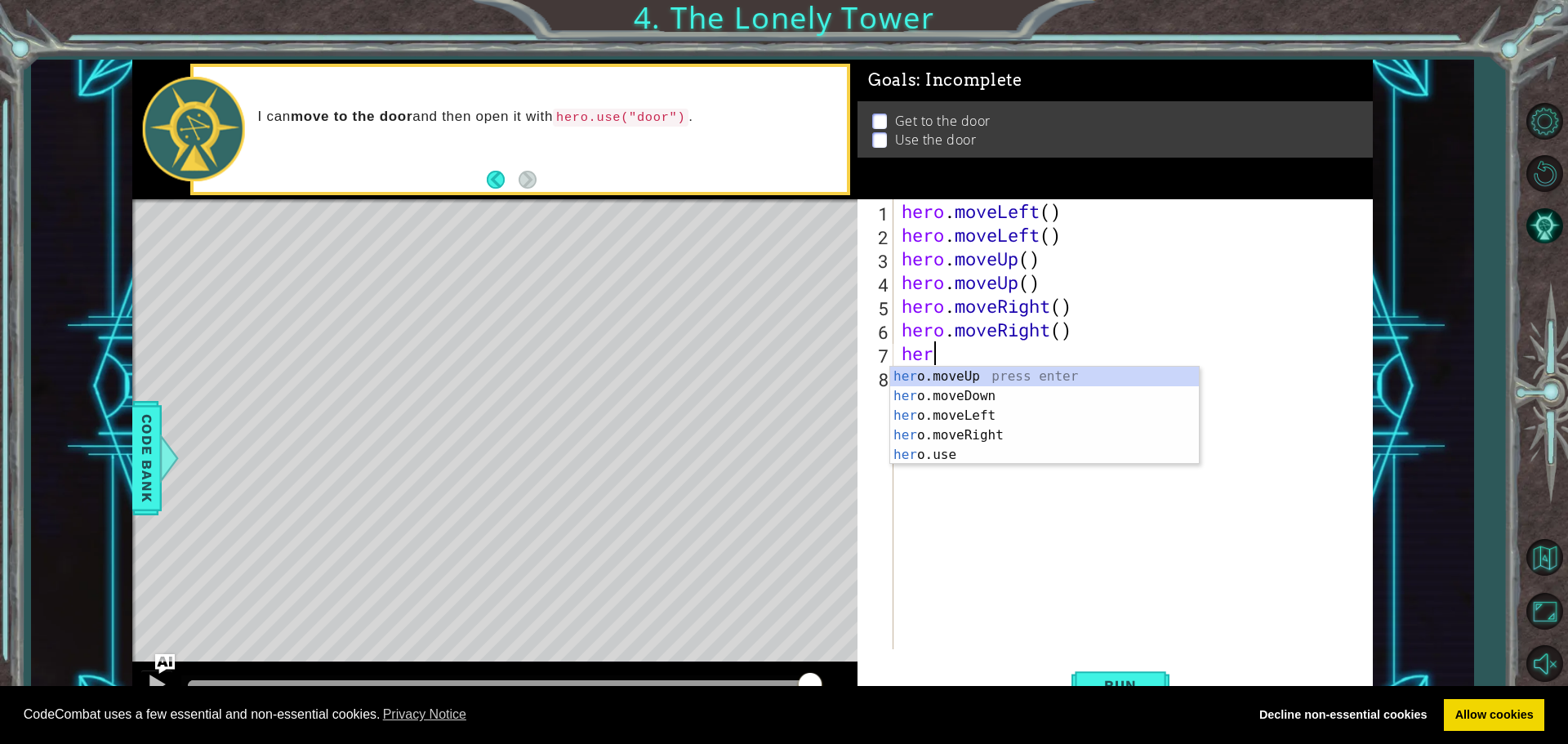
type textarea "hero"
click at [984, 438] on div "hero .moveUp press enter hero .moveDown press enter hero .moveLeft press enter …" at bounding box center [1044, 435] width 309 height 137
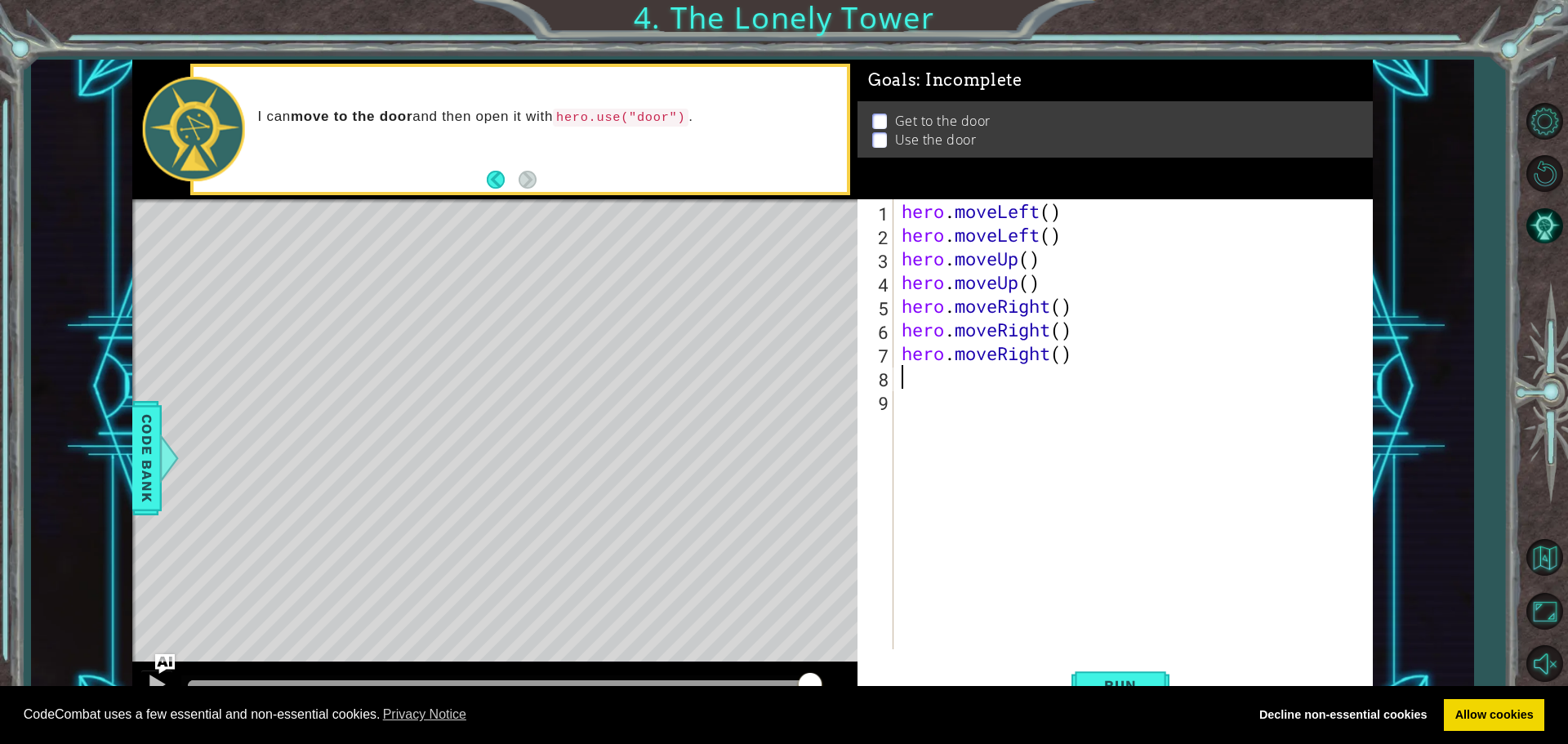
scroll to position [0, 0]
click at [1140, 676] on button "Run" at bounding box center [1120, 685] width 98 height 52
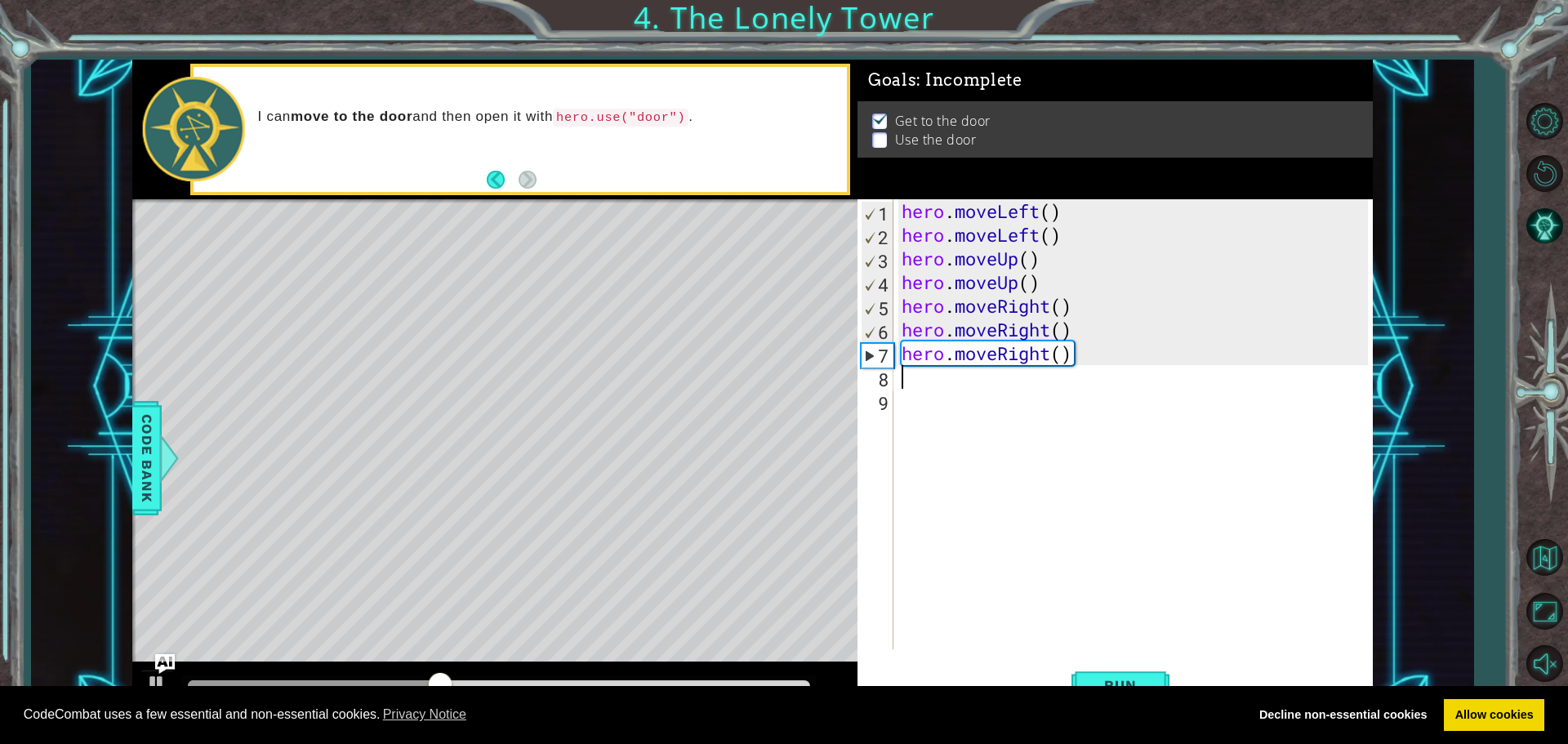
click at [987, 345] on div "hero . moveLeft ( ) hero . moveLeft ( ) hero . moveUp ( ) hero . moveUp ( ) her…" at bounding box center [1137, 448] width 477 height 498
type textarea "hero.moveRight()"
click at [990, 351] on div "hero . moveLeft ( ) hero . moveLeft ( ) hero . moveUp ( ) hero . moveUp ( ) her…" at bounding box center [1137, 448] width 477 height 498
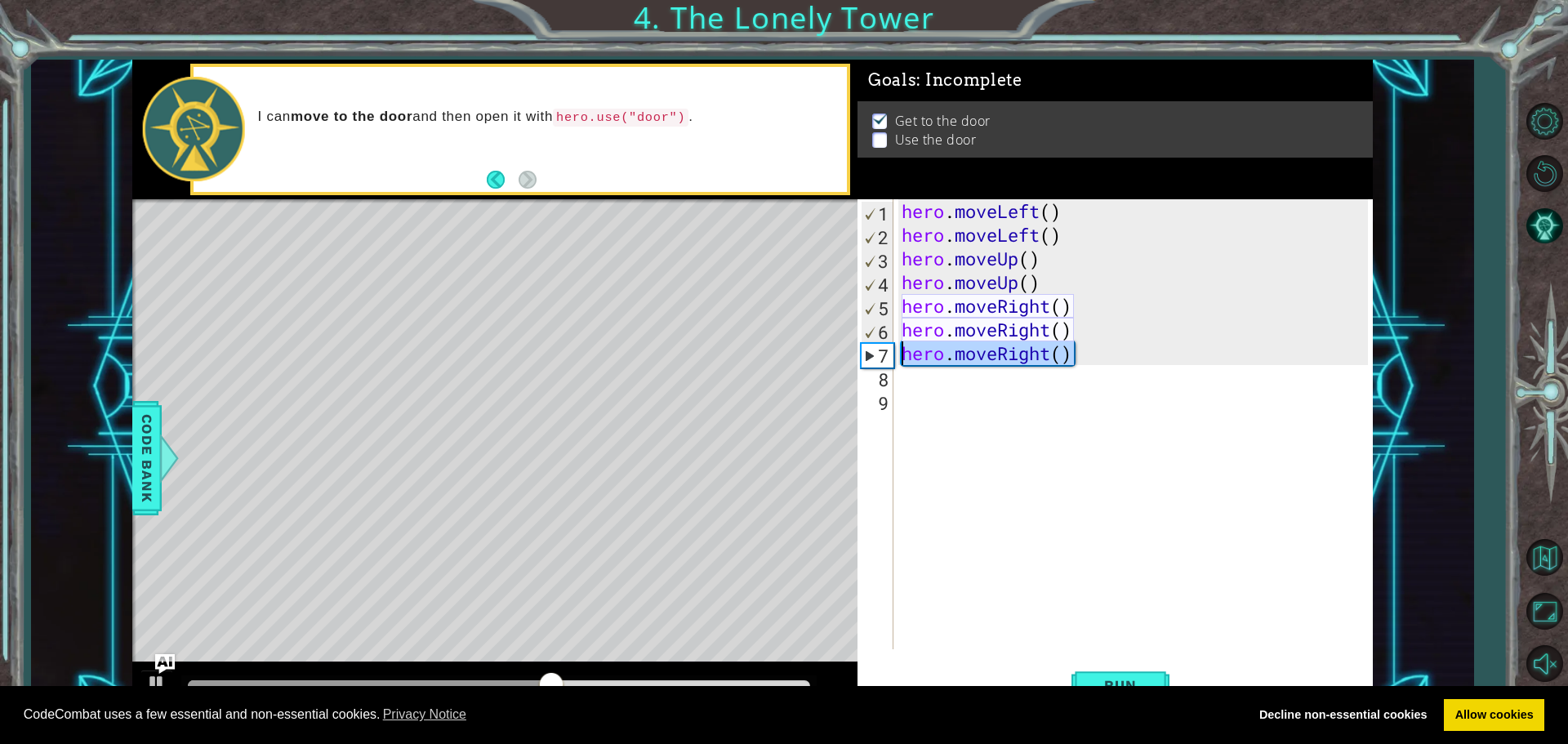
drag, startPoint x: 1069, startPoint y: 354, endPoint x: 906, endPoint y: 360, distance: 163.1
click at [906, 360] on div "hero . moveLeft ( ) hero . moveLeft ( ) hero . moveUp ( ) hero . moveUp ( ) her…" at bounding box center [1137, 448] width 477 height 498
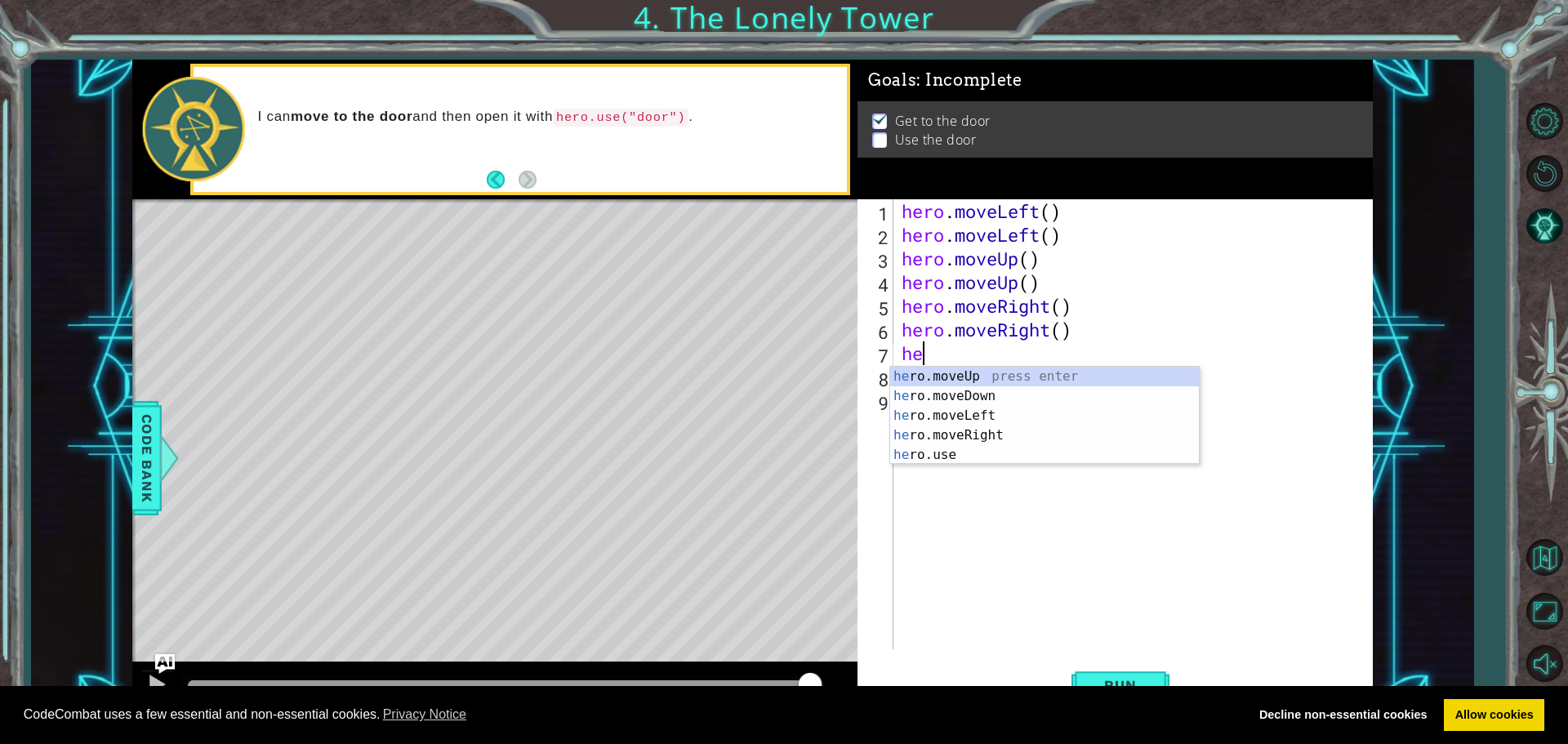
type textarea "her"
click at [988, 378] on div "her o.moveUp press enter her o.moveDown press enter her o.moveLeft press enter …" at bounding box center [1044, 435] width 309 height 137
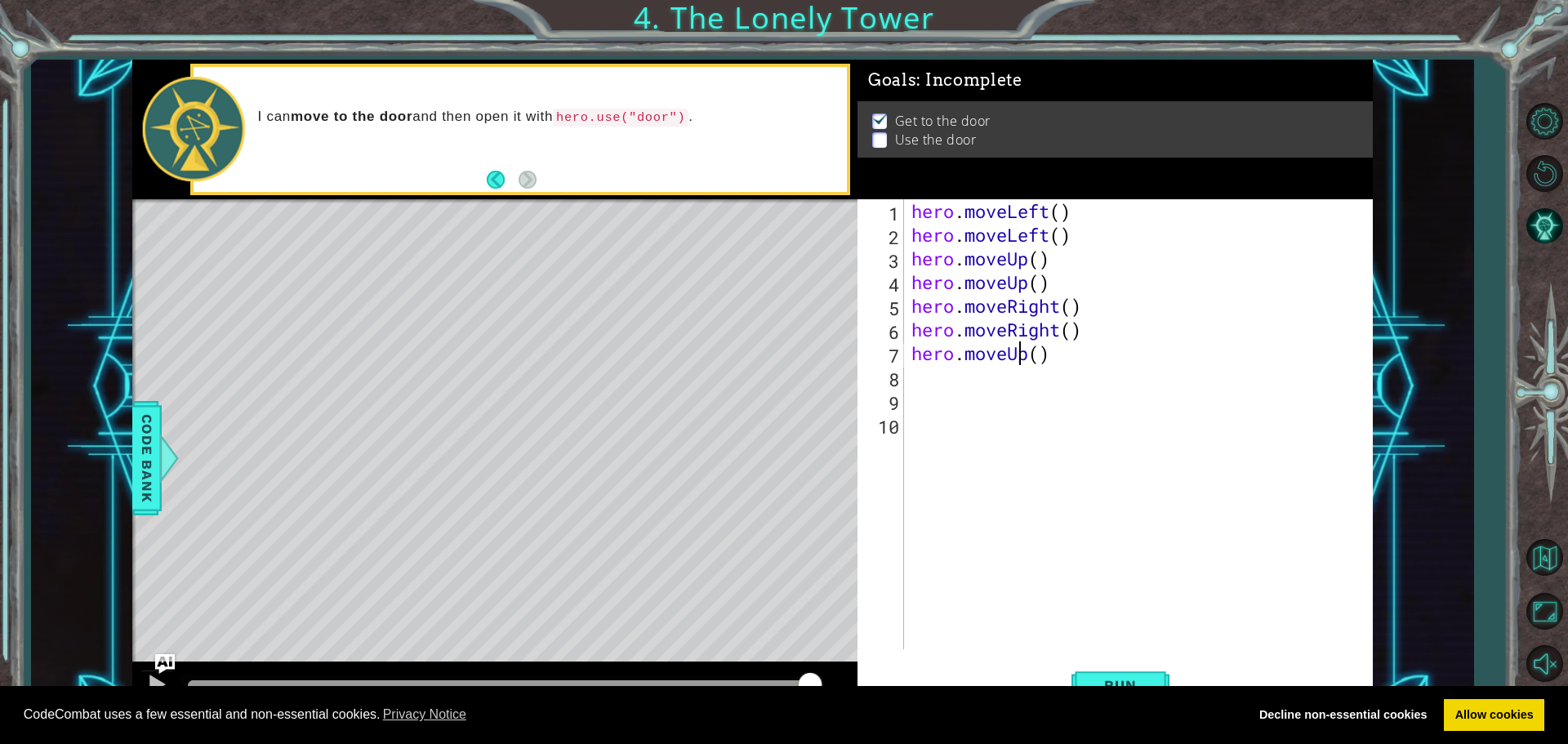
click at [1021, 342] on div "hero . moveLeft ( ) hero . moveLeft ( ) hero . moveUp ( ) hero . moveUp ( ) her…" at bounding box center [1141, 448] width 467 height 498
click at [1048, 362] on div "hero . moveLeft ( ) hero . moveLeft ( ) hero . moveUp ( ) hero . moveUp ( ) her…" at bounding box center [1141, 448] width 467 height 498
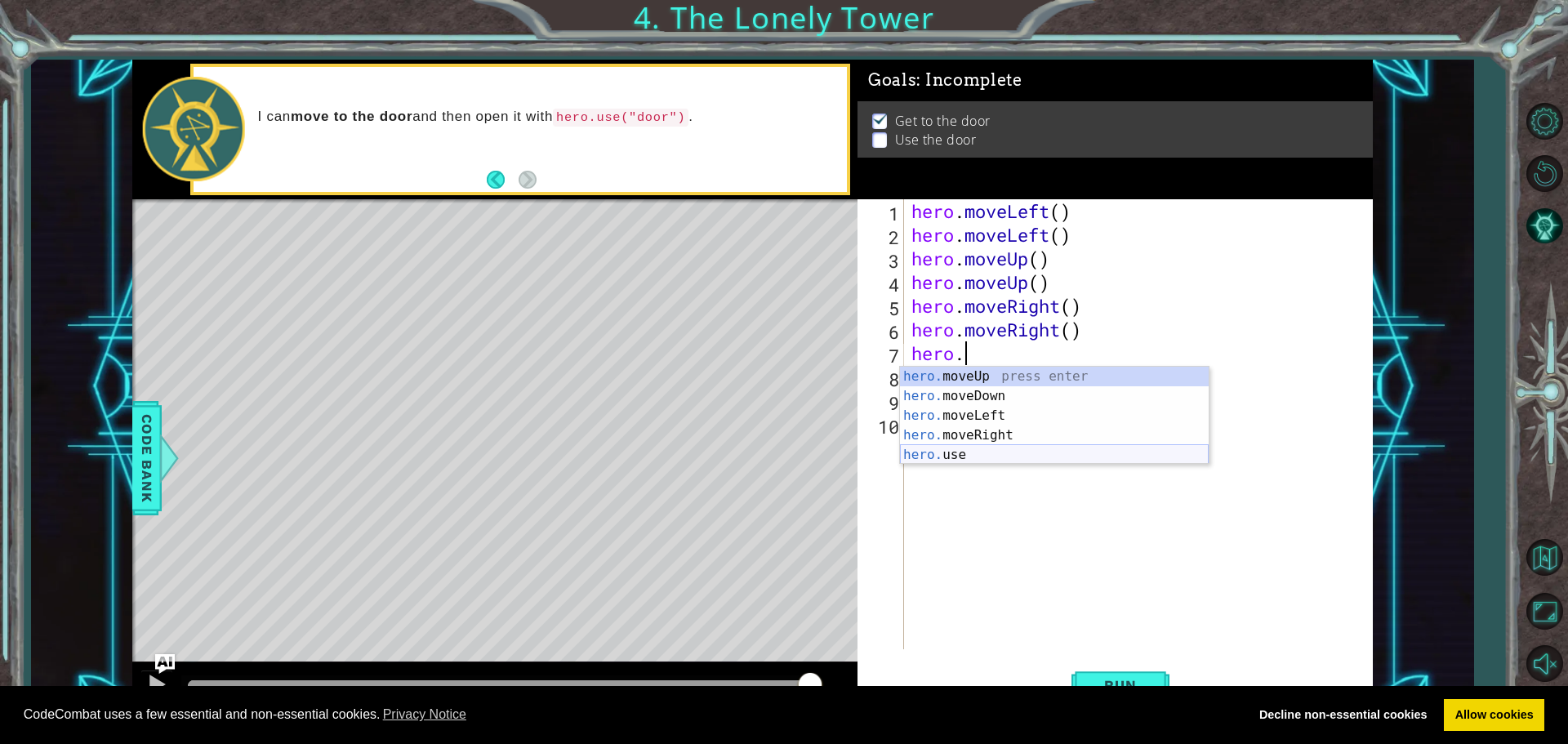
drag, startPoint x: 987, startPoint y: 454, endPoint x: 992, endPoint y: 468, distance: 14.9
click at [989, 461] on div "hero. moveUp press enter hero. moveDown press enter hero. moveLeft press enter …" at bounding box center [1054, 435] width 309 height 137
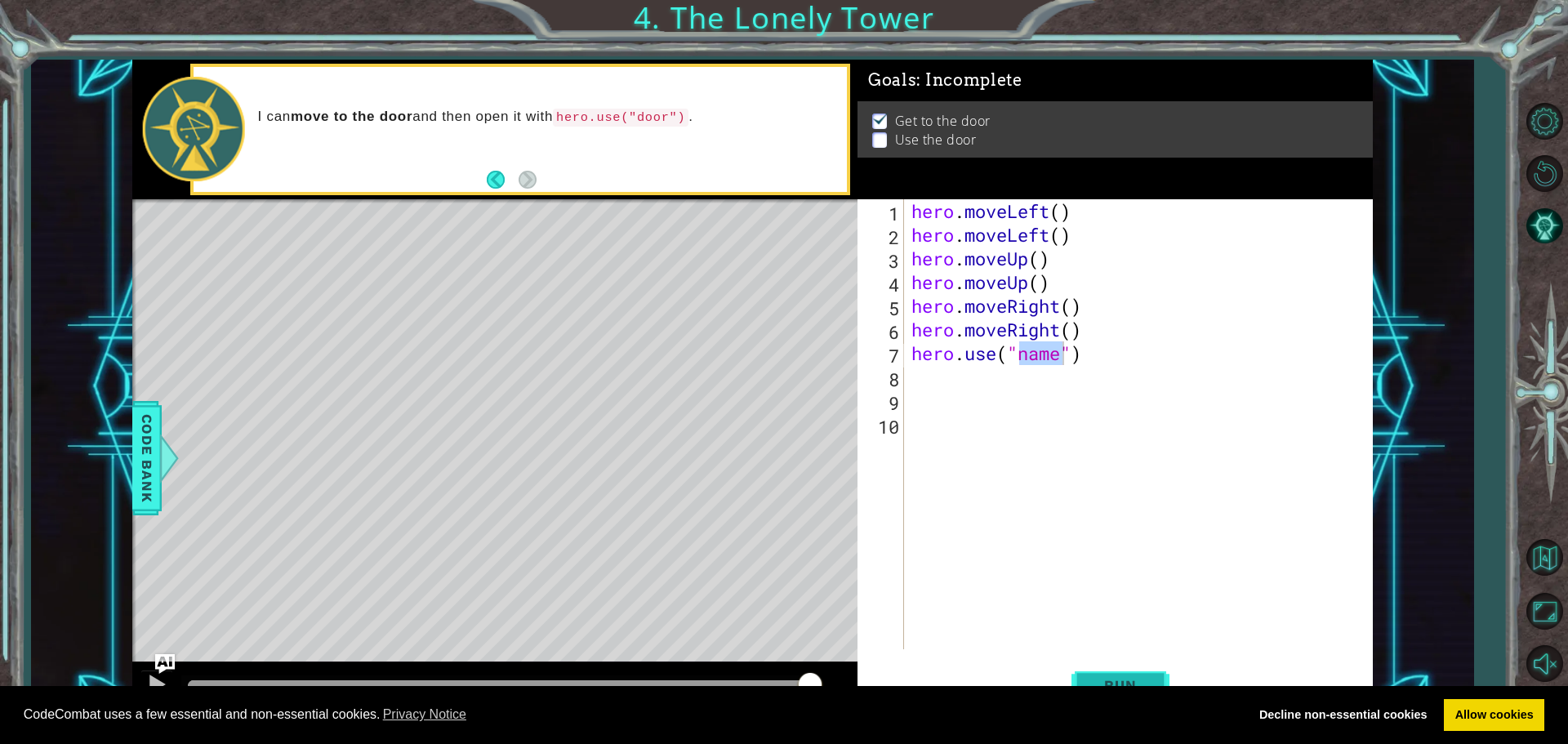
click at [1166, 680] on button "Run" at bounding box center [1120, 685] width 98 height 52
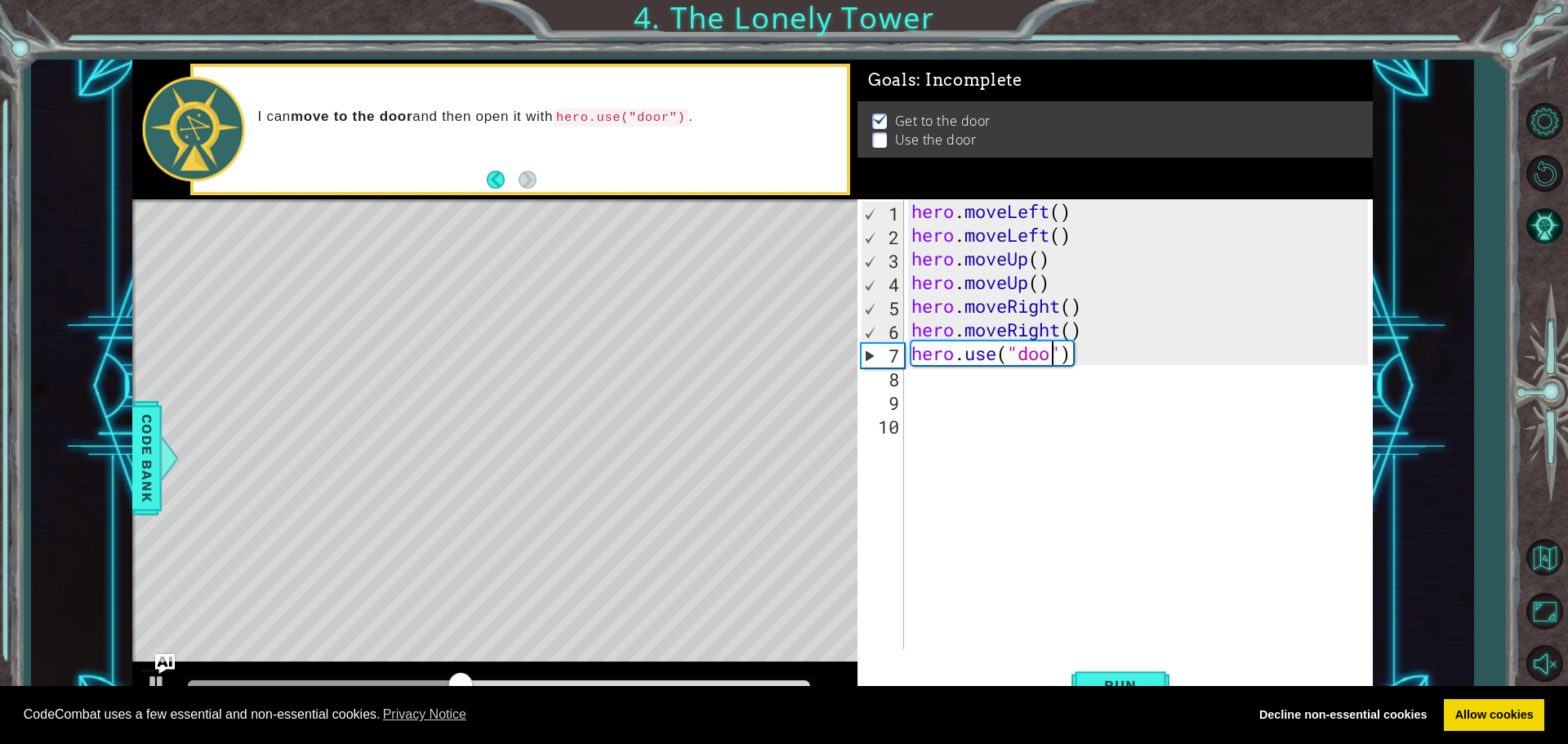
type textarea "hero.use("door")"
click at [1128, 697] on body "Cookie Policy CodeCombat uses a few essential and non-essential cookies. Privac…" at bounding box center [784, 372] width 1568 height 744
click at [1136, 687] on div "CodeCombat uses a few essential and non-essential cookies. Privacy Notice Decli…" at bounding box center [784, 715] width 1568 height 59
click at [1140, 677] on span "Run" at bounding box center [1120, 686] width 65 height 17
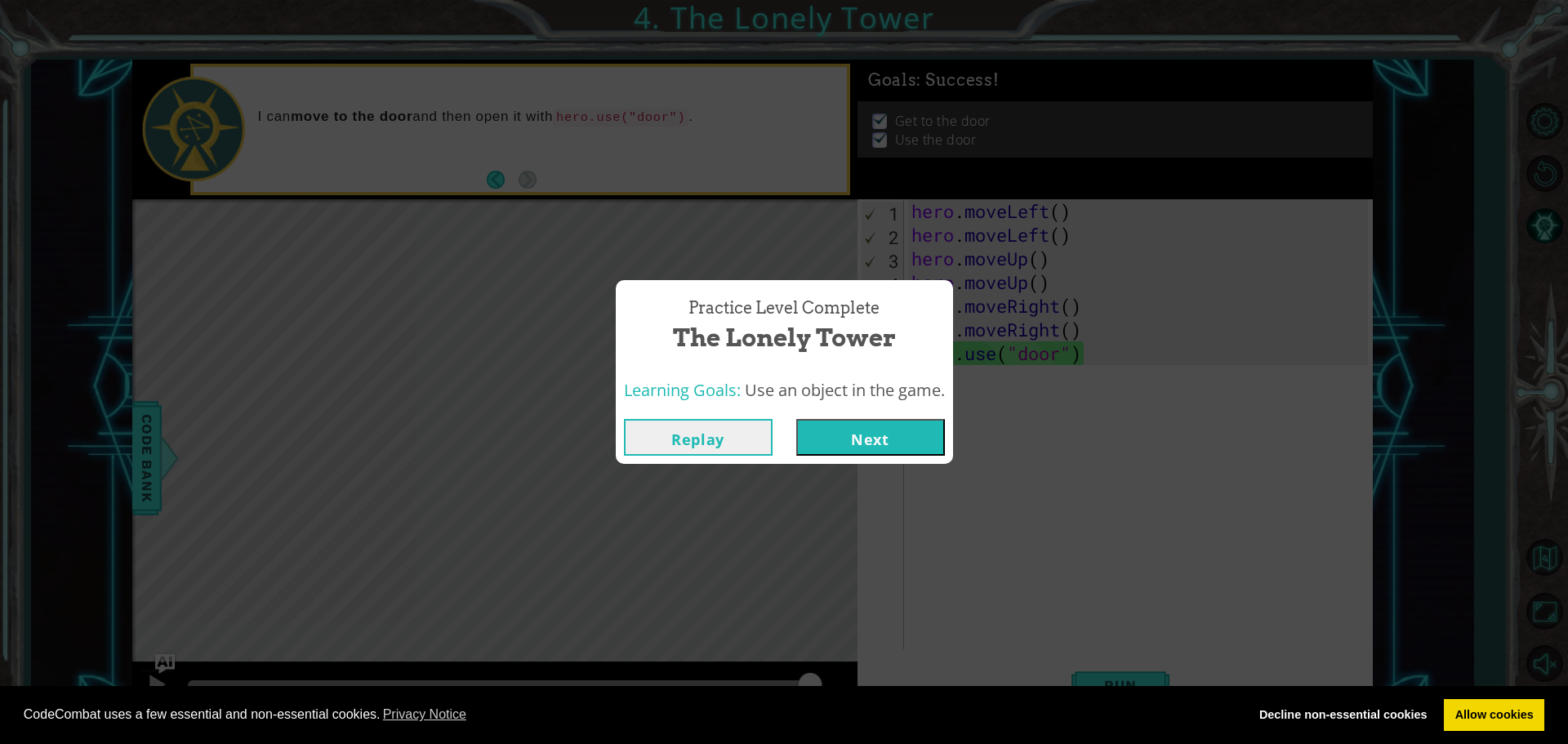
click at [891, 434] on button "Next" at bounding box center [870, 438] width 149 height 37
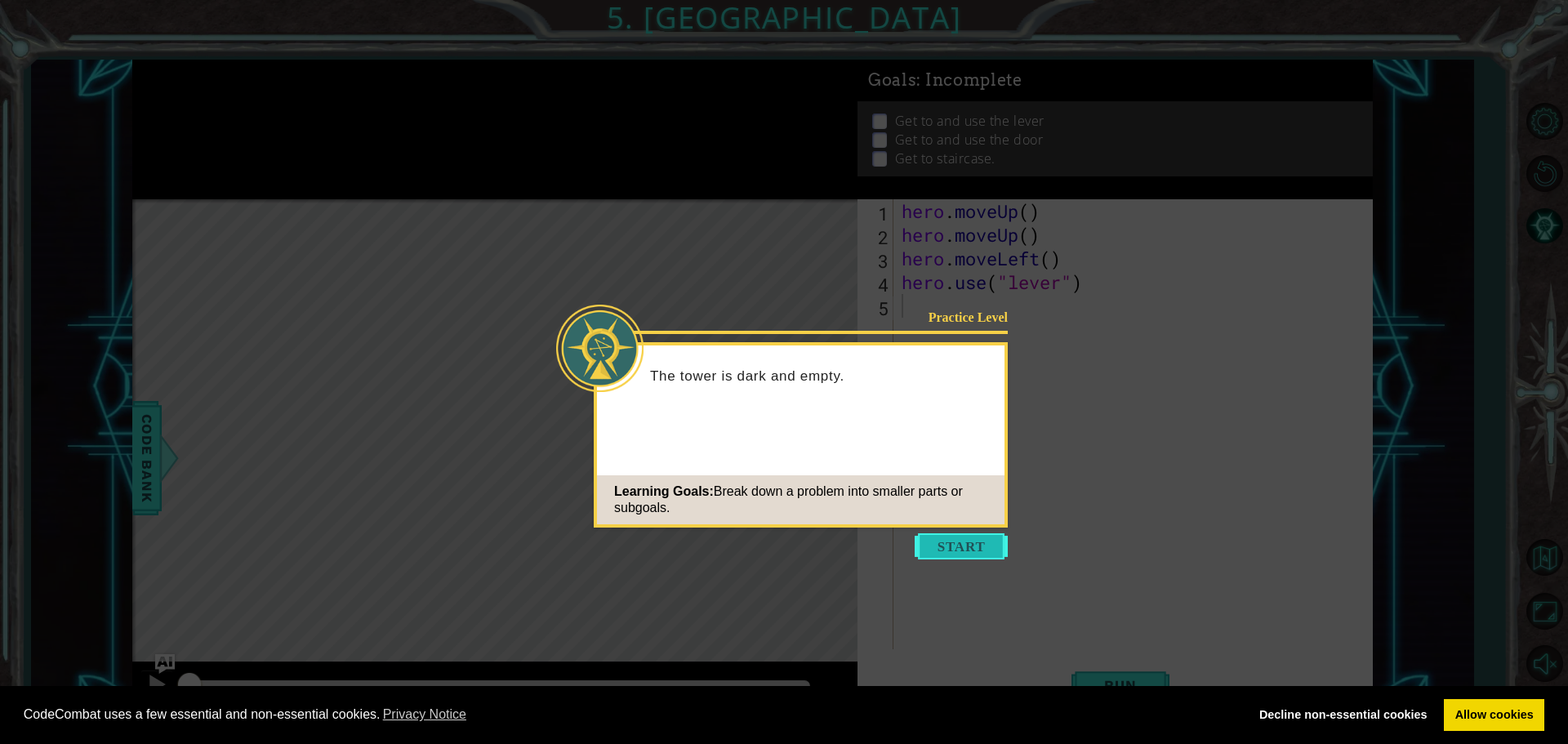
click at [952, 556] on button "Start" at bounding box center [961, 546] width 93 height 26
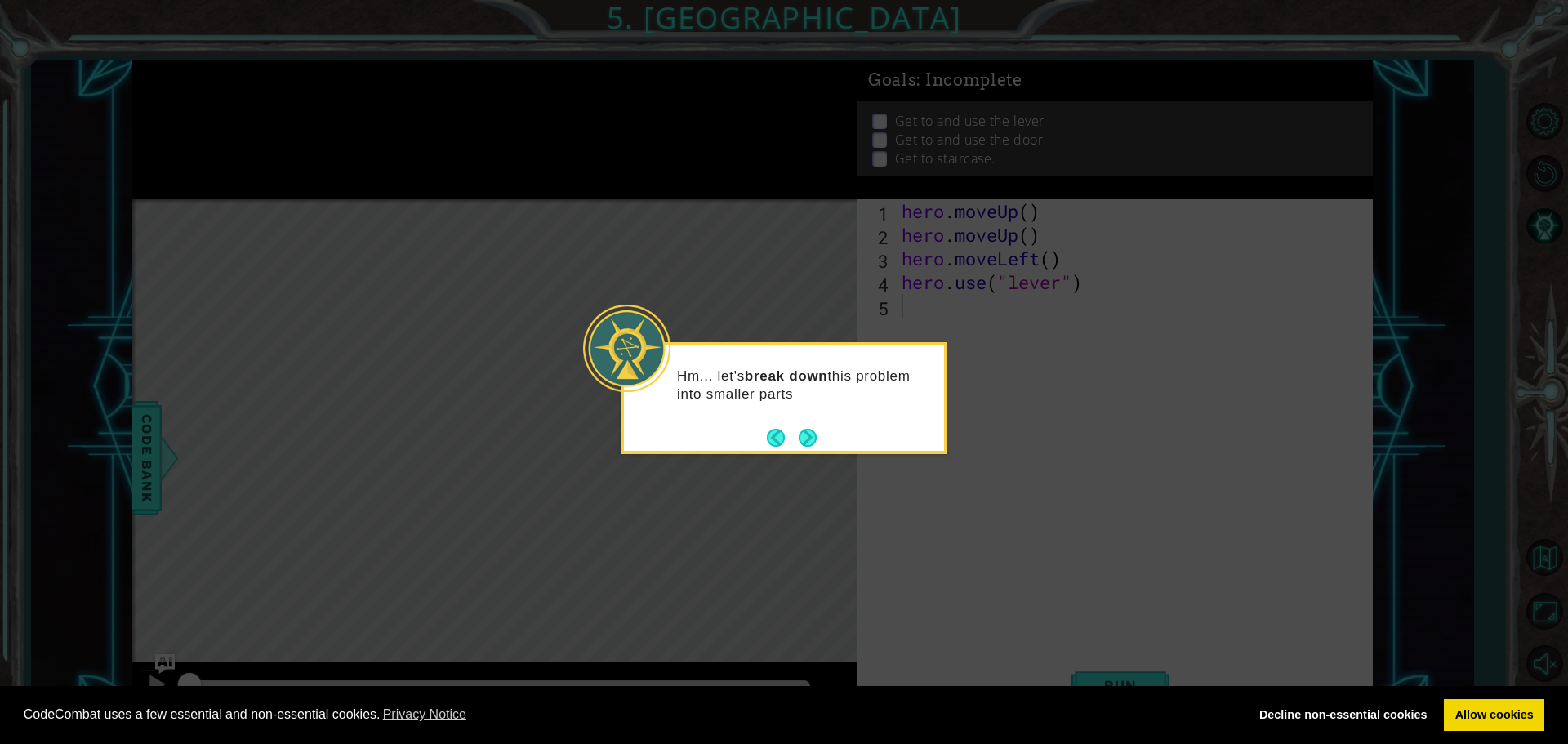
click at [819, 450] on div "Hm... let's break down this problem into smaller parts" at bounding box center [784, 398] width 327 height 112
click at [804, 441] on button "Next" at bounding box center [808, 438] width 18 height 18
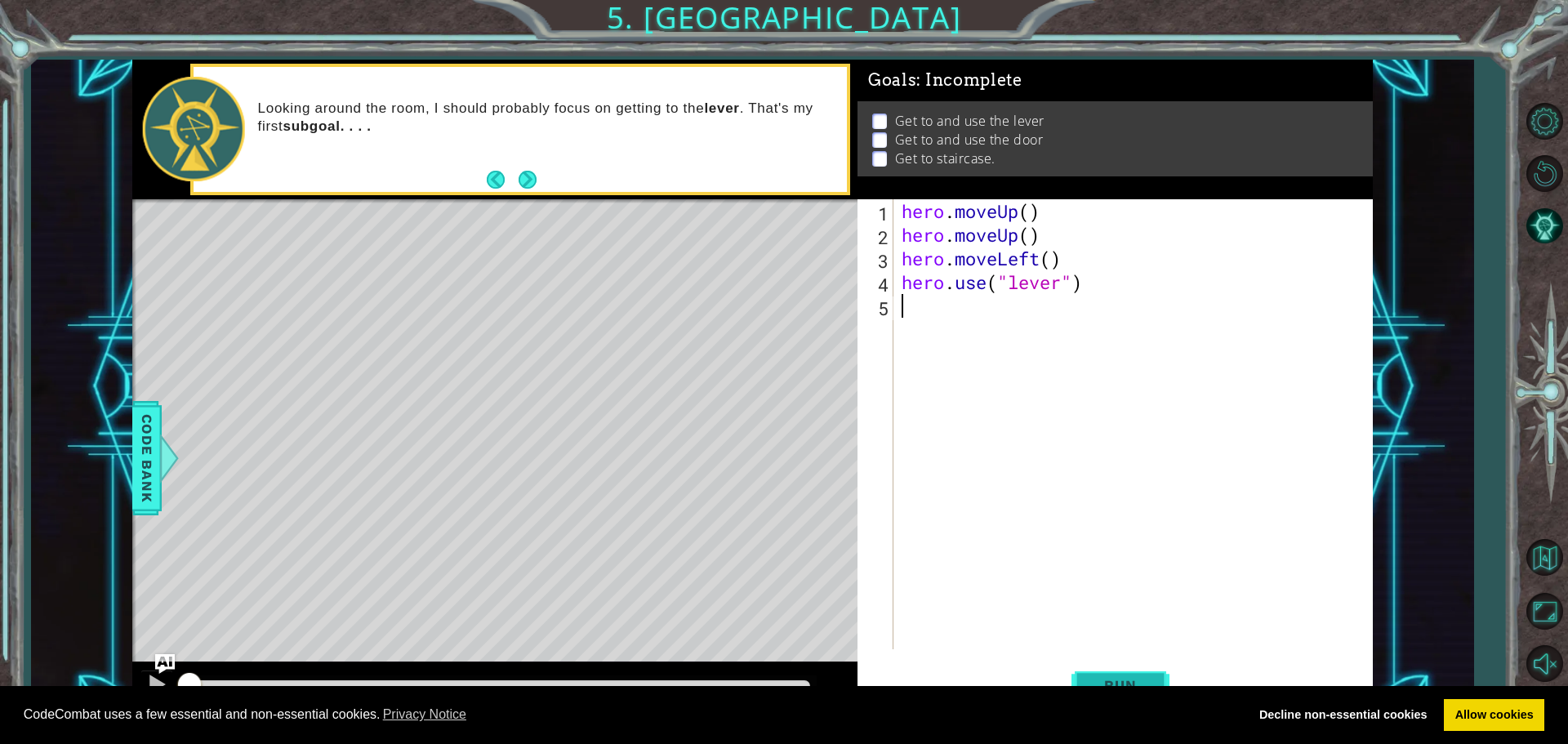
click at [1163, 677] on button "Run" at bounding box center [1120, 685] width 98 height 52
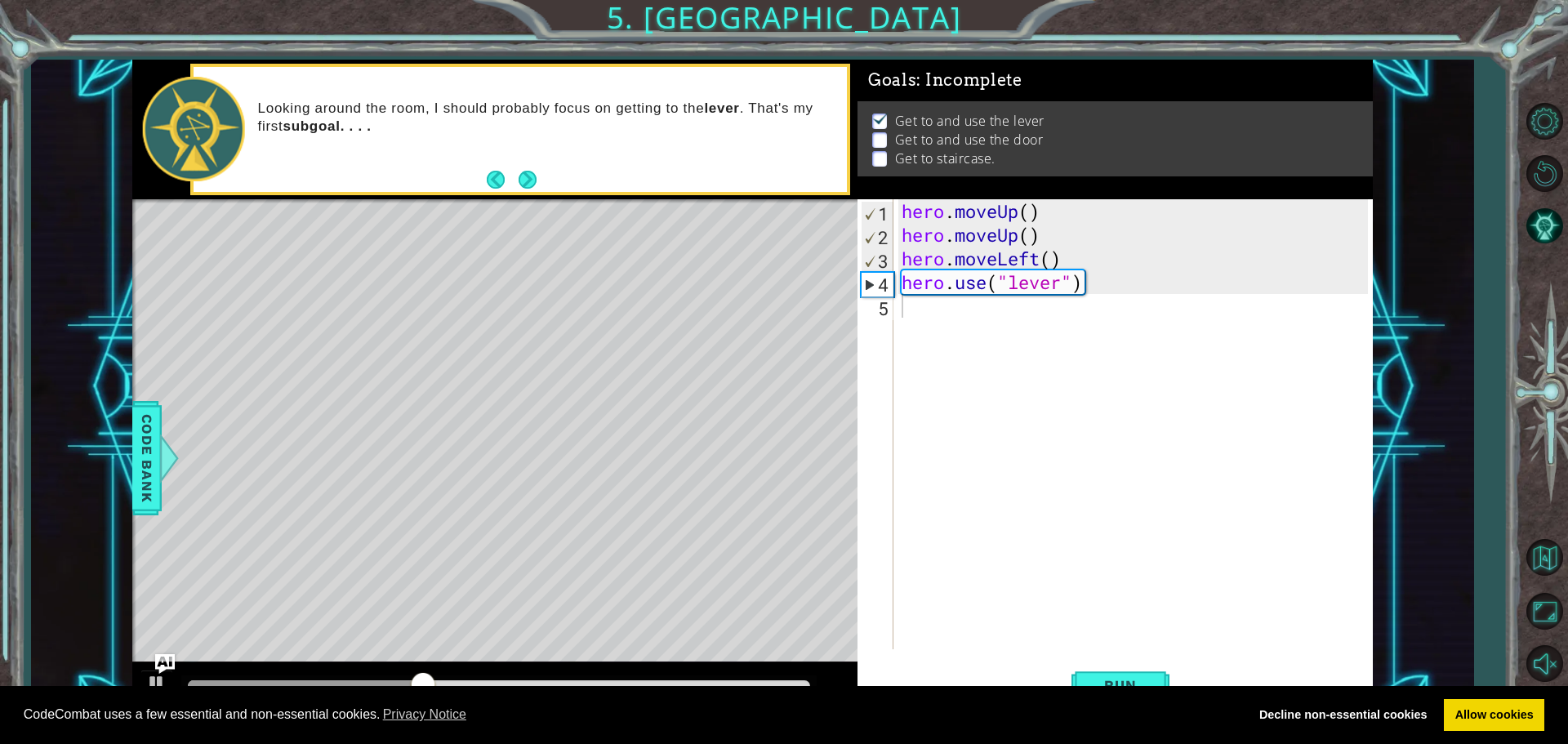
click at [530, 179] on button "Next" at bounding box center [527, 180] width 18 height 18
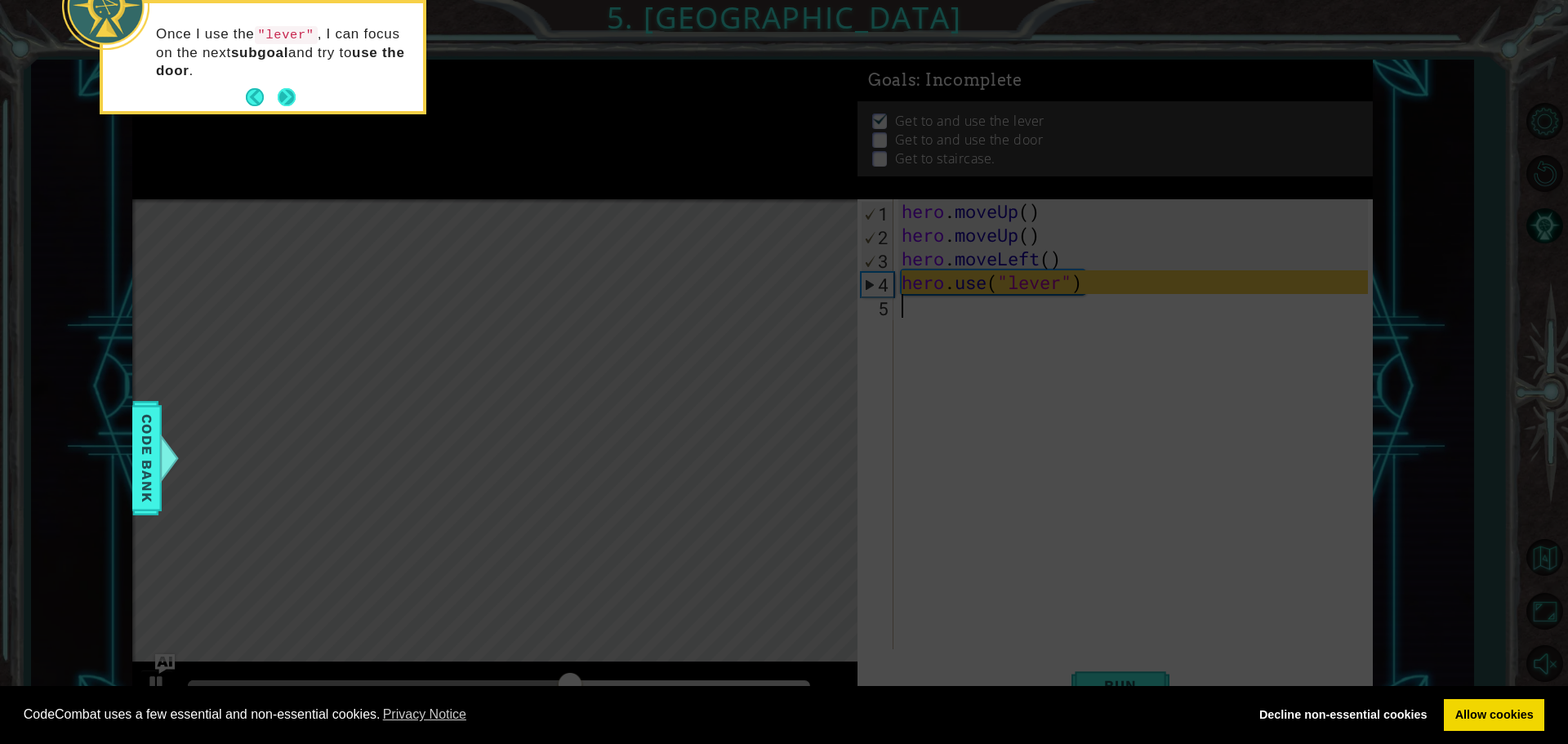
click at [278, 89] on button "Next" at bounding box center [287, 97] width 18 height 18
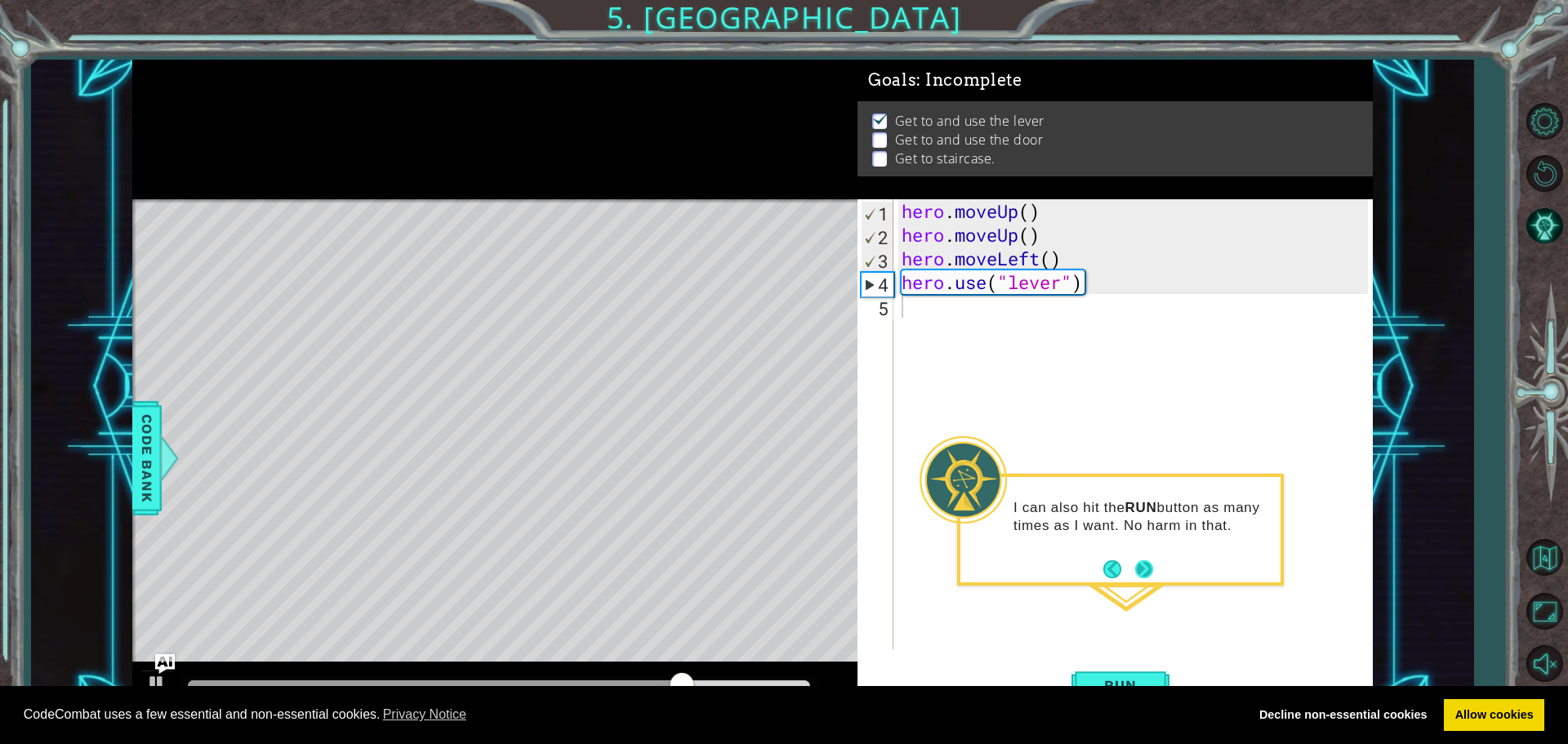
click at [1146, 567] on button "Next" at bounding box center [1144, 569] width 18 height 18
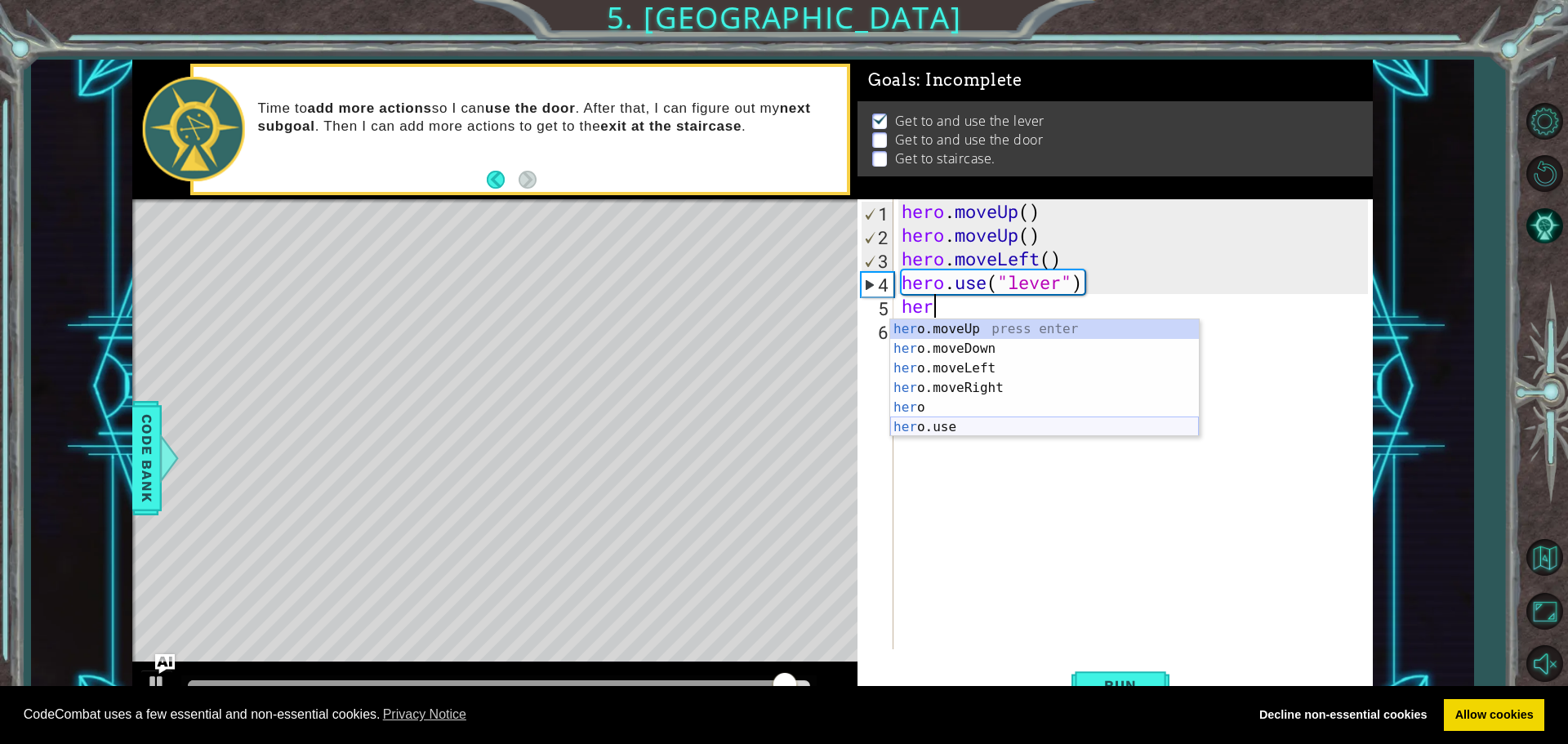
click at [918, 427] on div "her o.moveUp press enter her o.moveDown press enter her o.moveLeft press enter …" at bounding box center [1044, 398] width 309 height 156
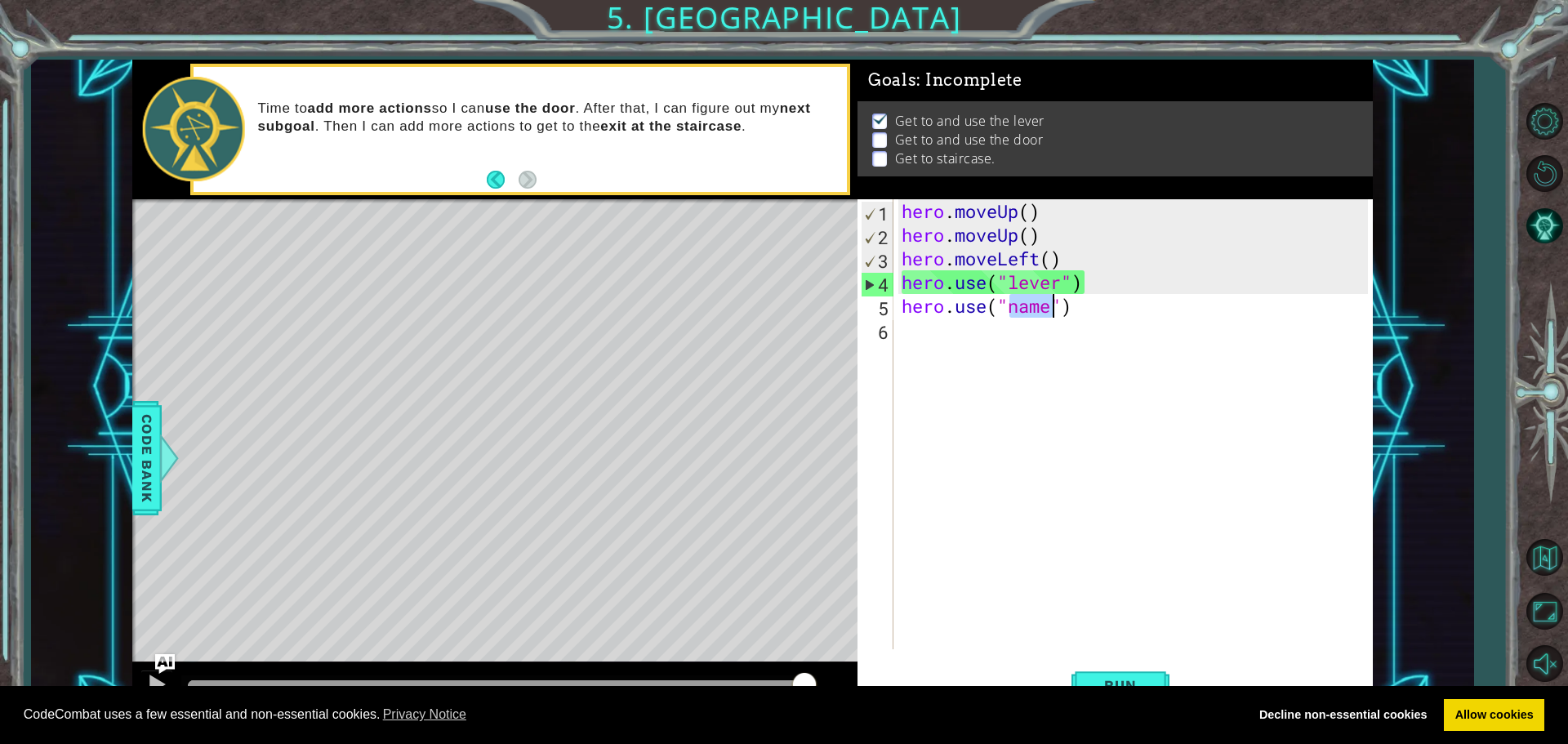
click at [1039, 300] on div "hero . moveUp ( ) hero . moveUp ( ) hero . moveLeft ( ) hero . use ( "lever" ) …" at bounding box center [1133, 424] width 469 height 450
click at [1047, 299] on div "hero . moveUp ( ) hero . moveUp ( ) hero . moveLeft ( ) hero . use ( "lever" ) …" at bounding box center [1137, 448] width 477 height 498
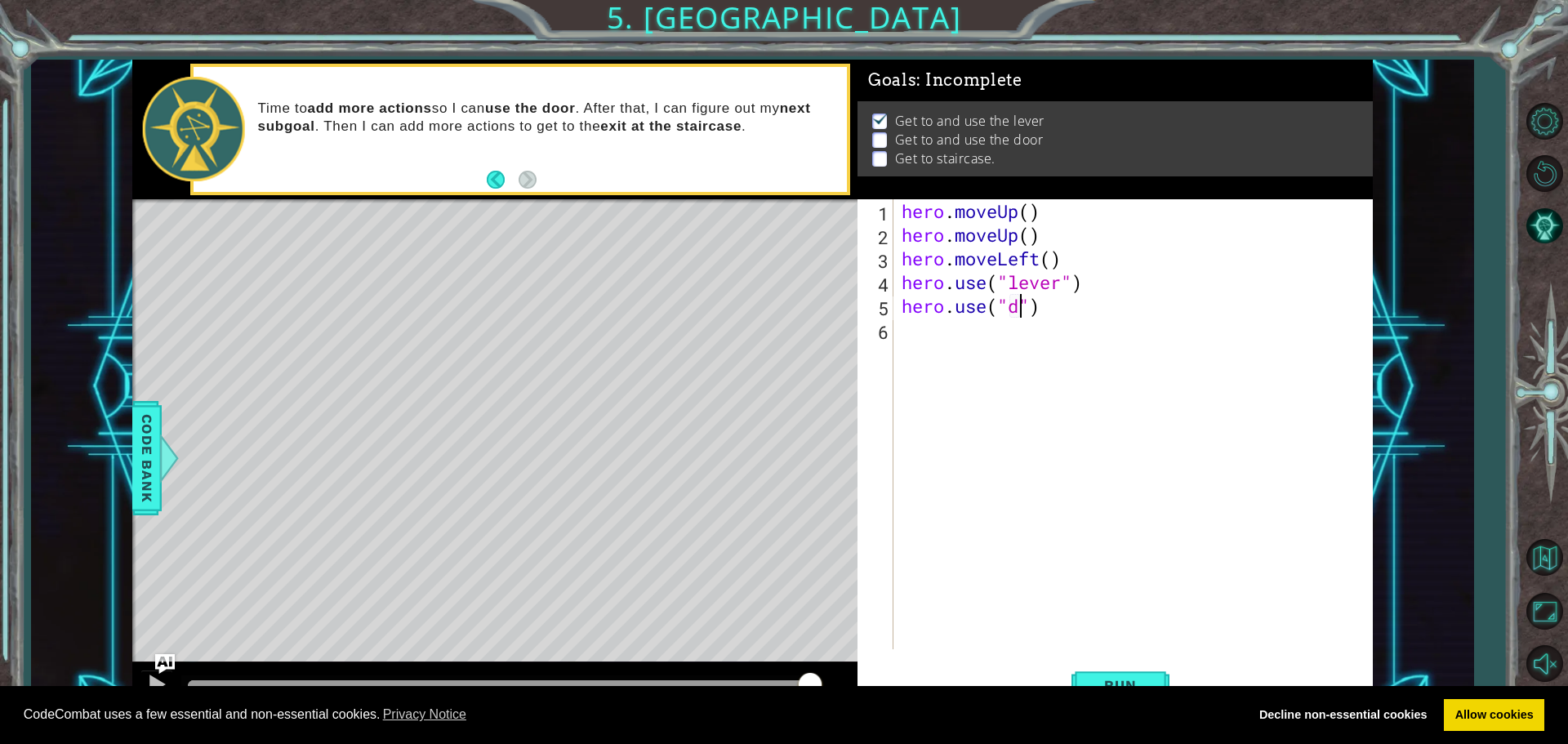
scroll to position [0, 6]
type textarea "hero.use("door")"
click at [1133, 681] on span "Run" at bounding box center [1120, 686] width 65 height 17
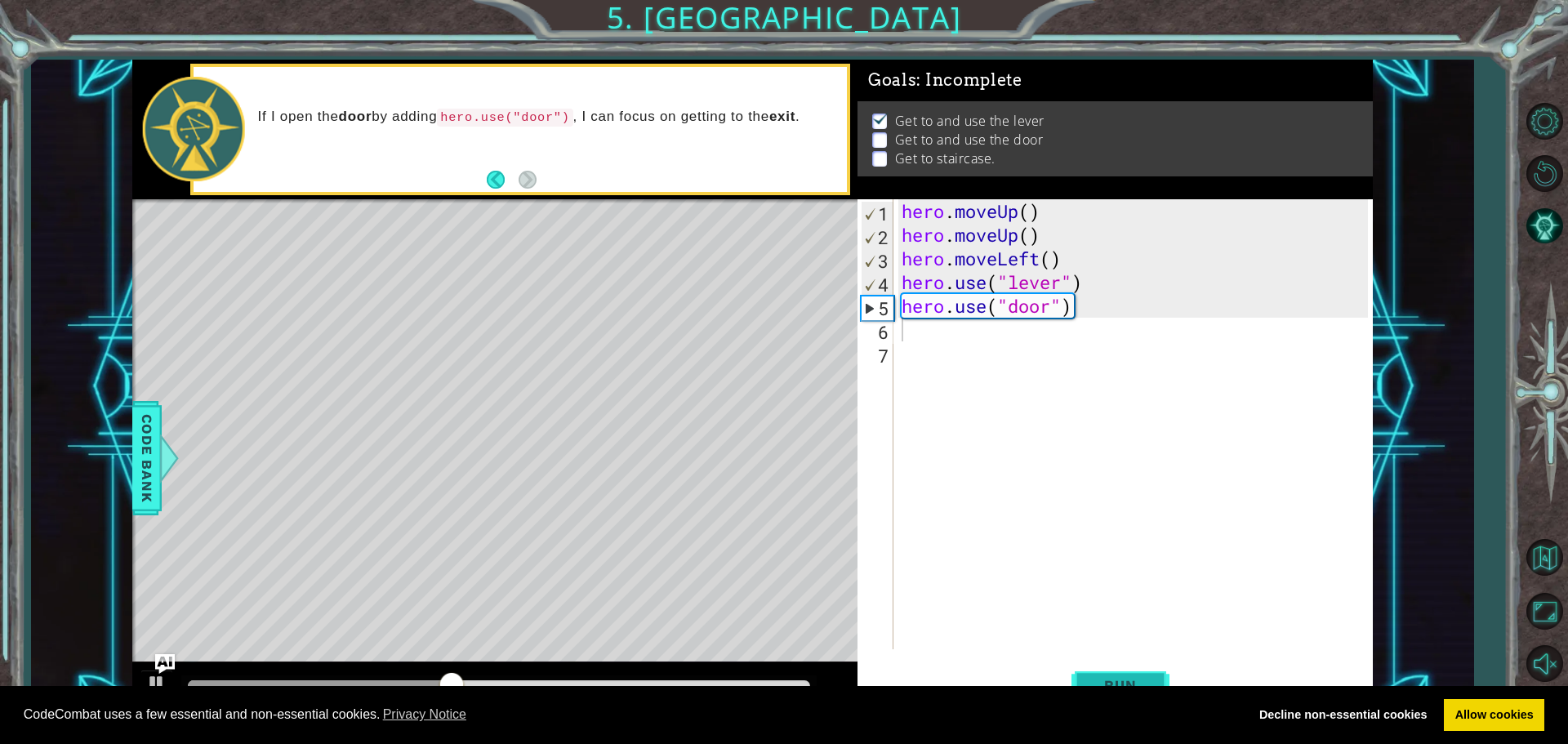
click at [1120, 667] on button "Run" at bounding box center [1120, 685] width 98 height 52
